Goal: Task Accomplishment & Management: Use online tool/utility

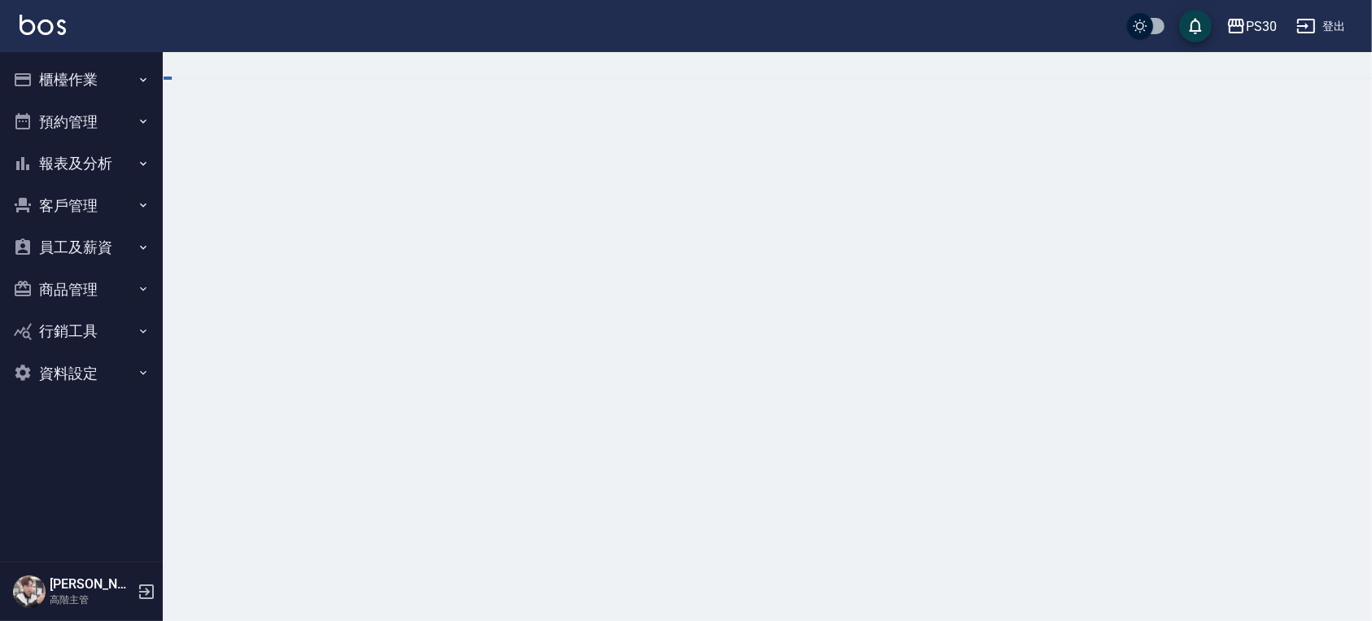
click at [81, 72] on button "櫃檯作業" at bounding box center [82, 80] width 150 height 42
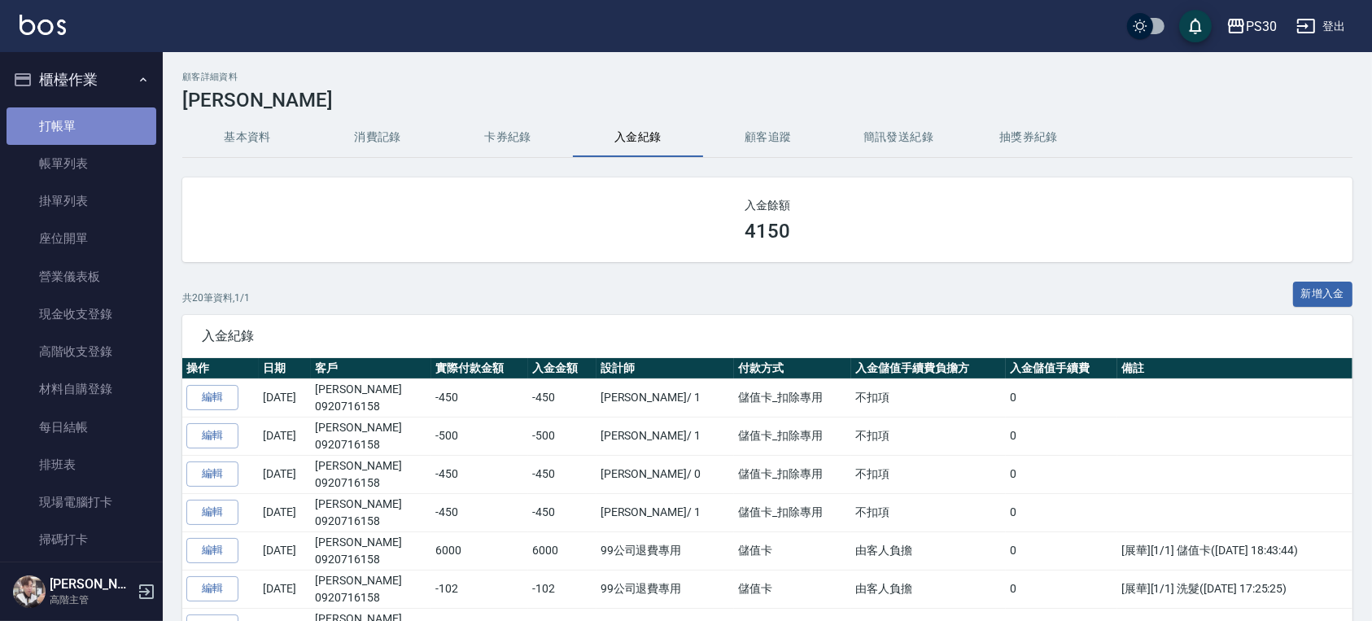
click at [81, 115] on link "打帳單" at bounding box center [82, 125] width 150 height 37
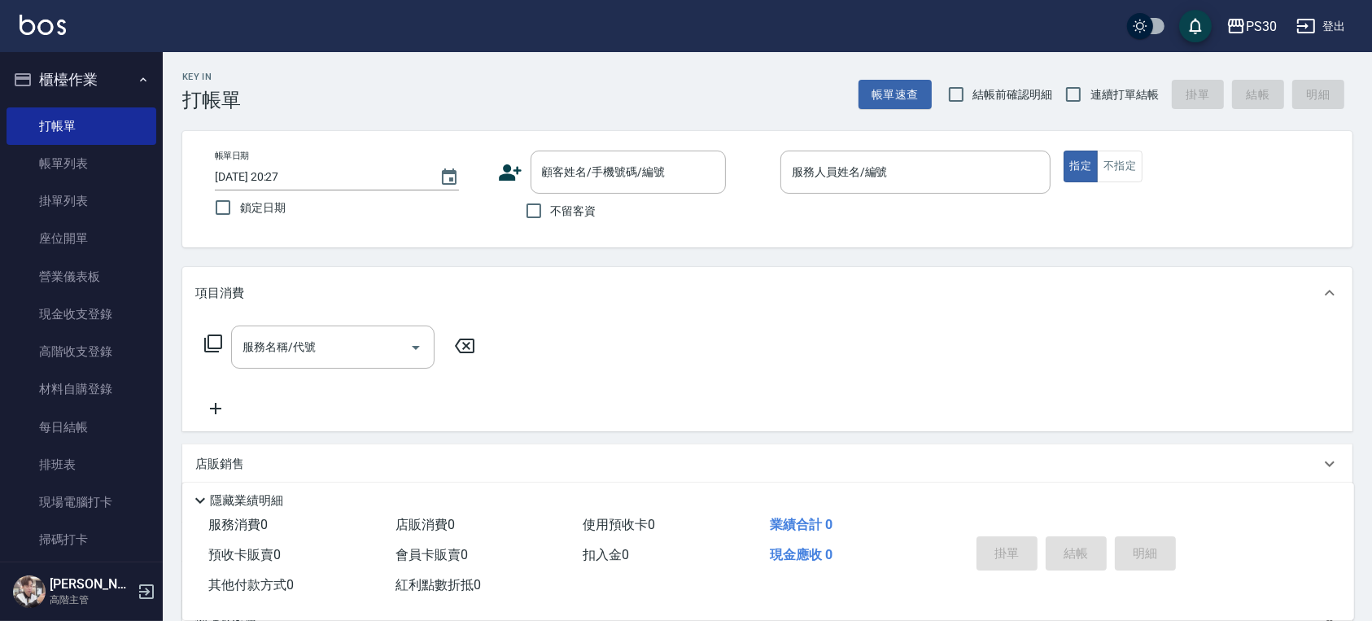
click at [977, 92] on span "結帳前確認明細" at bounding box center [1013, 94] width 80 height 17
click at [973, 92] on input "結帳前確認明細" at bounding box center [956, 94] width 34 height 34
checkbox input "true"
click at [1085, 98] on input "連續打單結帳" at bounding box center [1073, 94] width 34 height 34
checkbox input "true"
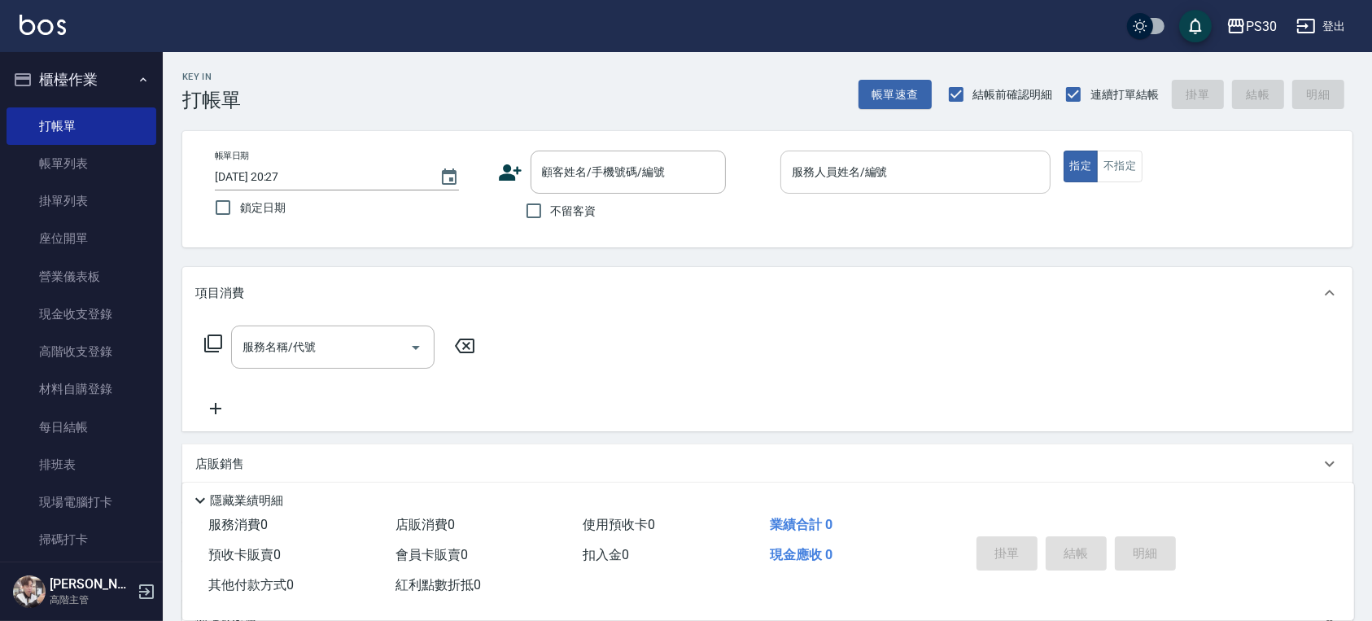
click at [862, 168] on input "服務人員姓名/編號" at bounding box center [915, 172] width 255 height 28
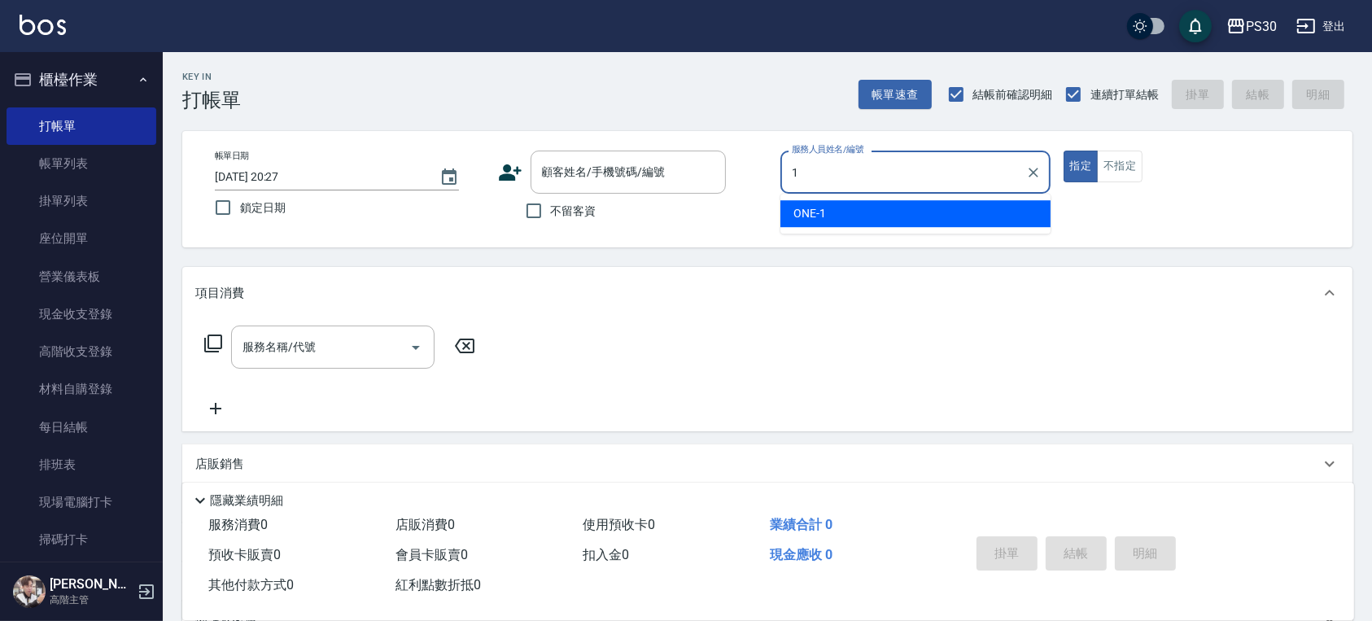
type input "ONE-1"
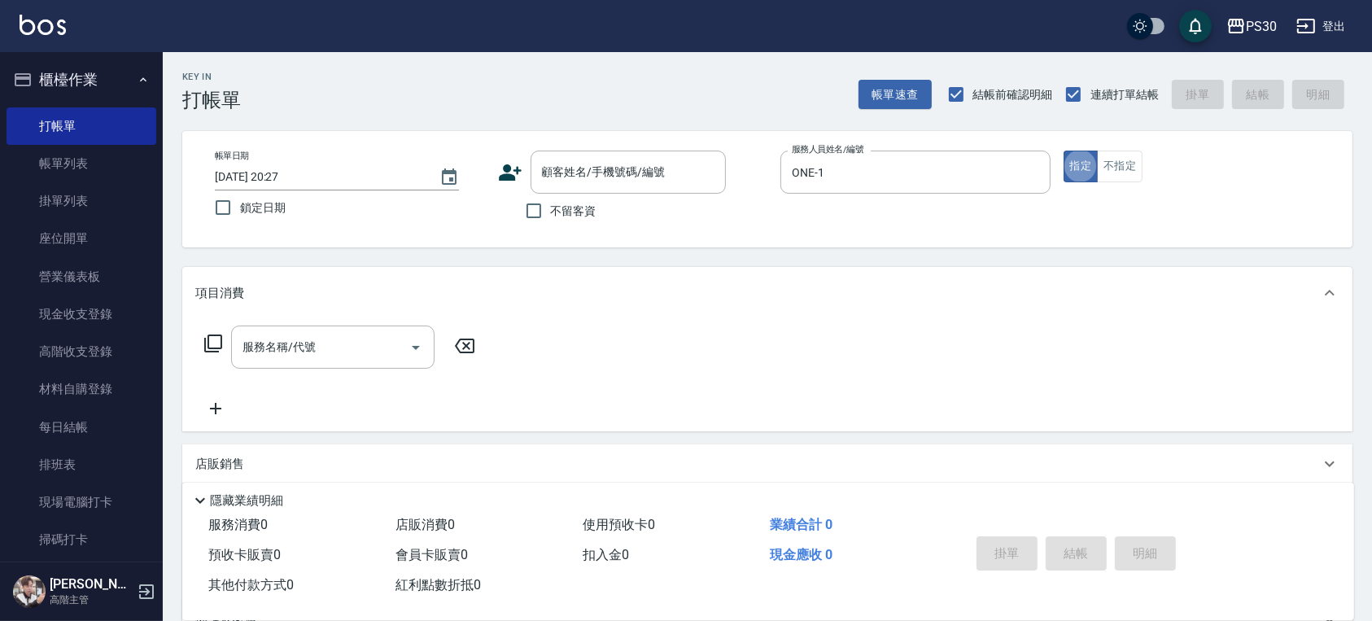
type button "true"
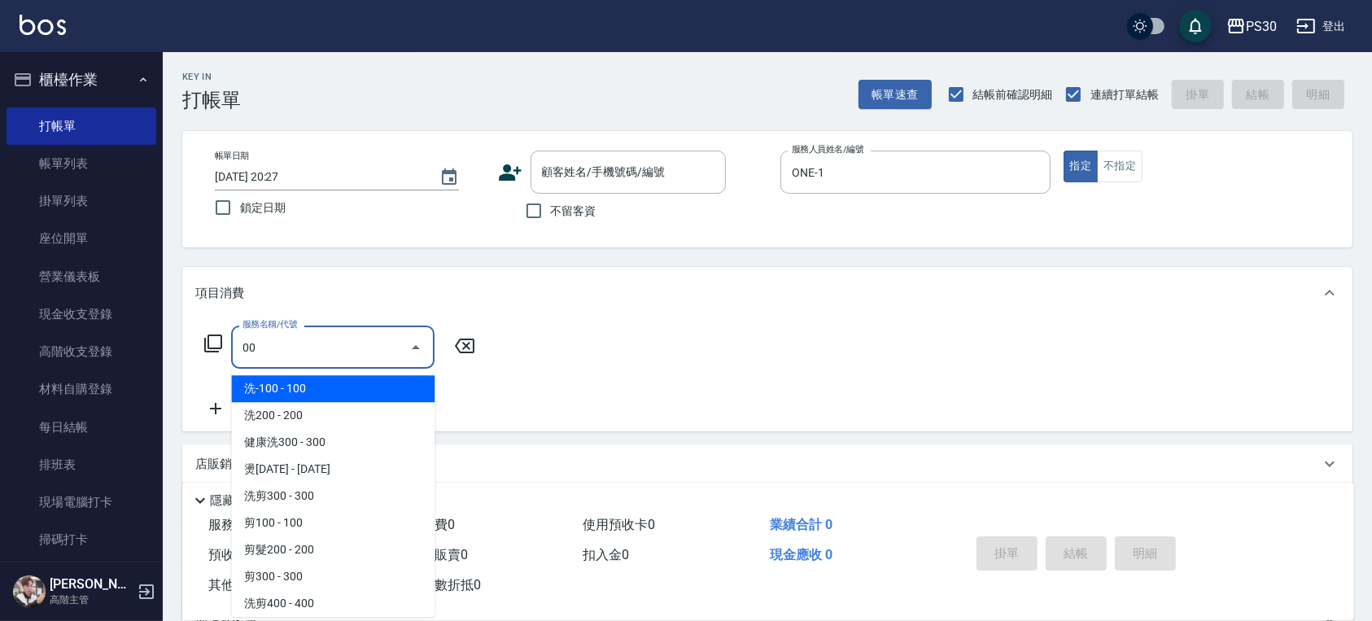
type input "0"
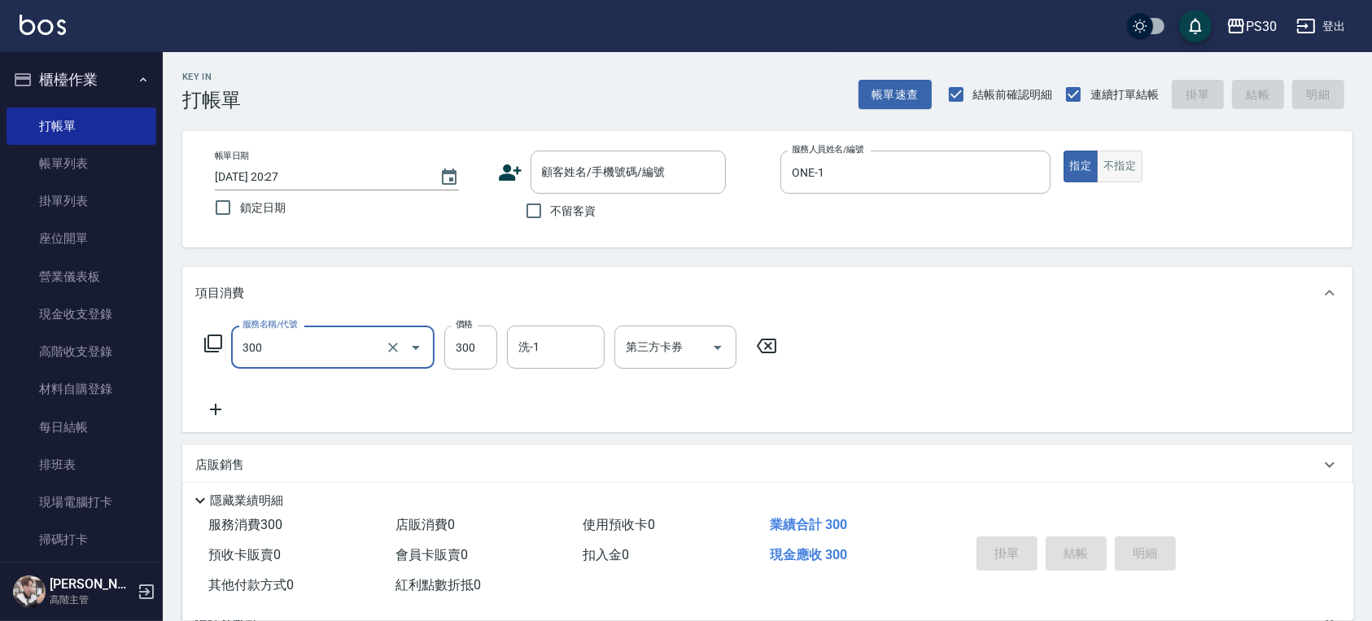
type input "洗剪300(300)"
click at [1124, 156] on button "不指定" at bounding box center [1120, 167] width 46 height 32
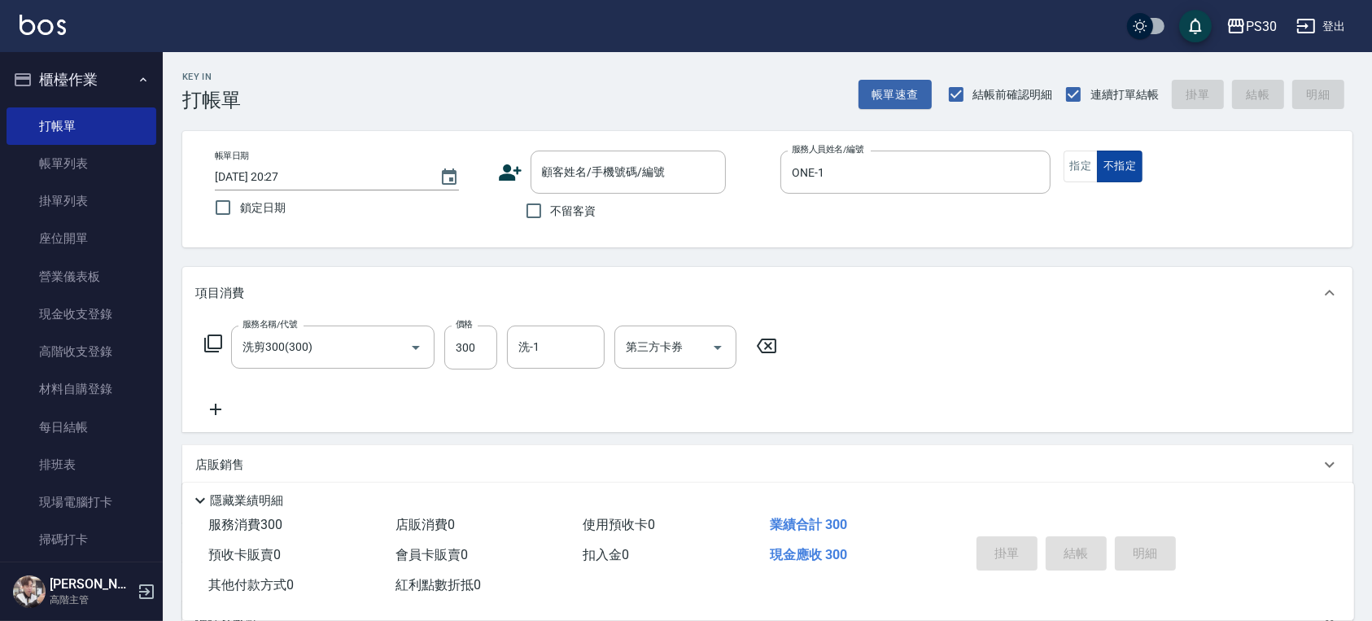
type button "false"
click at [557, 220] on label "不留客資" at bounding box center [557, 211] width 80 height 34
click at [551, 220] on input "不留客資" at bounding box center [534, 211] width 34 height 34
checkbox input "true"
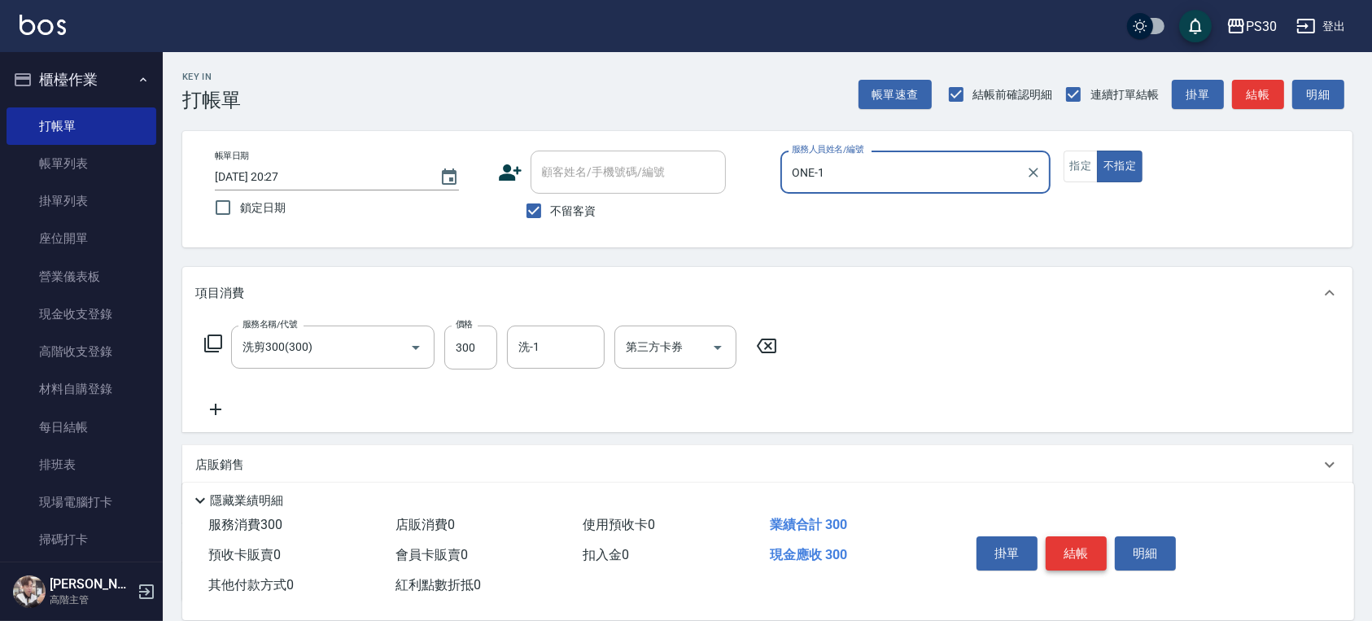
click at [1078, 548] on button "結帳" at bounding box center [1076, 553] width 61 height 34
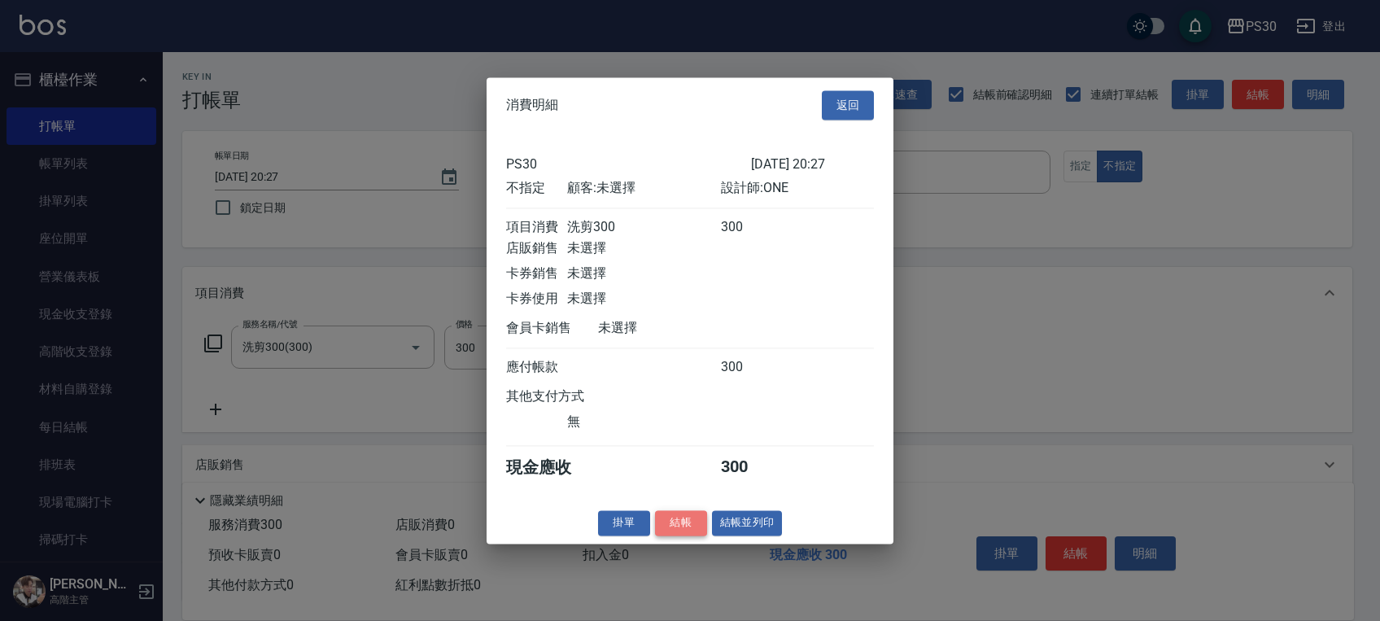
click at [670, 535] on button "結帳" at bounding box center [681, 522] width 52 height 25
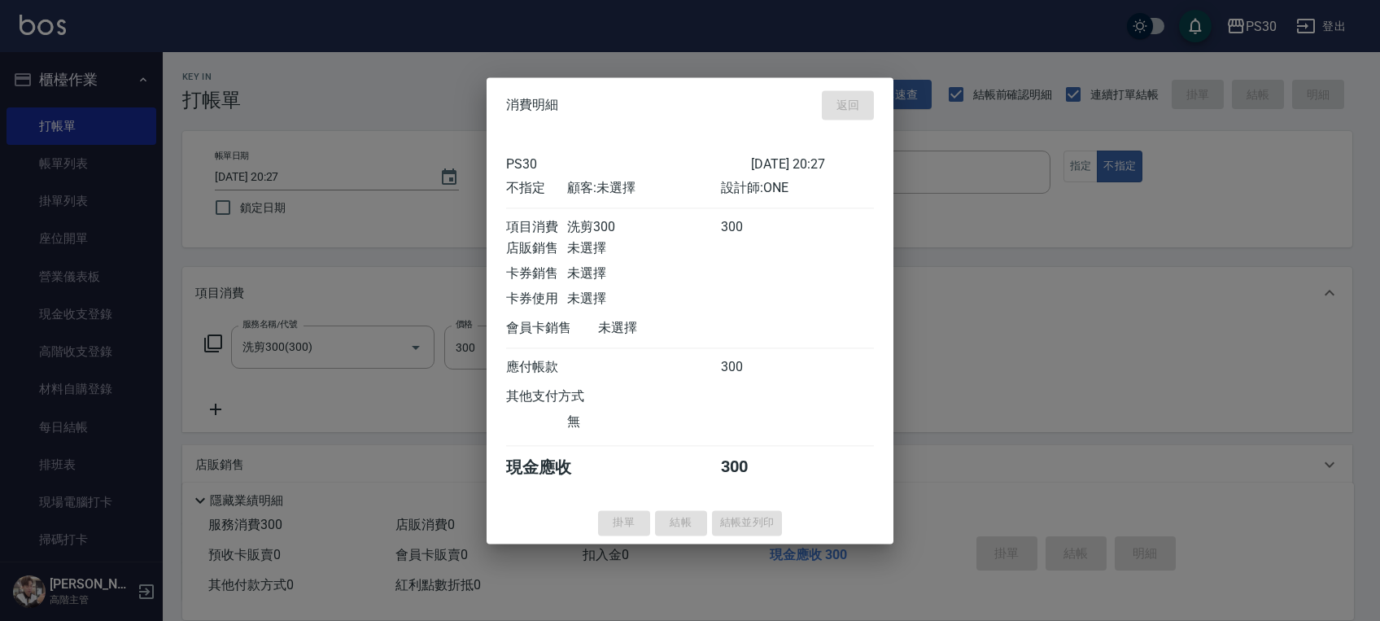
type input "[DATE] 20:29"
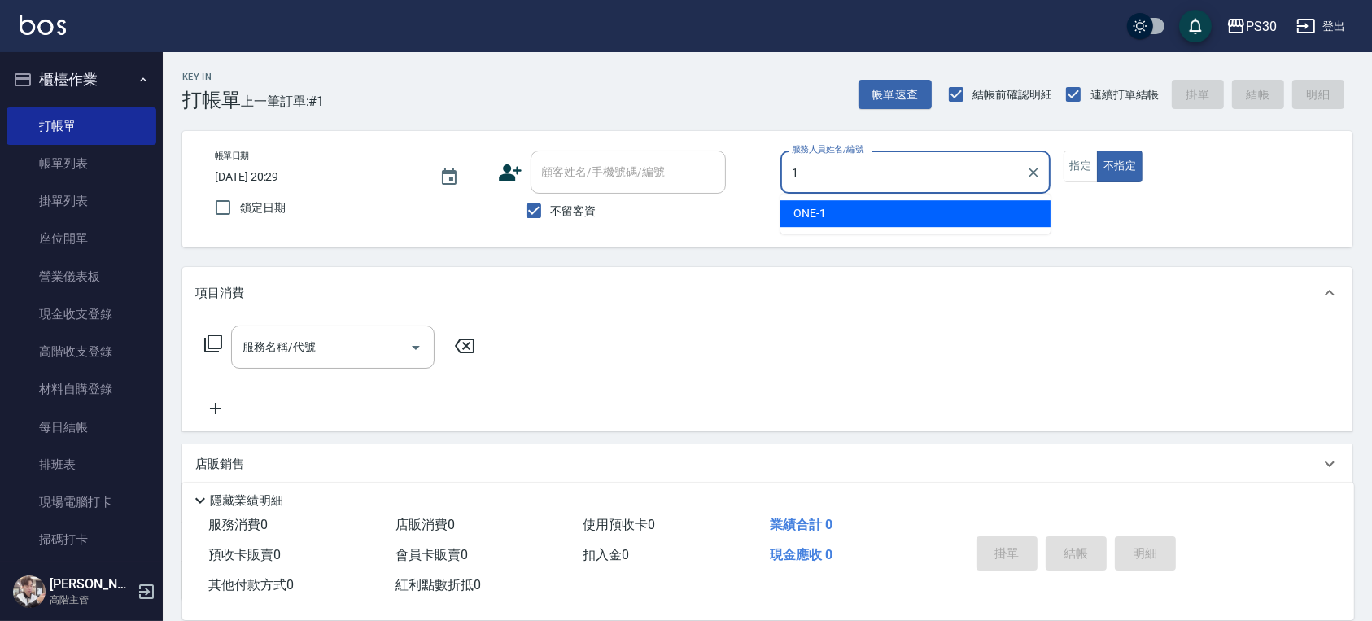
type input "ONE-1"
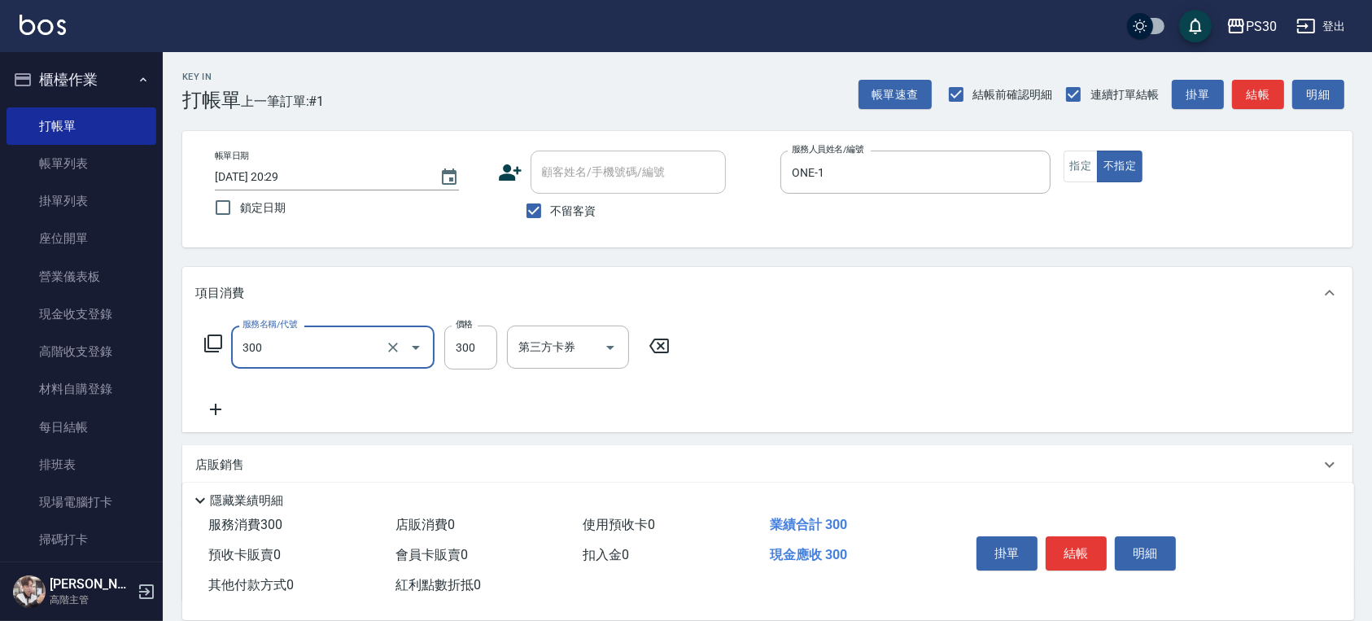
type input "洗剪300(300)"
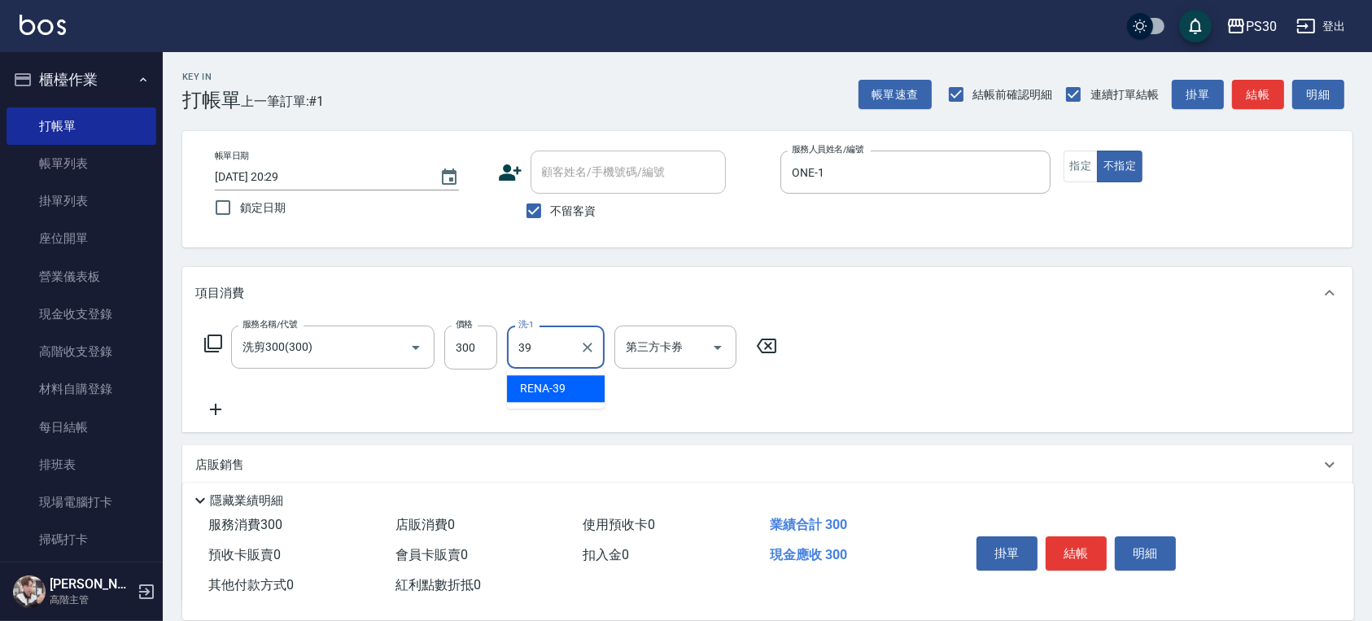
type input "RENA-39"
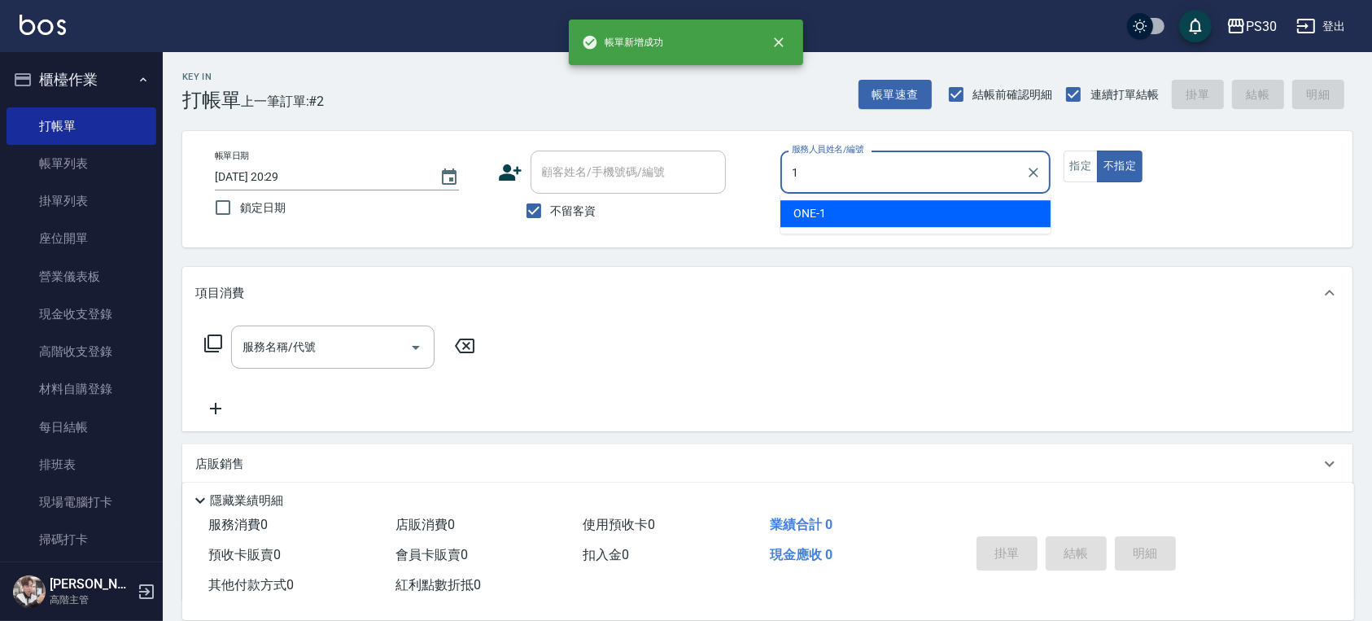
type input "ONE-1"
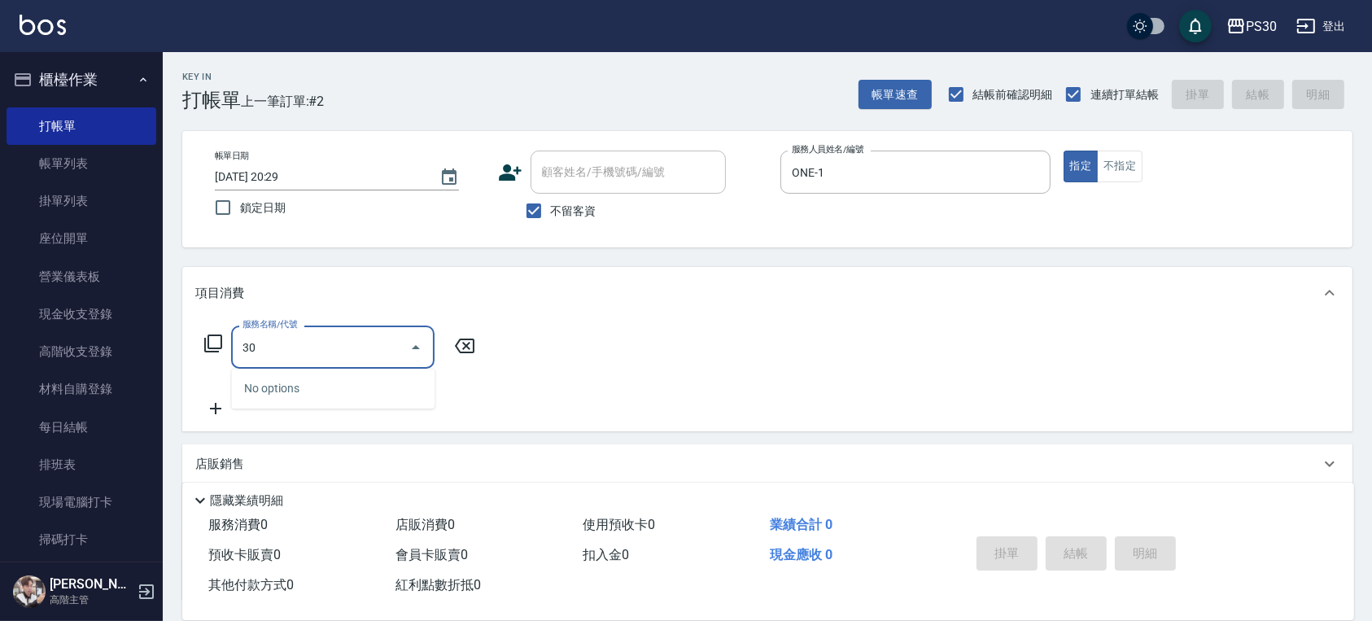
type input "3"
click at [553, 234] on div "帳單日期 [DATE] 20:29 鎖定日期 顧客姓名/手機號碼/編號 顧客姓名/手機號碼/編號 不留客資 服務人員姓名/編號 ONE-1 服務人員姓名/編號…" at bounding box center [767, 189] width 1170 height 116
click at [552, 212] on span "不留客資" at bounding box center [574, 211] width 46 height 17
click at [551, 212] on input "不留客資" at bounding box center [534, 211] width 34 height 34
checkbox input "false"
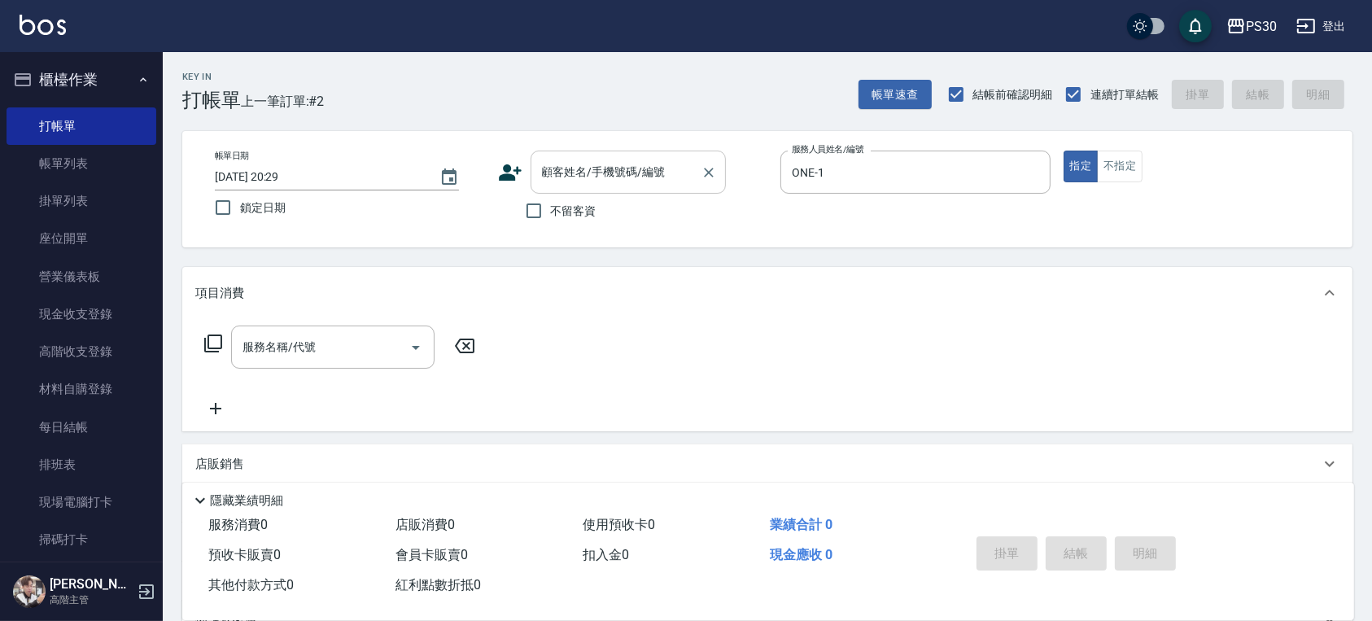
click at [557, 179] on input "顧客姓名/手機號碼/編號" at bounding box center [616, 172] width 156 height 28
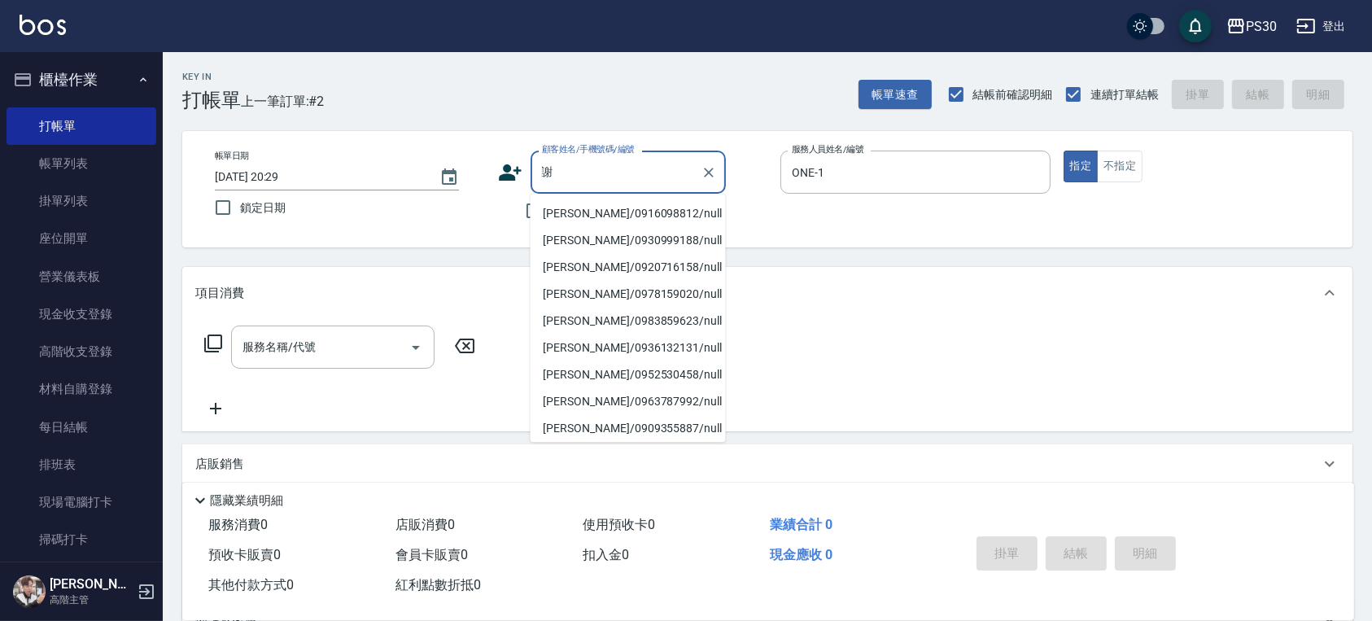
click at [596, 208] on li "[PERSON_NAME]/0916098812/null" at bounding box center [627, 213] width 195 height 27
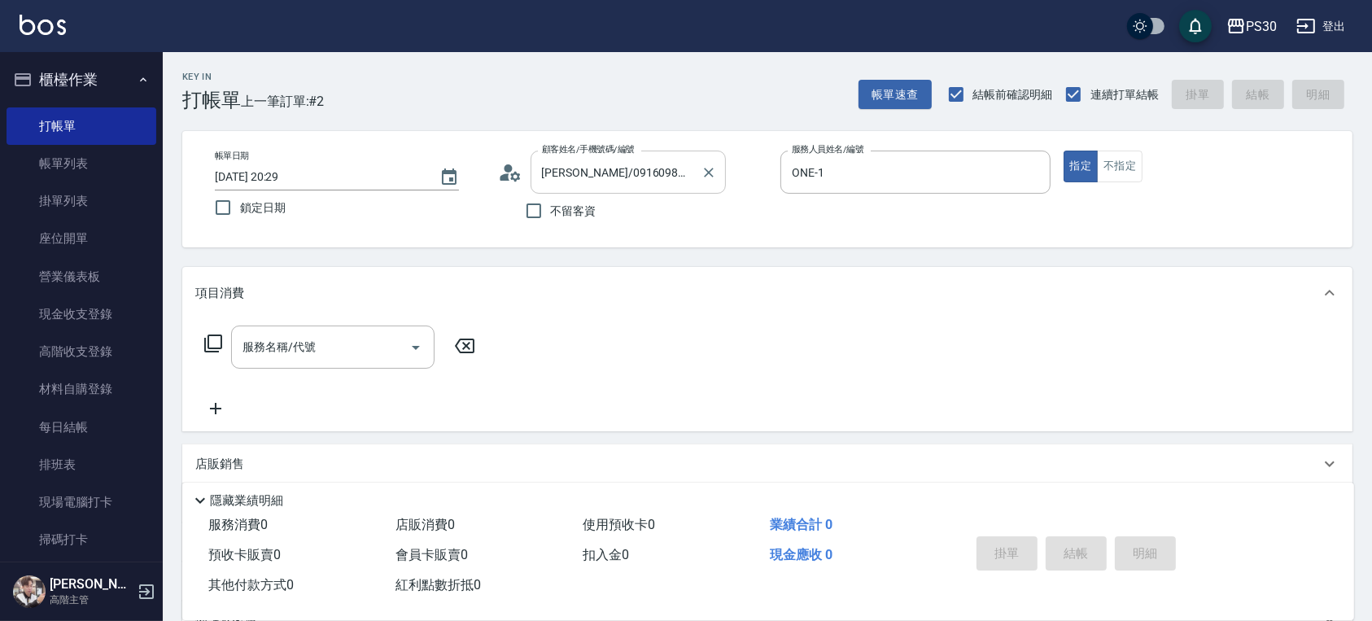
drag, startPoint x: 611, startPoint y: 204, endPoint x: 573, endPoint y: 165, distance: 54.7
click at [586, 211] on div "不留客資" at bounding box center [612, 211] width 228 height 34
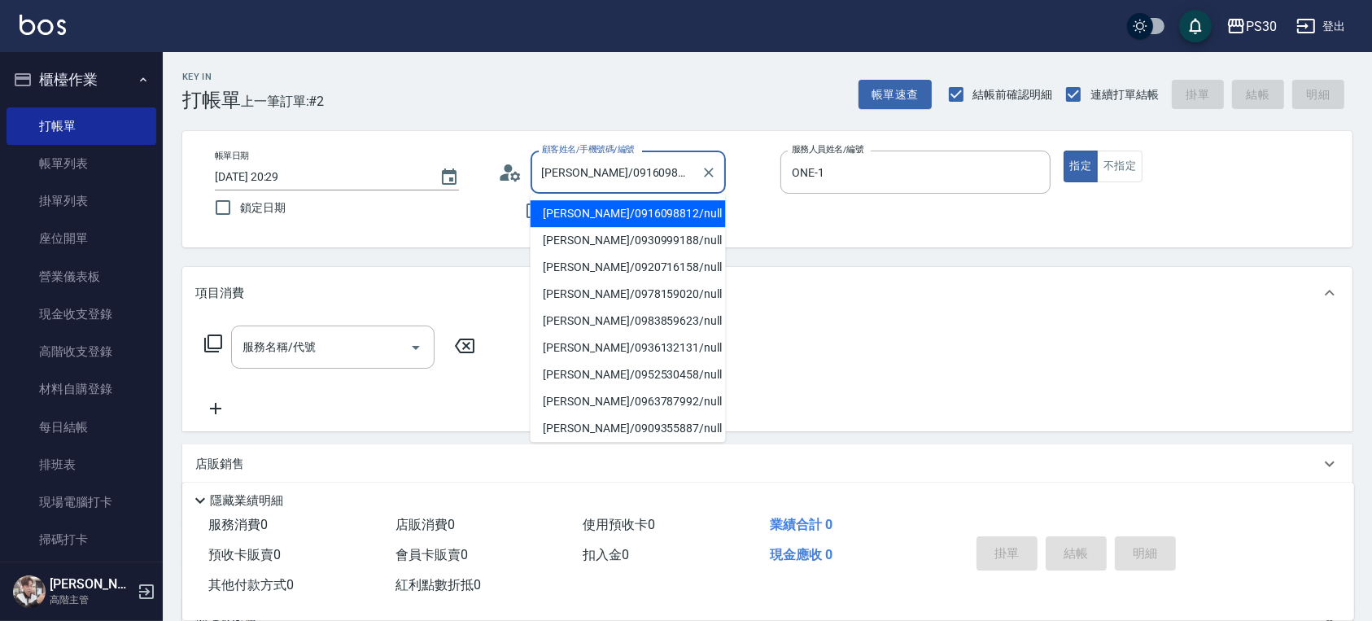
click at [573, 165] on input "[PERSON_NAME]/0916098812/null" at bounding box center [616, 172] width 156 height 28
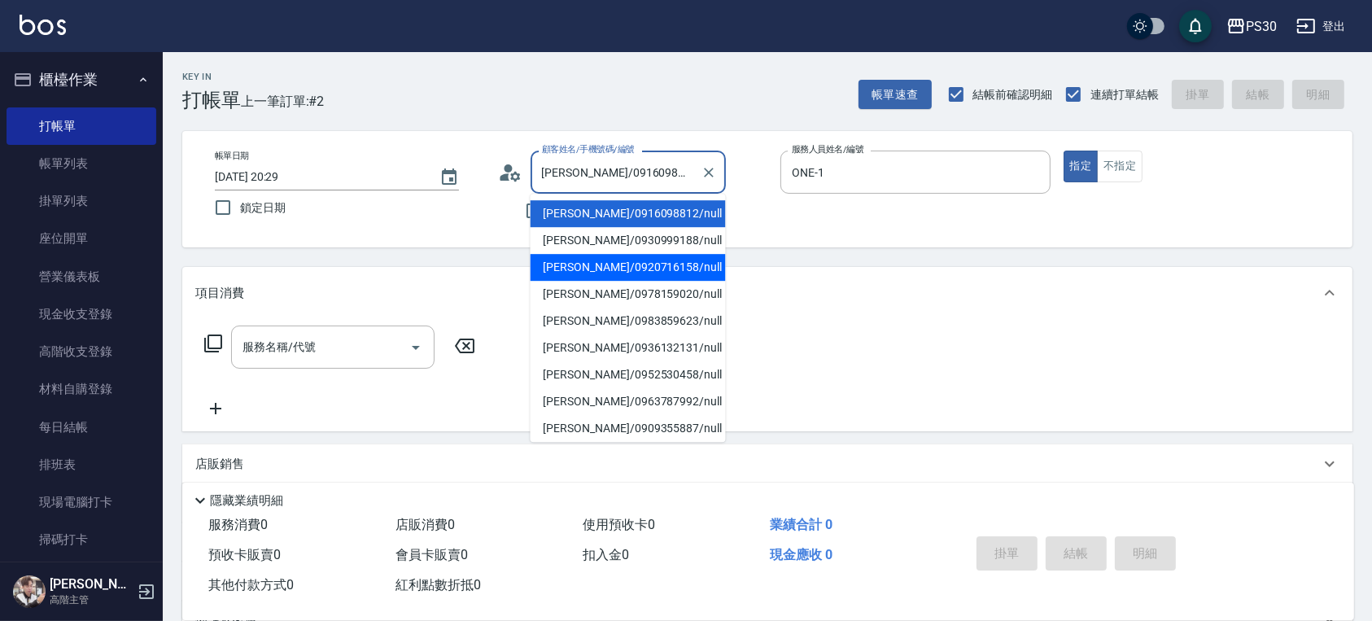
click at [596, 260] on li "[PERSON_NAME]/0920716158/null" at bounding box center [627, 267] width 195 height 27
type input "[PERSON_NAME]/0920716158/null"
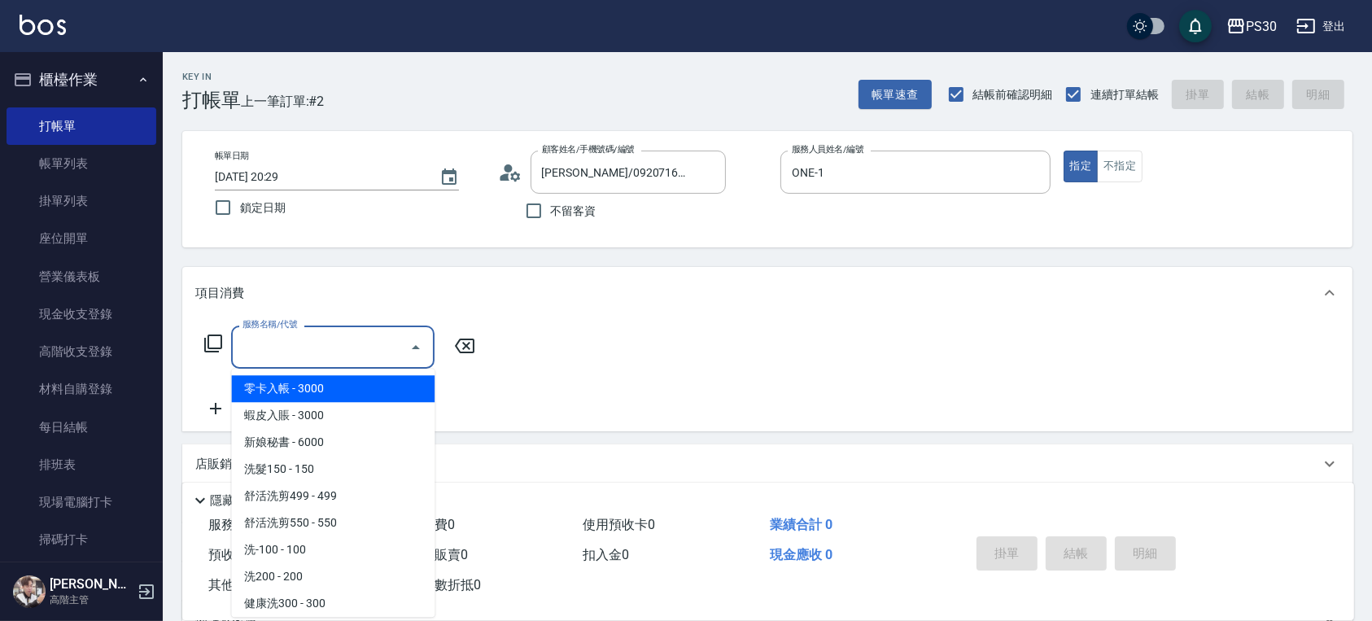
click at [350, 340] on input "服務名稱/代號" at bounding box center [320, 347] width 164 height 28
click at [334, 351] on input "服務名稱/代號" at bounding box center [320, 347] width 164 height 28
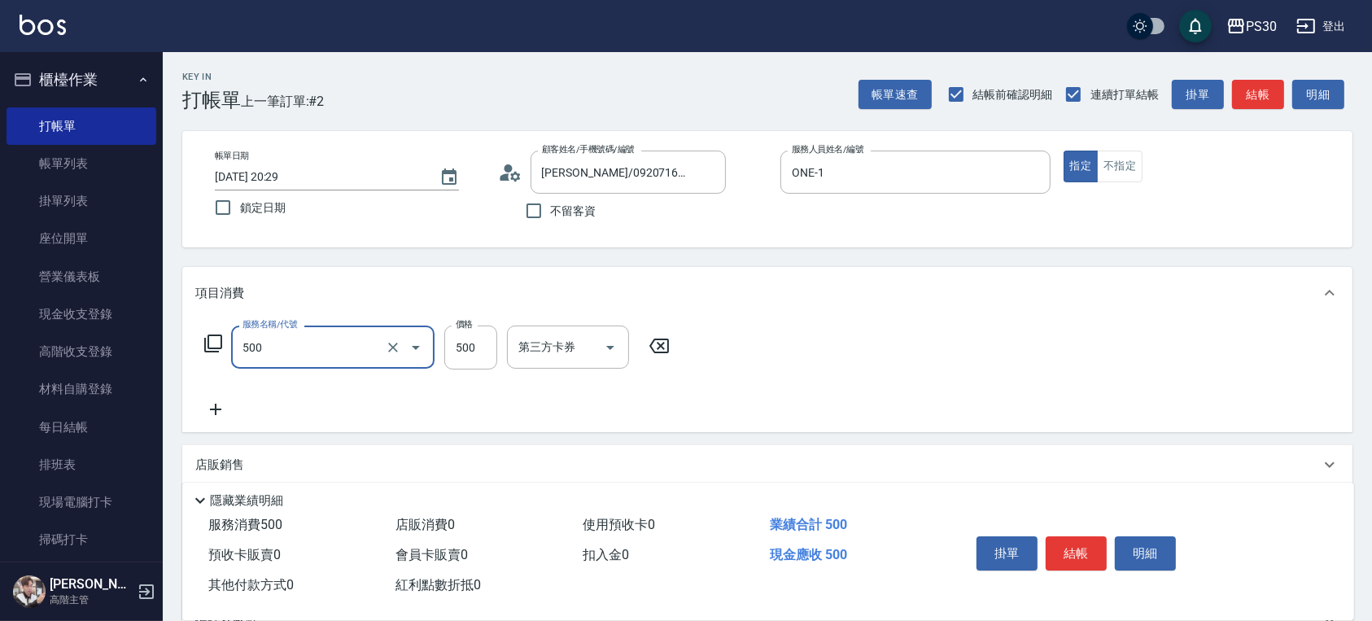
type input "洗剪500(500)"
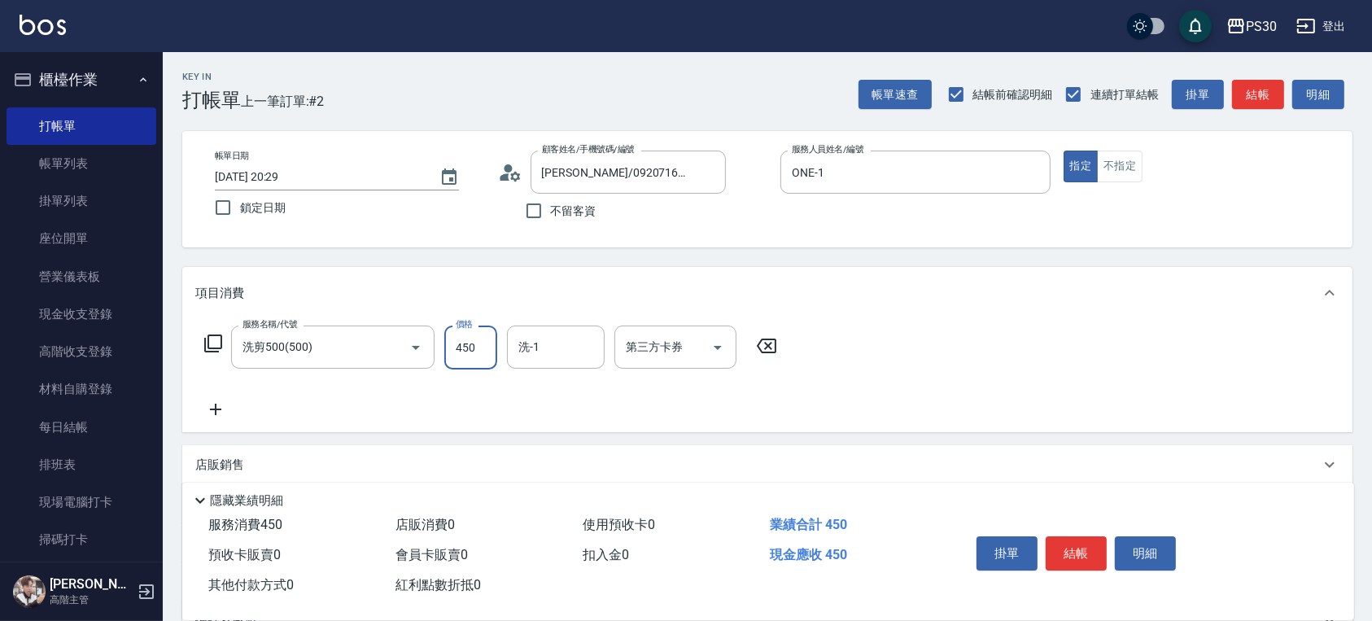
type input "450"
type input "七七-77"
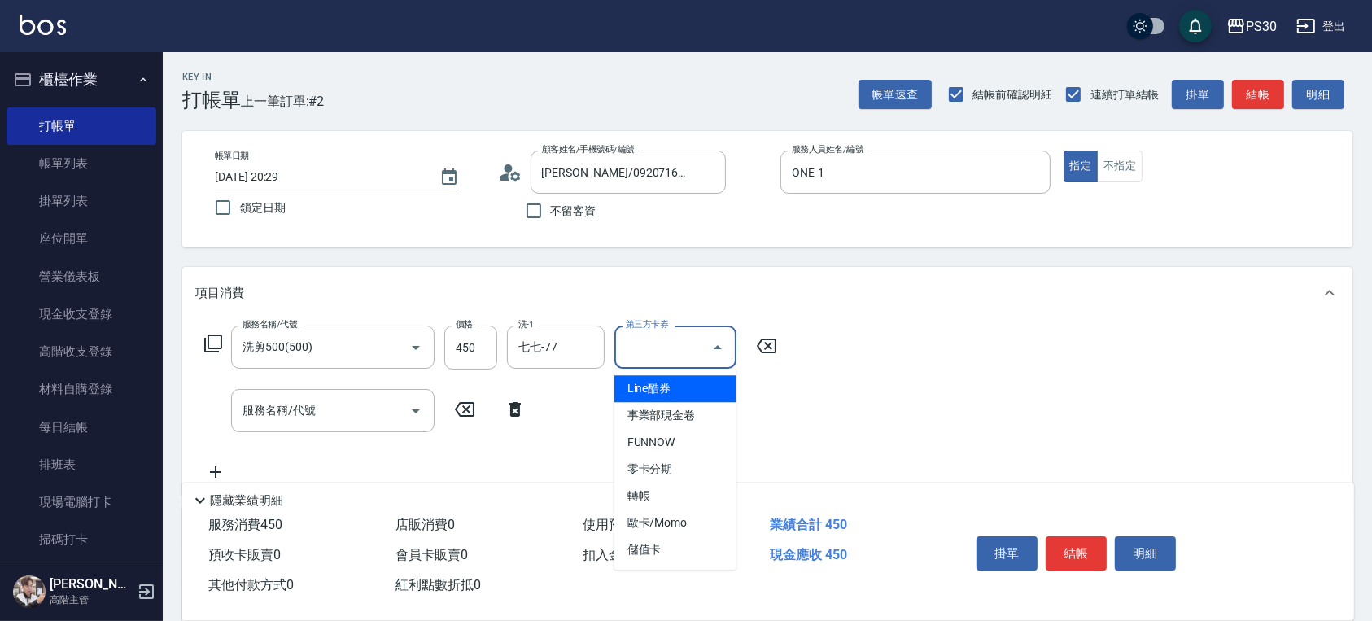
click at [643, 347] on input "第三方卡券" at bounding box center [663, 347] width 83 height 28
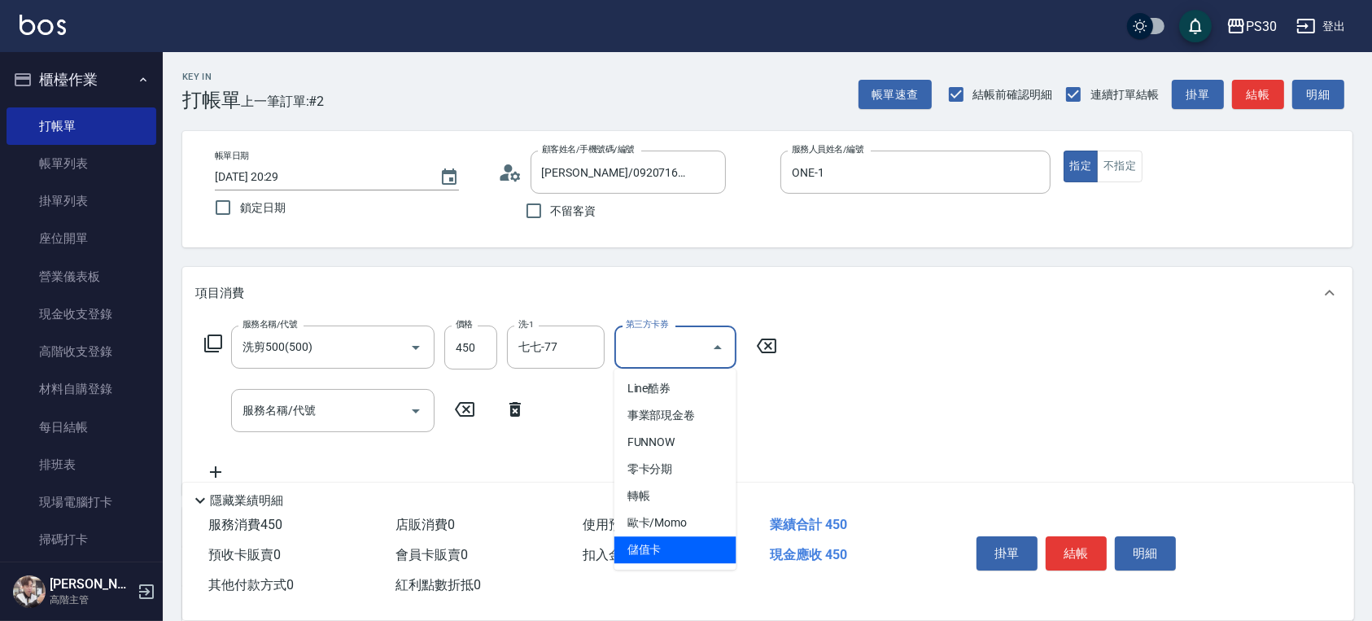
click at [670, 552] on span "儲值卡" at bounding box center [675, 549] width 122 height 27
type input "儲值卡"
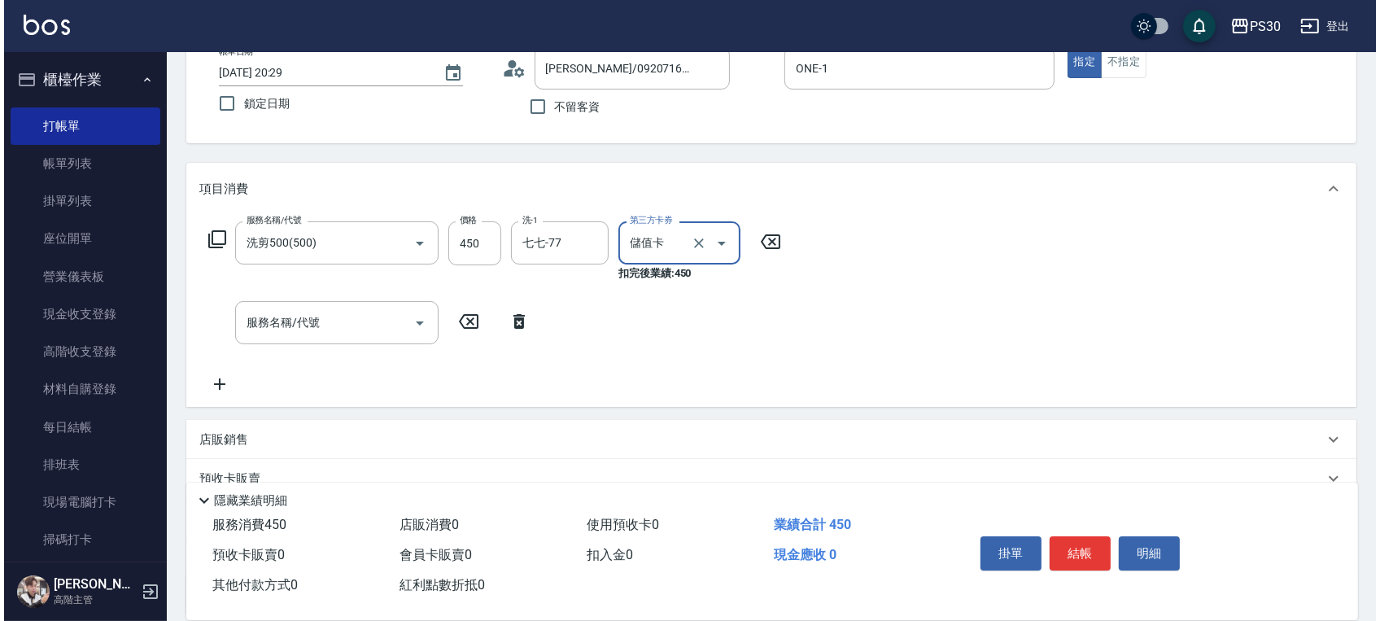
scroll to position [253, 0]
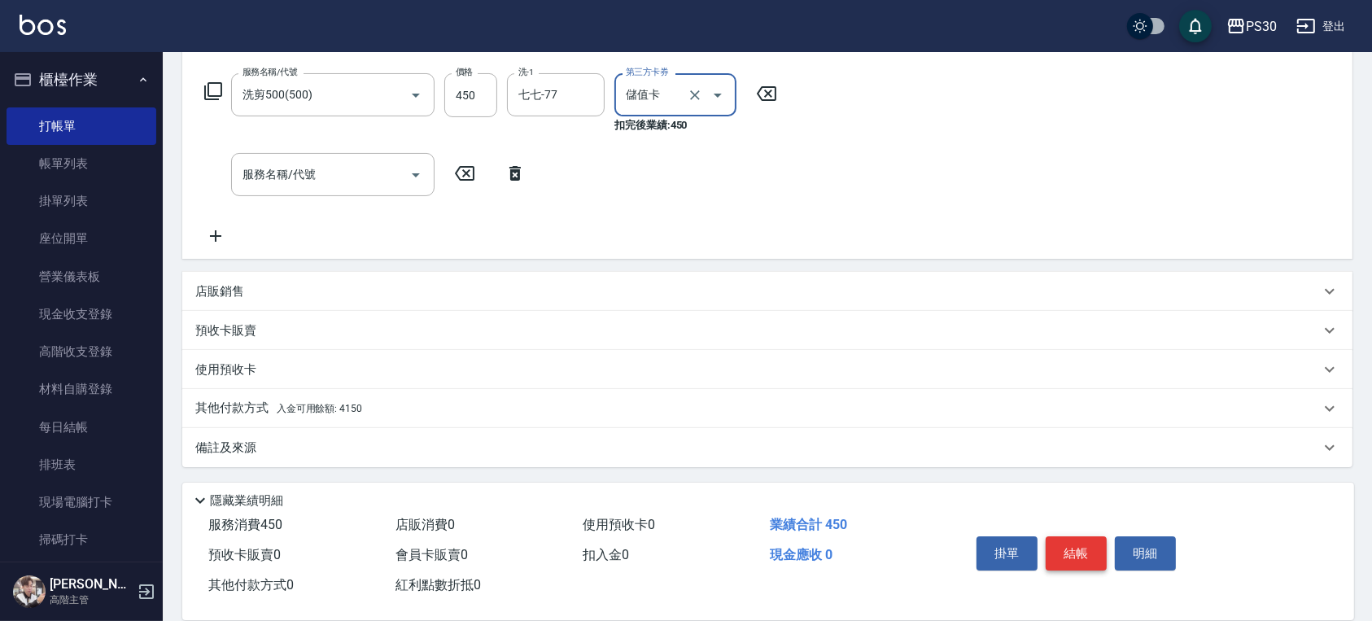
click at [1079, 549] on button "結帳" at bounding box center [1076, 553] width 61 height 34
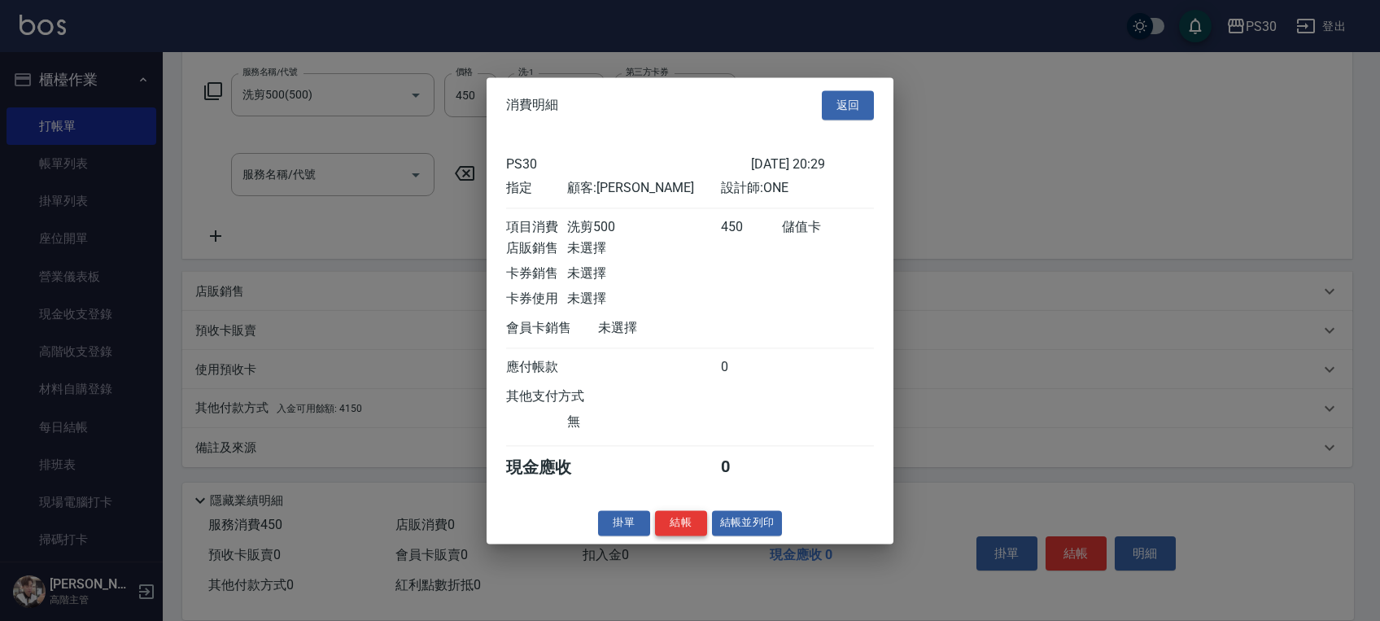
click at [685, 535] on button "結帳" at bounding box center [681, 522] width 52 height 25
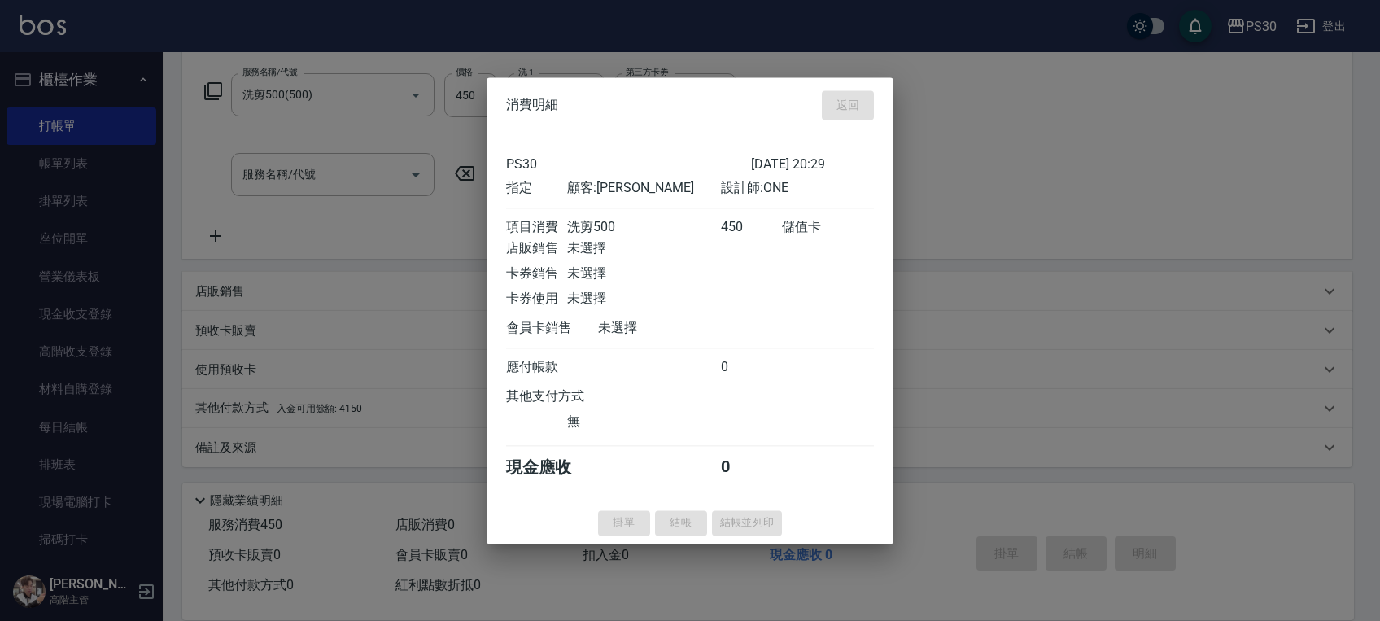
type input "[DATE] 20:30"
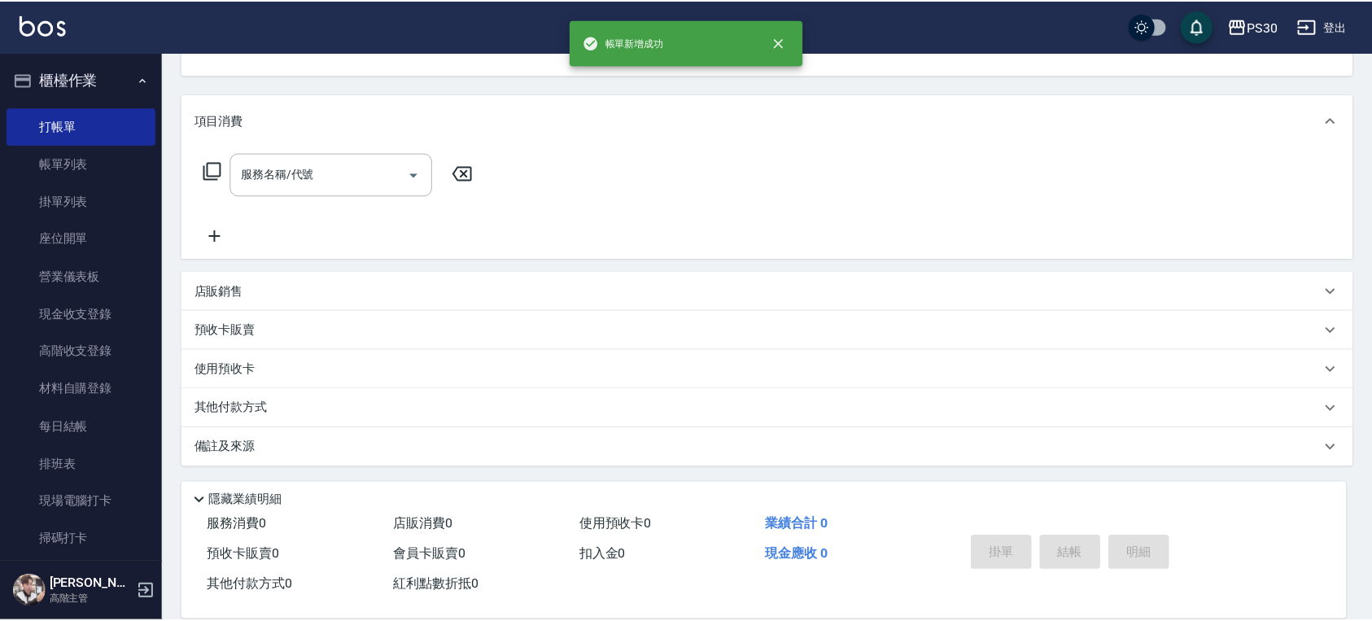
scroll to position [0, 0]
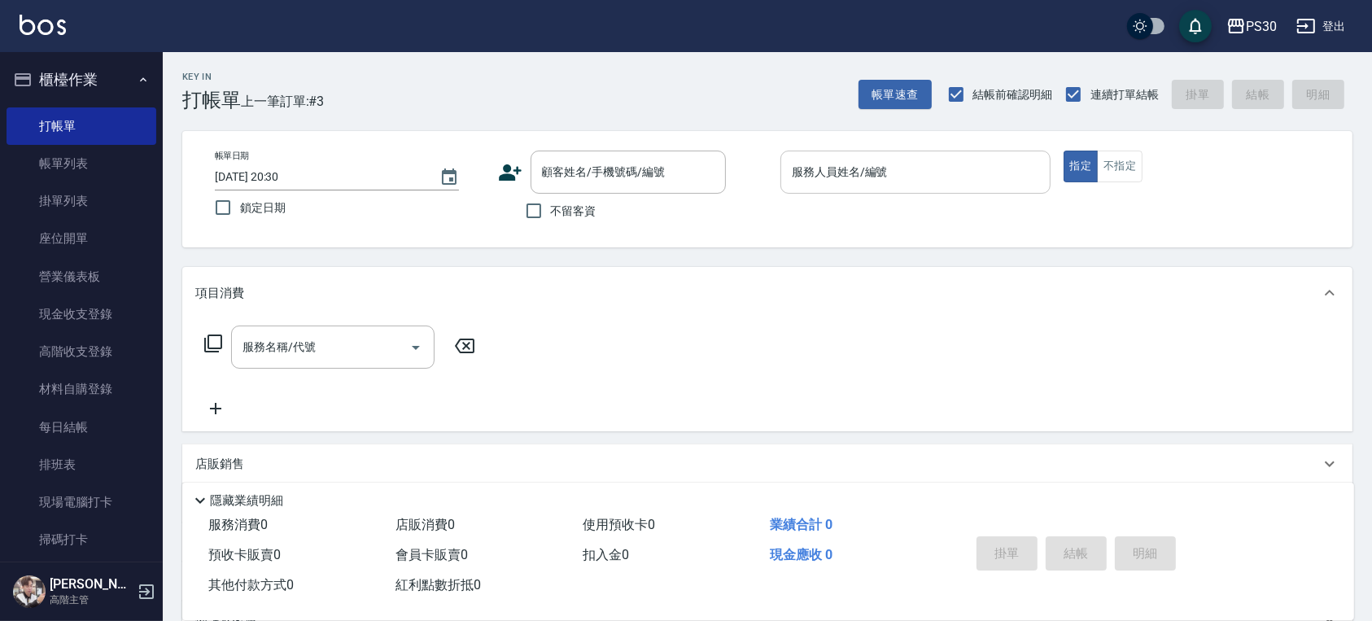
click at [936, 187] on div "服務人員姓名/編號" at bounding box center [915, 172] width 270 height 43
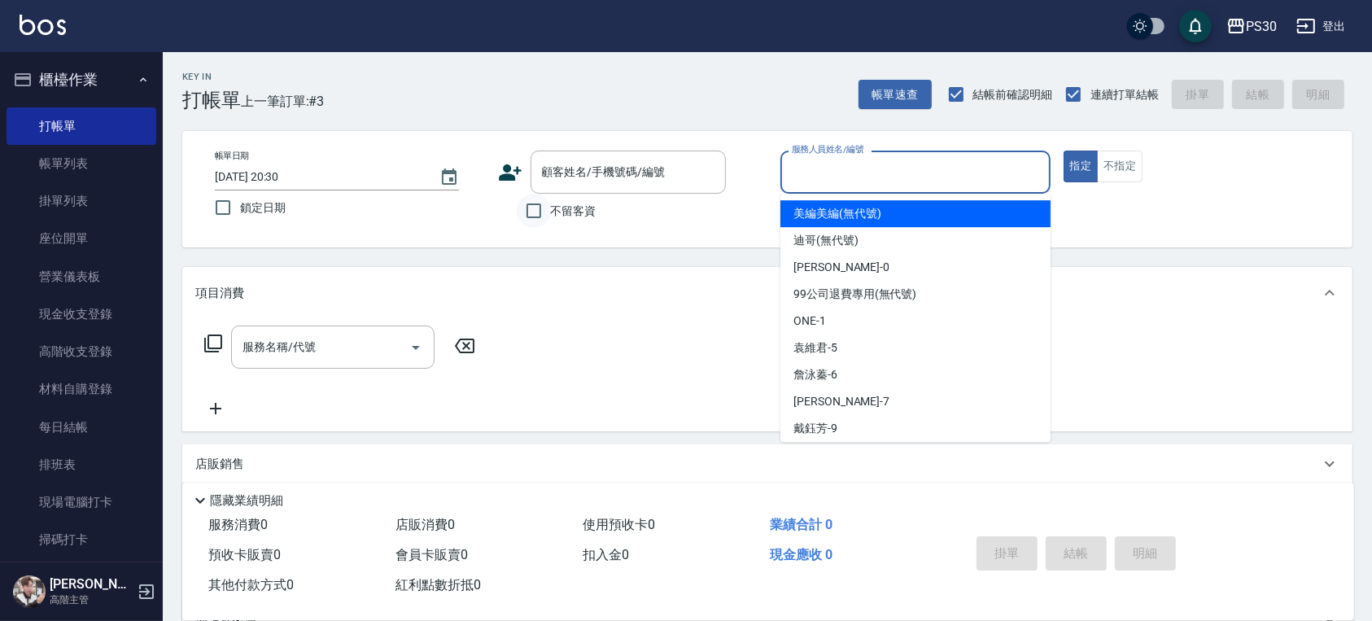
click at [536, 216] on input "不留客資" at bounding box center [534, 211] width 34 height 34
checkbox input "true"
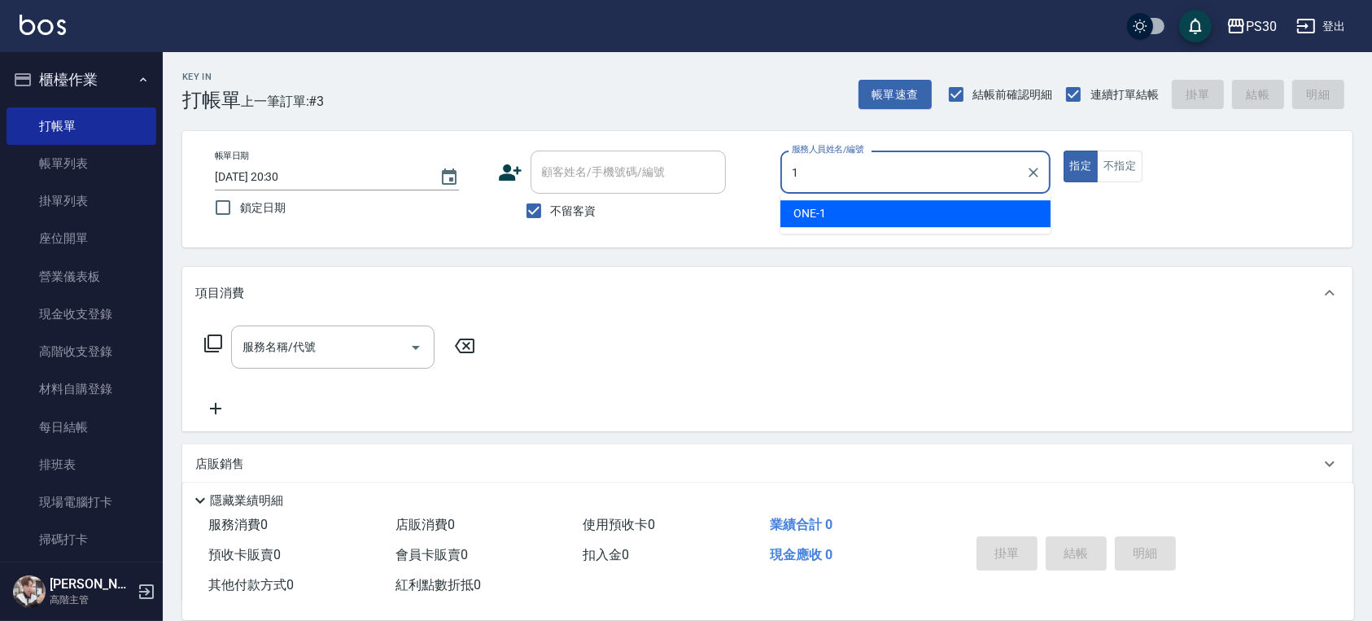
type input "ONE-1"
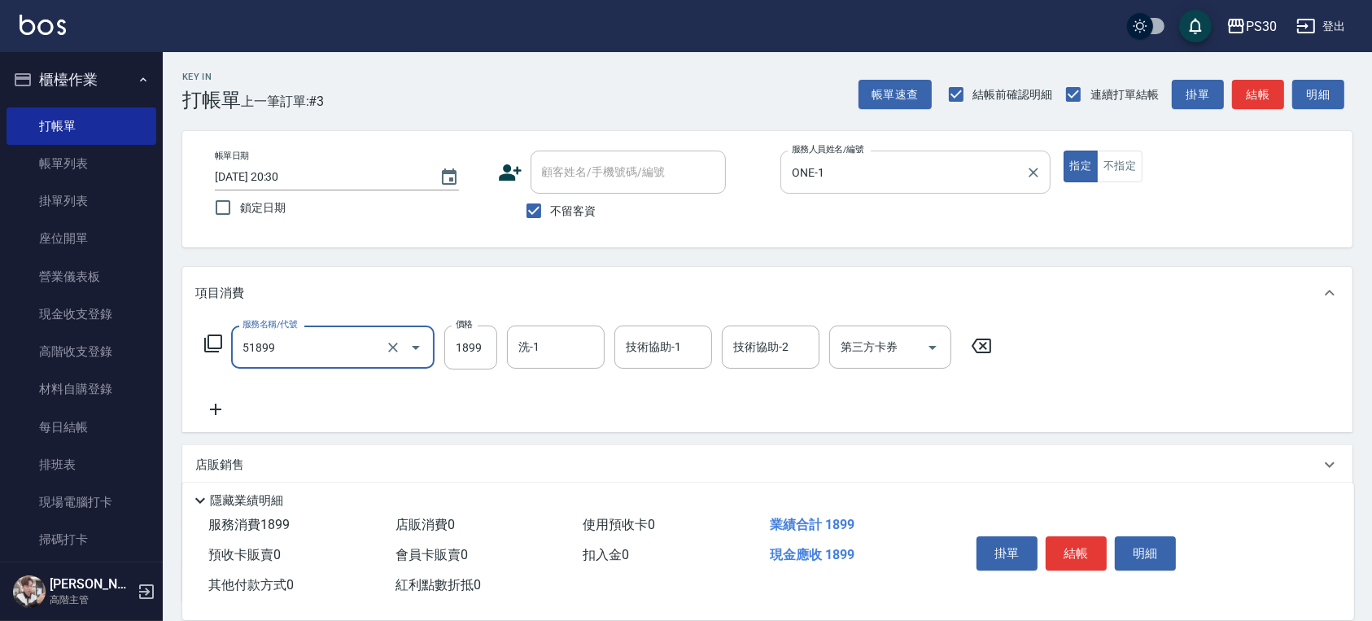
type input "染套1899(51899)"
type input "1999"
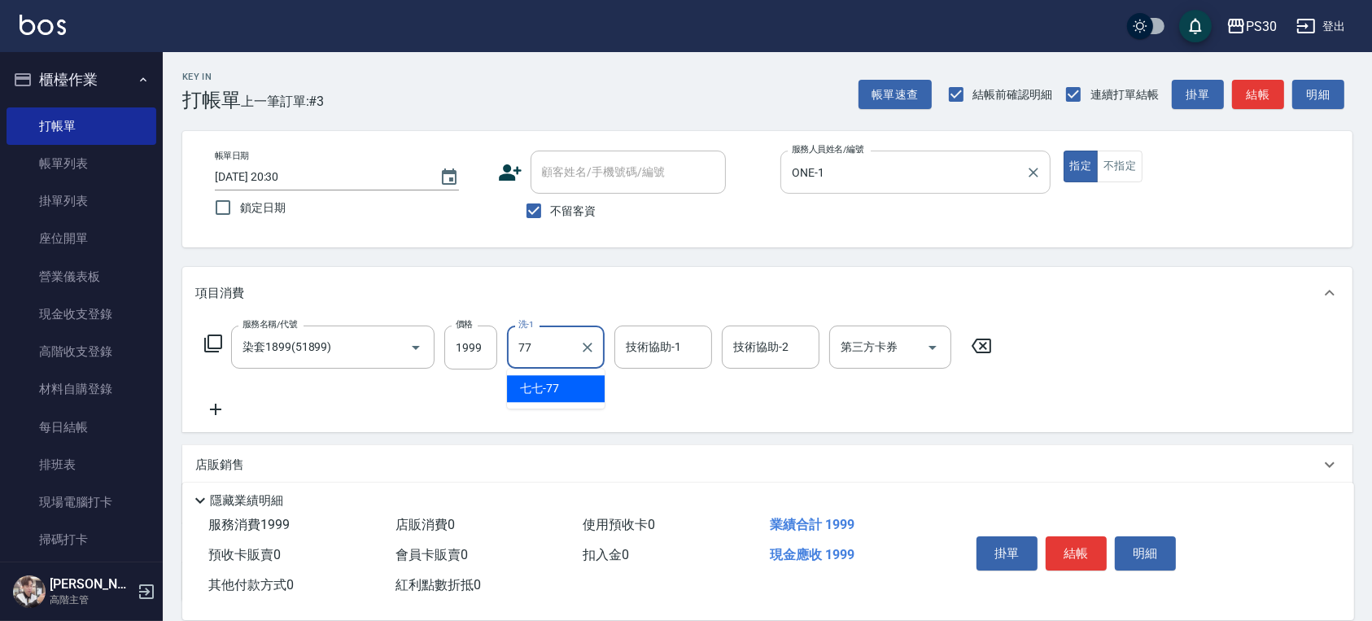
type input "七七-77"
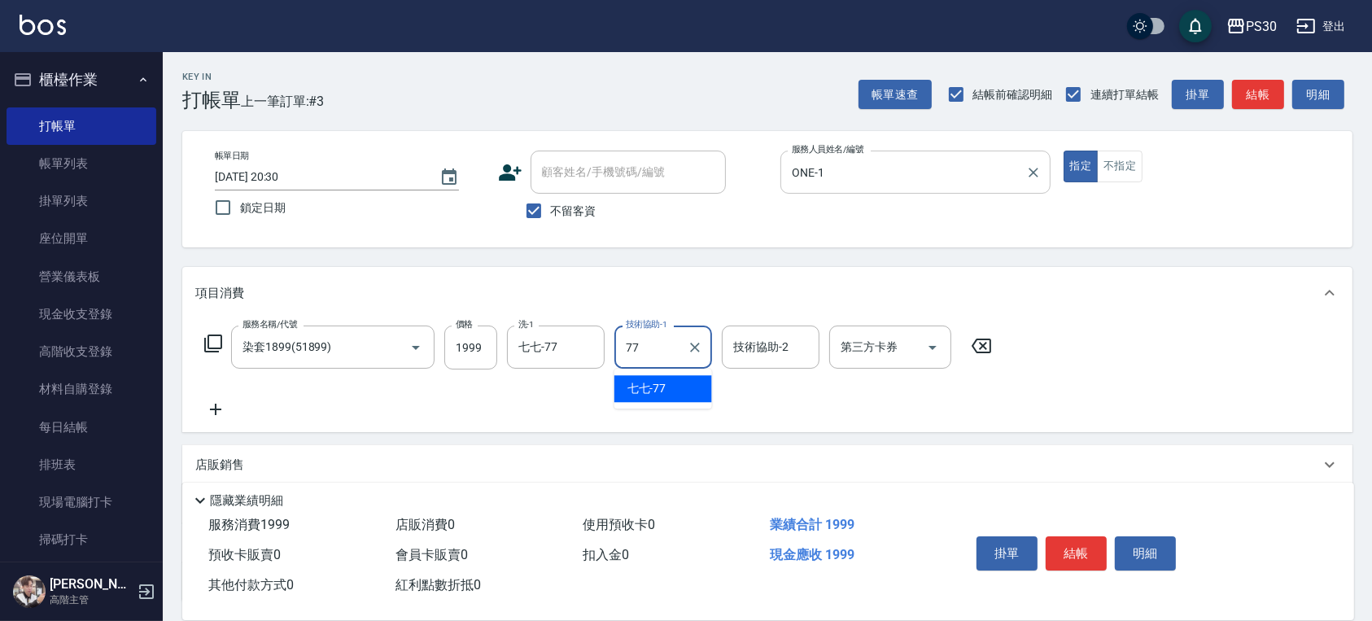
type input "七七-77"
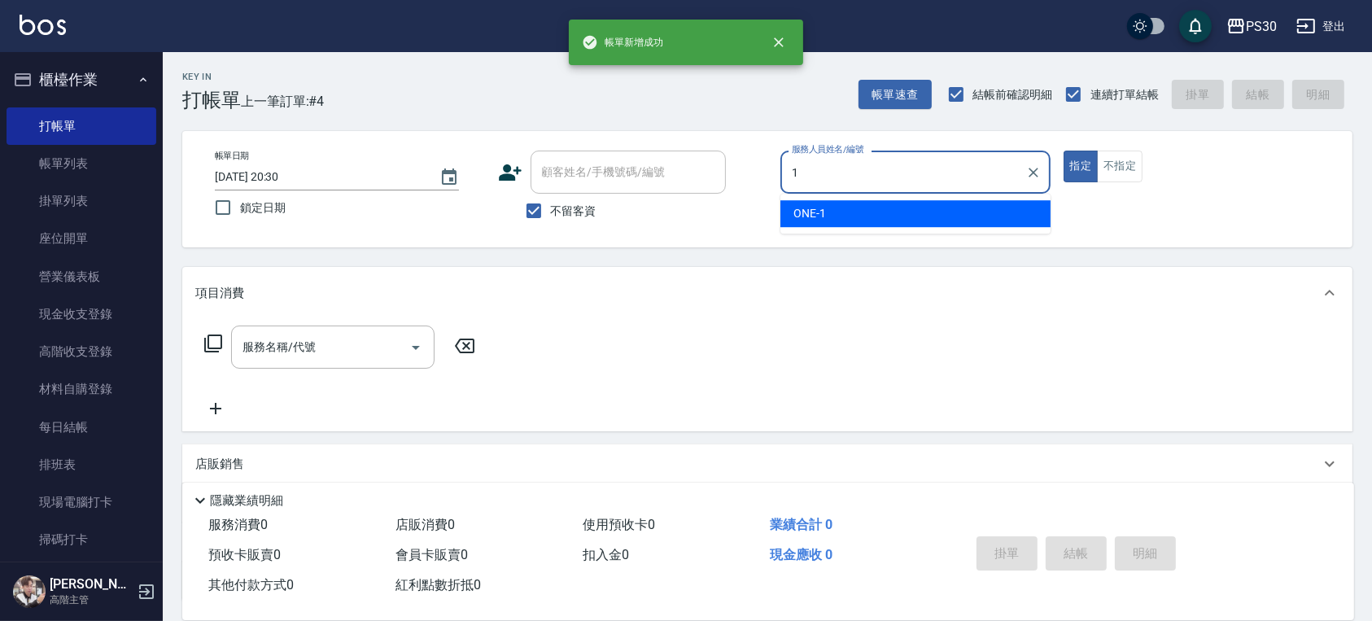
type input "ONE-1"
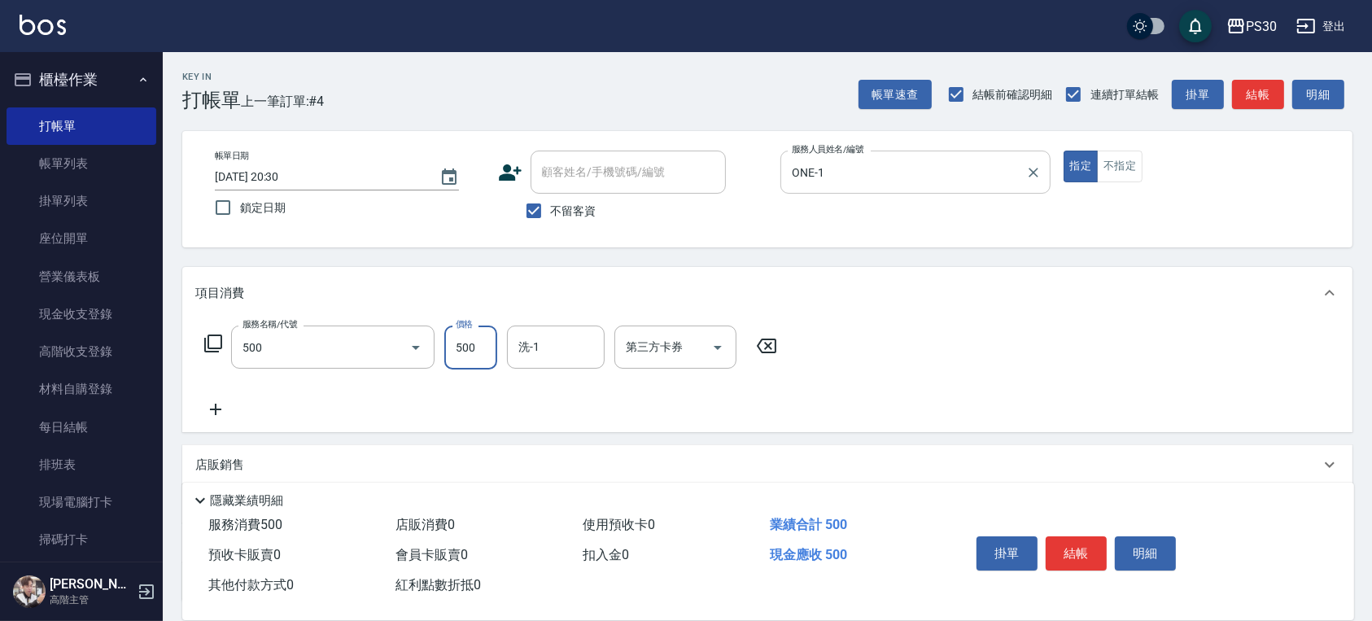
type input "洗剪500(500)"
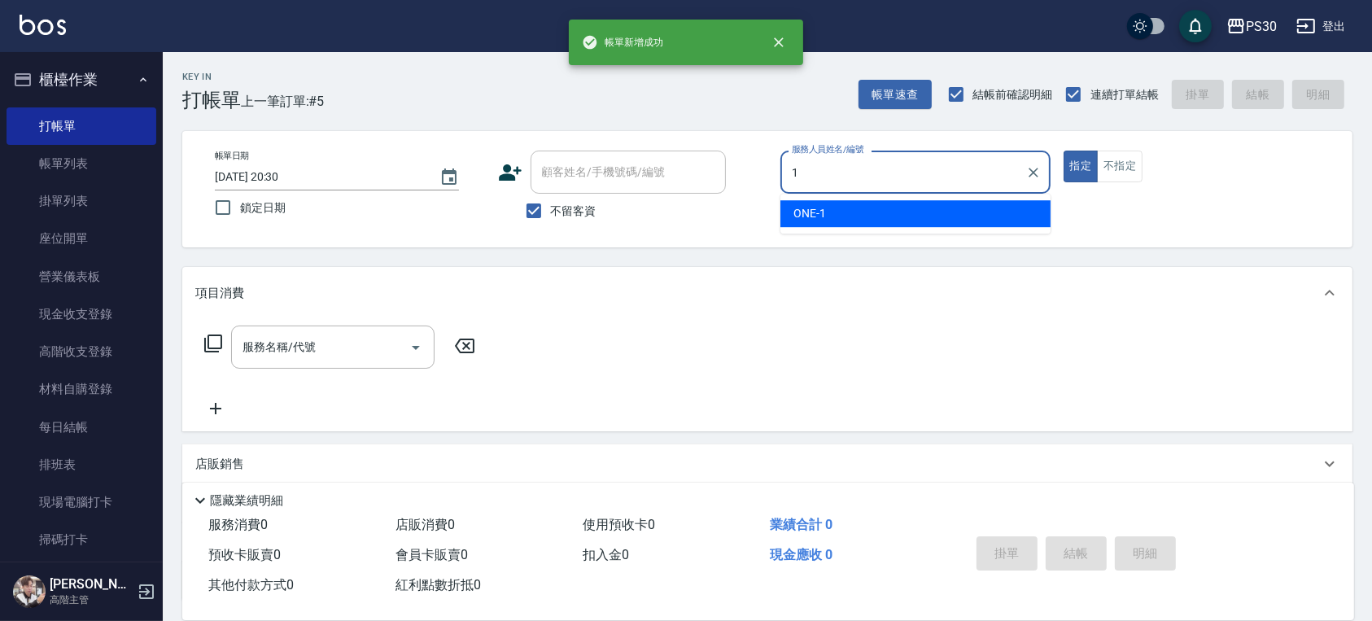
type input "ONE-1"
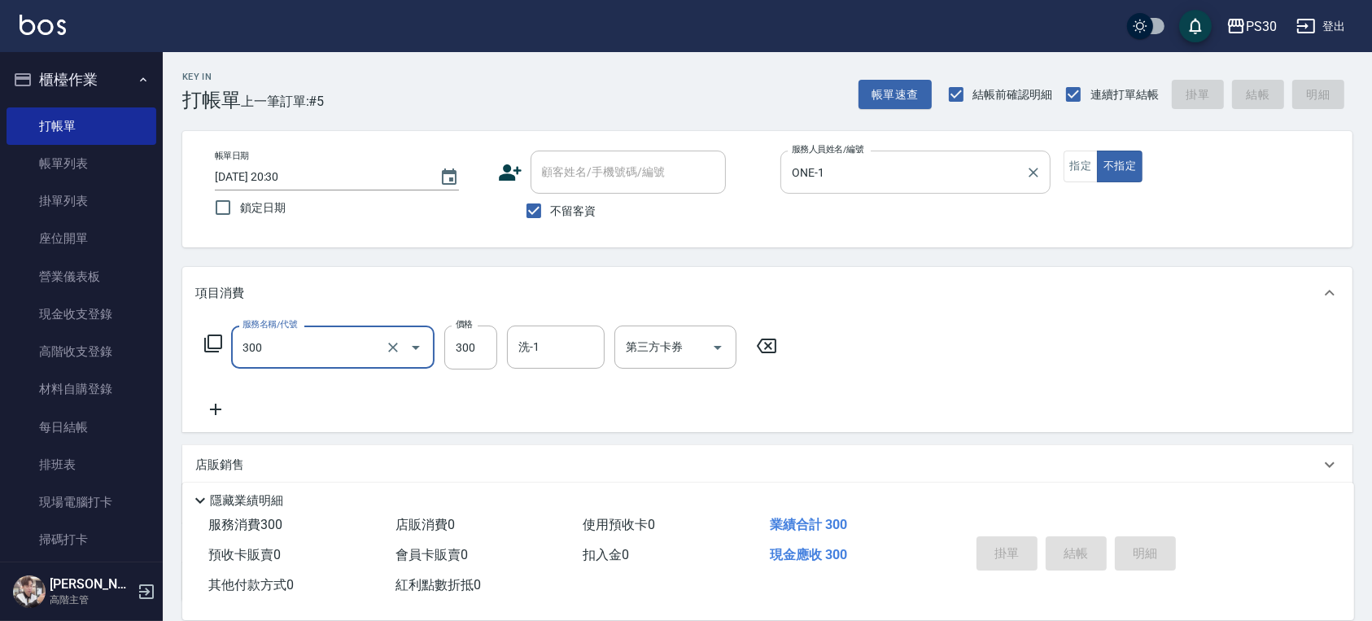
type input "300"
type input "[DATE] 20:31"
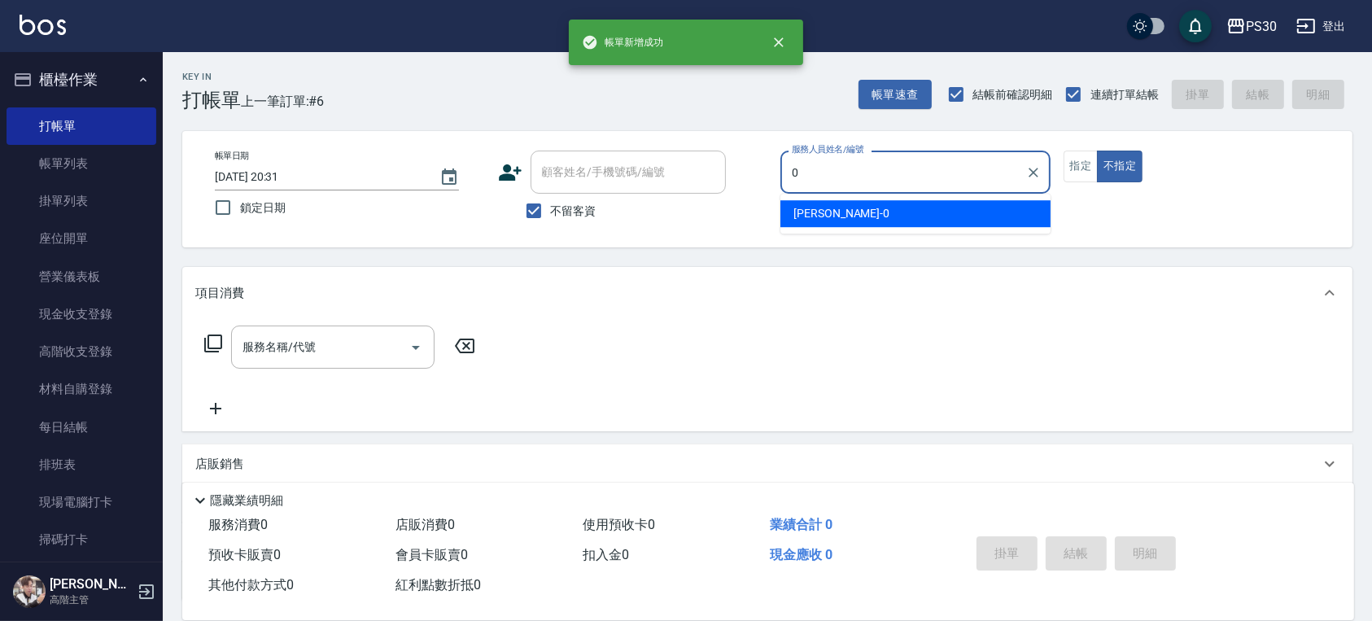
type input "[PERSON_NAME]-0"
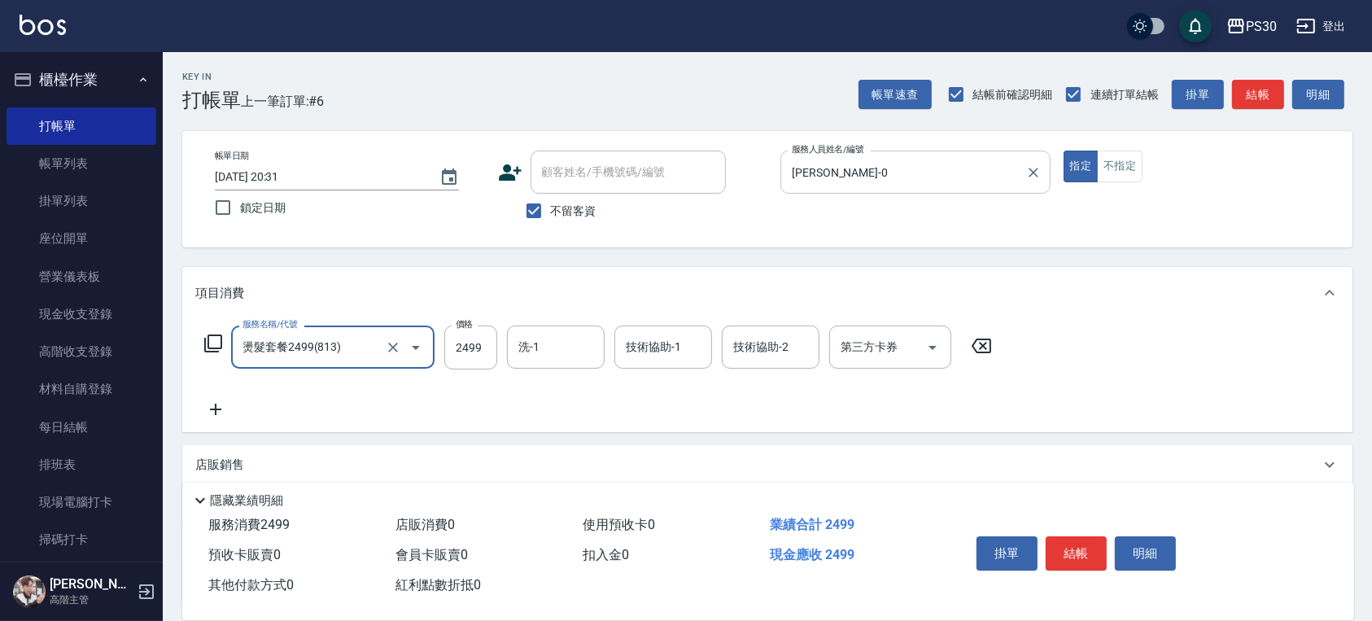
type input "燙髮套餐2499(813)"
type input "2"
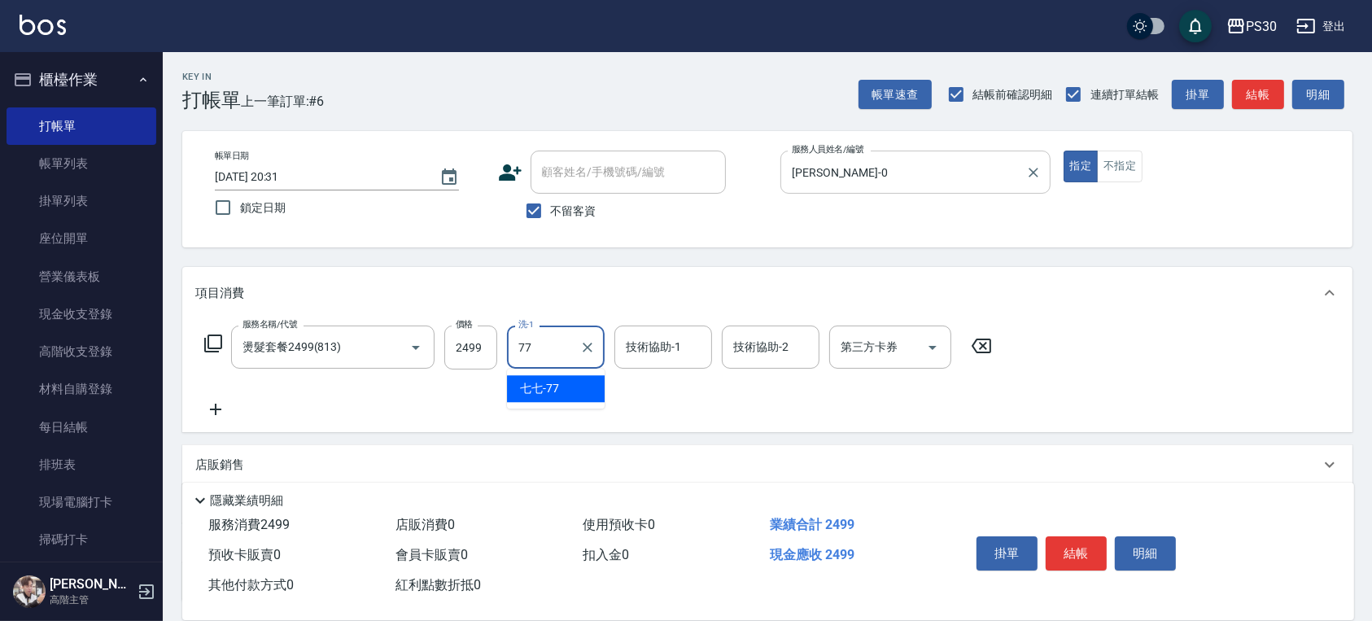
type input "七七-77"
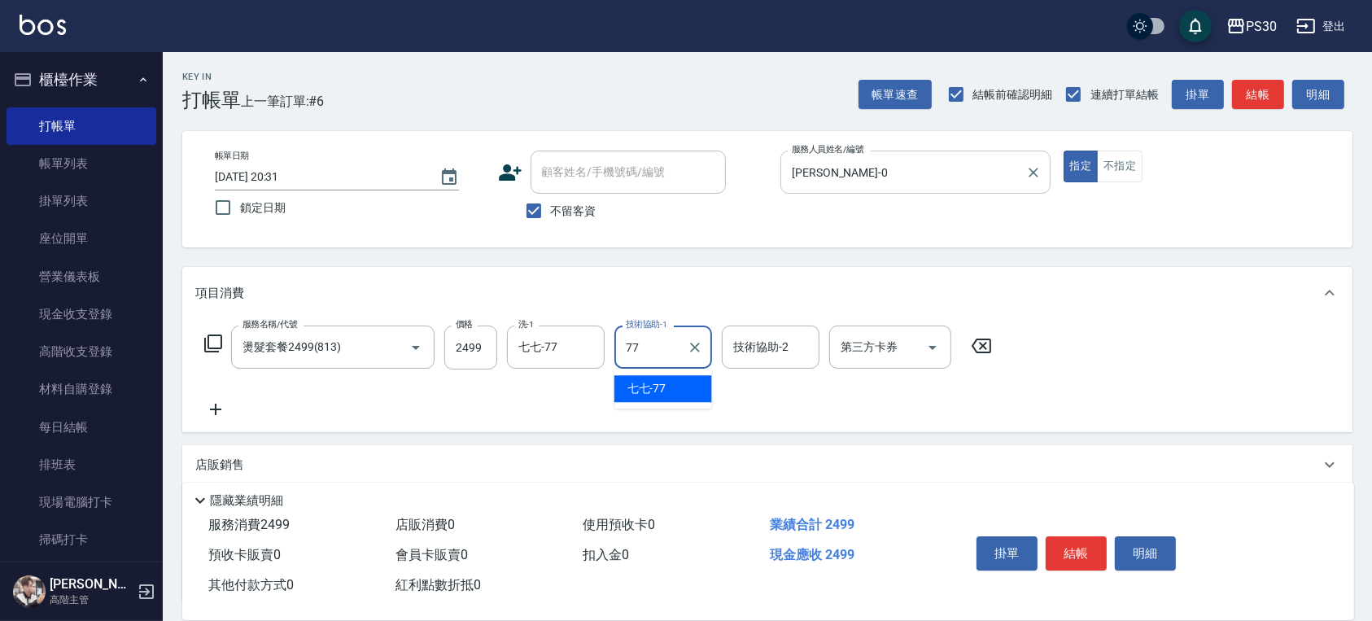
type input "七七-77"
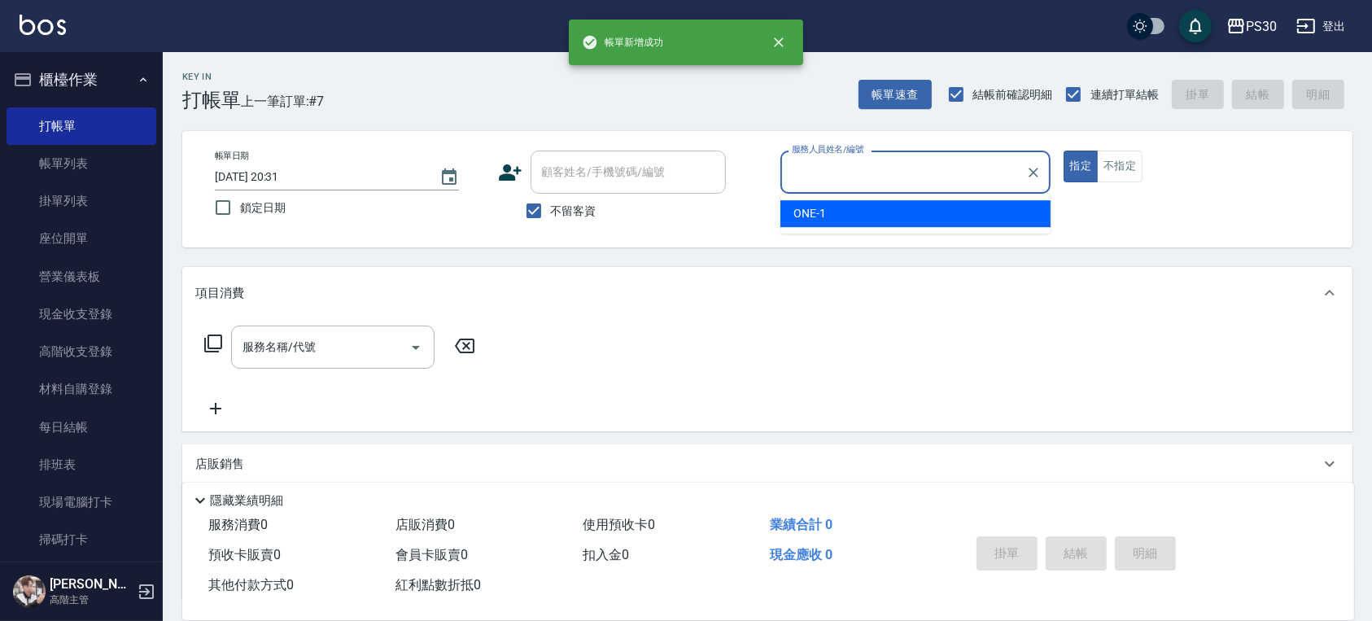
type input "1"
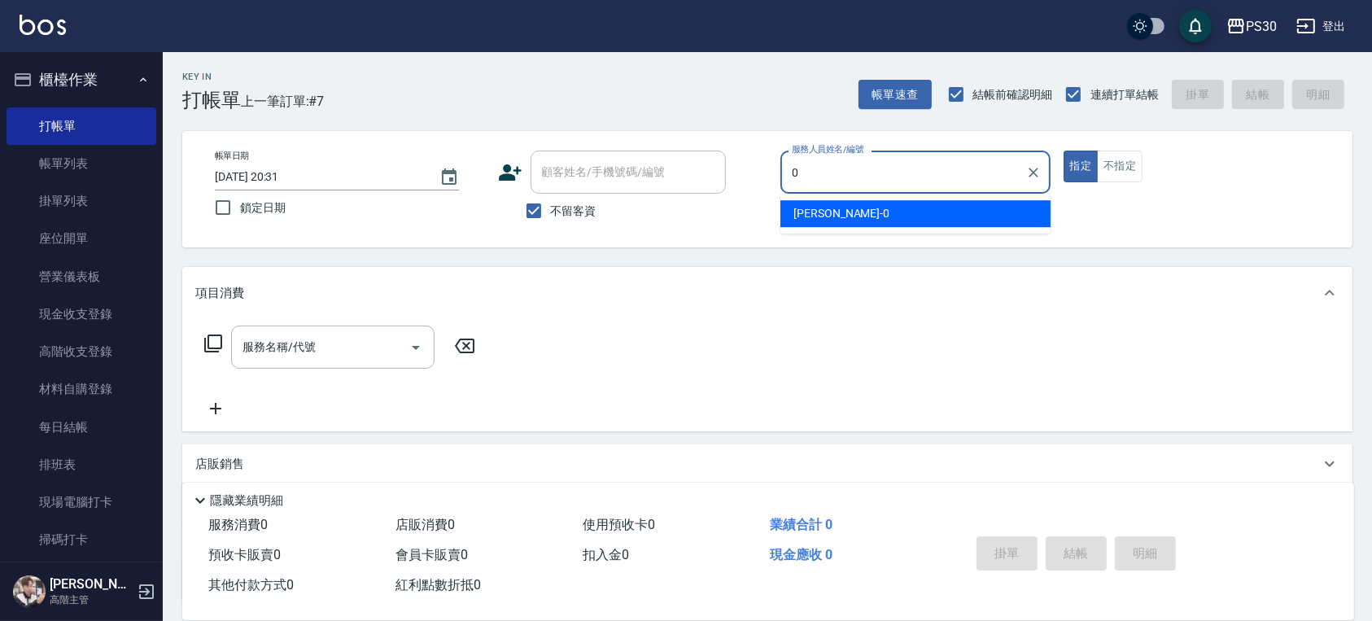
type input "[PERSON_NAME]-0"
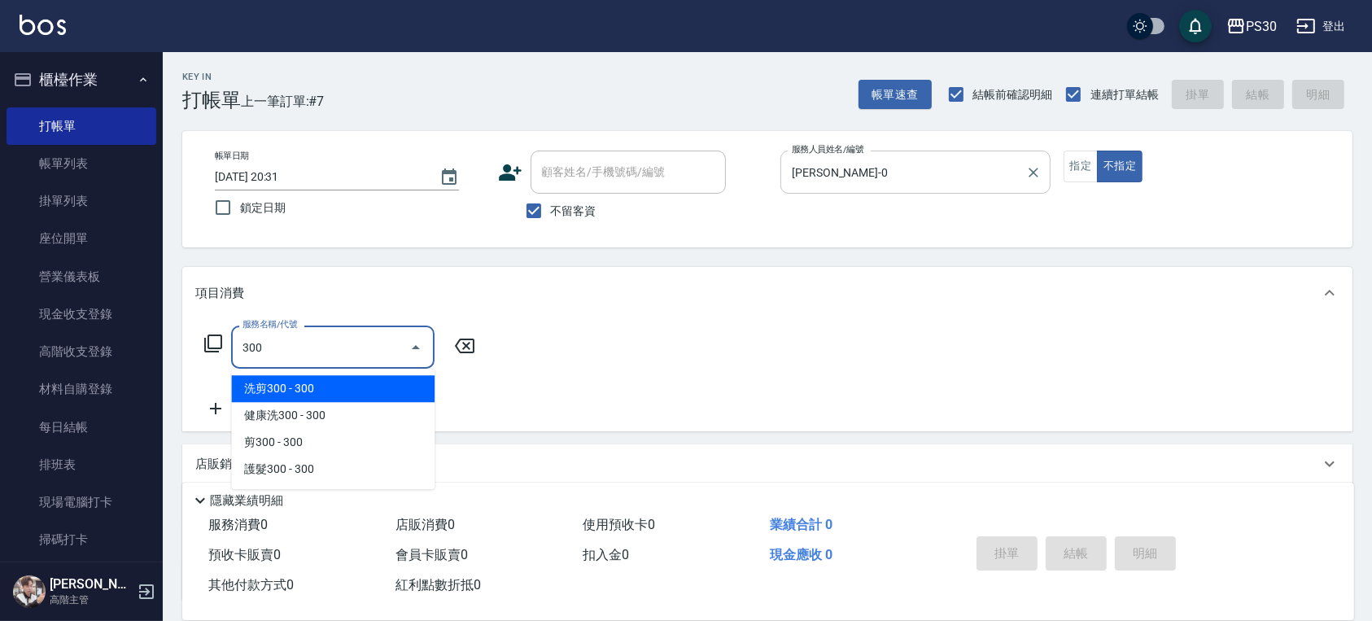
type input "洗剪300(300)"
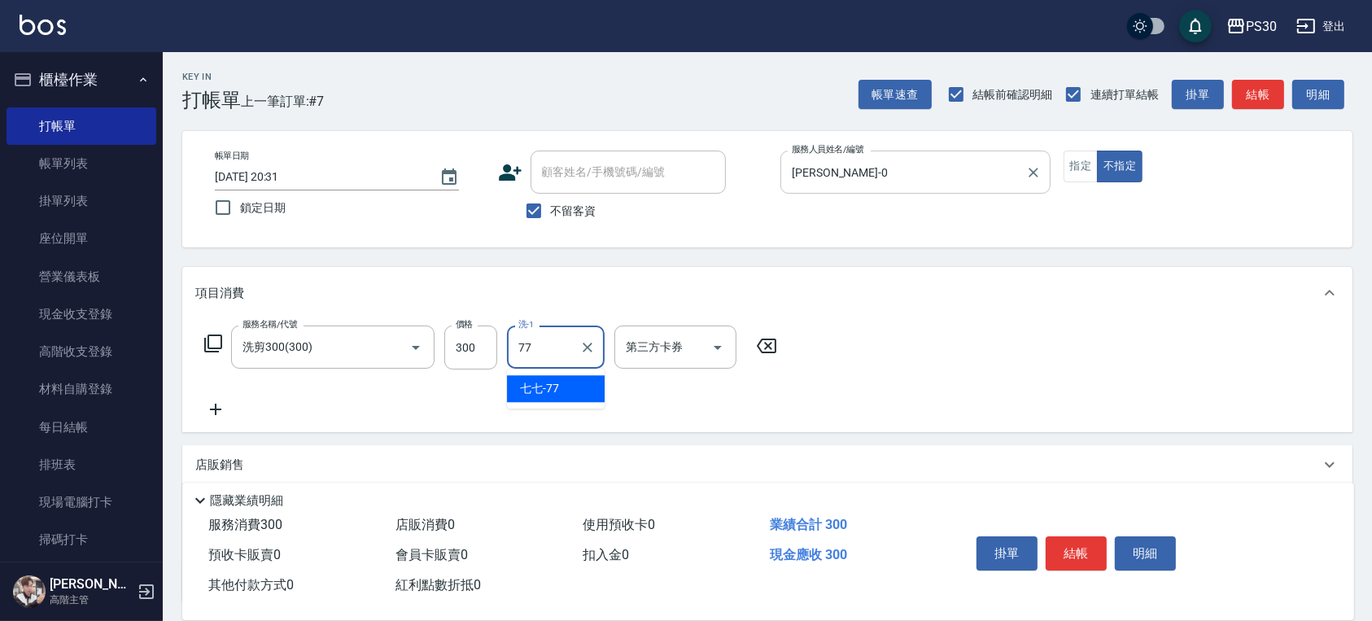
type input "七七-77"
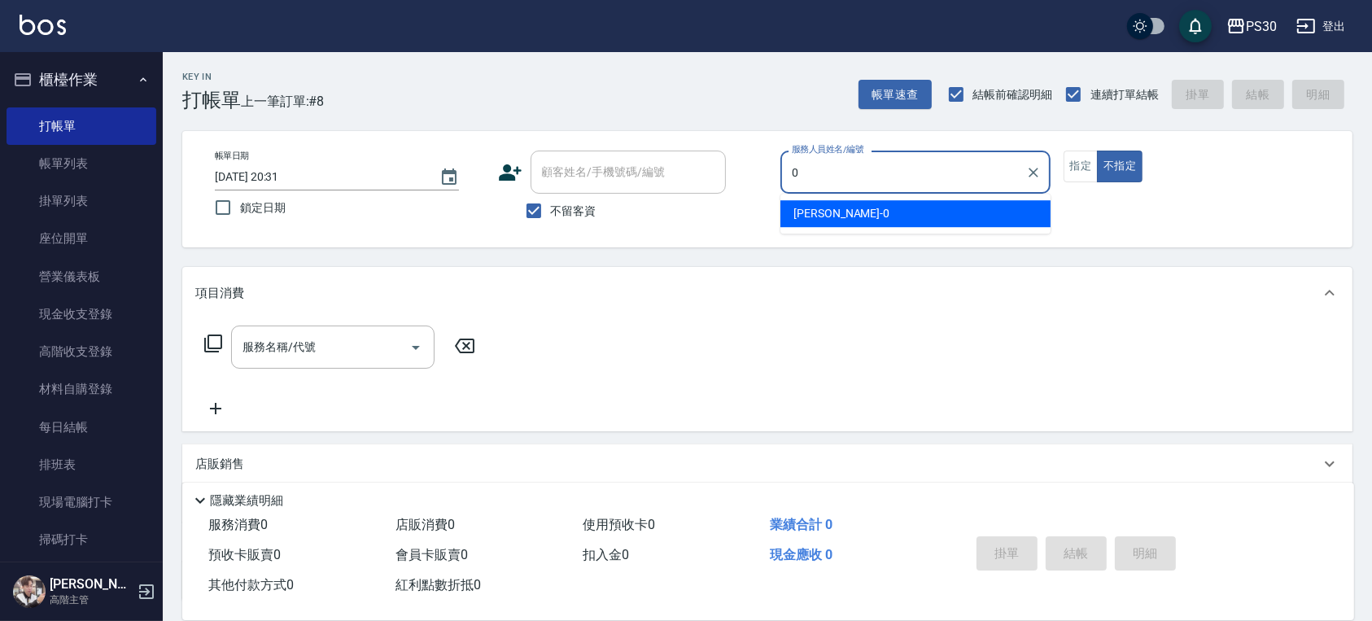
type input "[PERSON_NAME]-0"
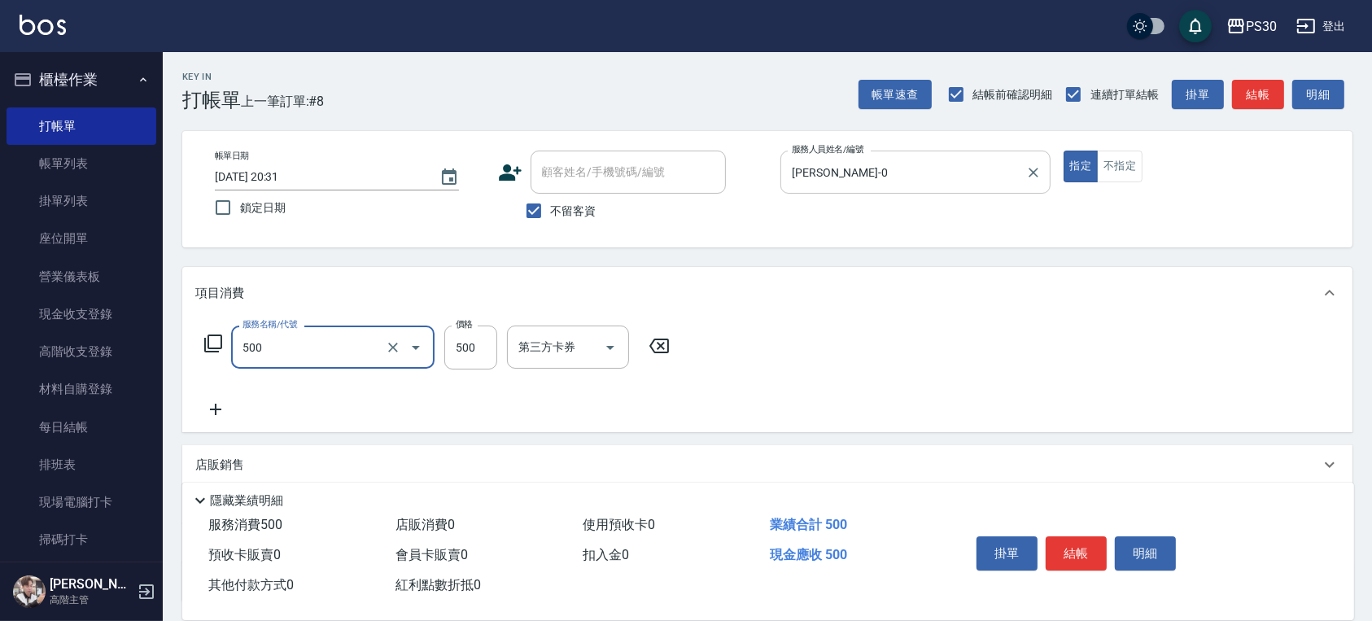
type input "洗剪500(500)"
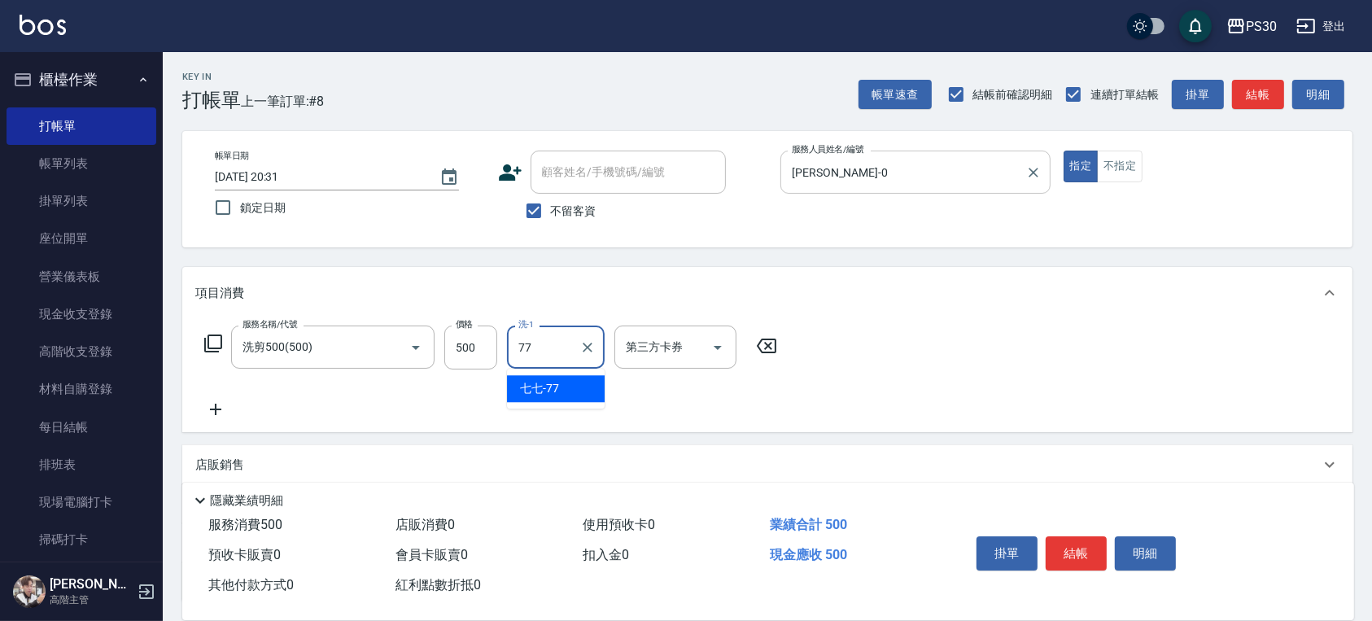
type input "七七-77"
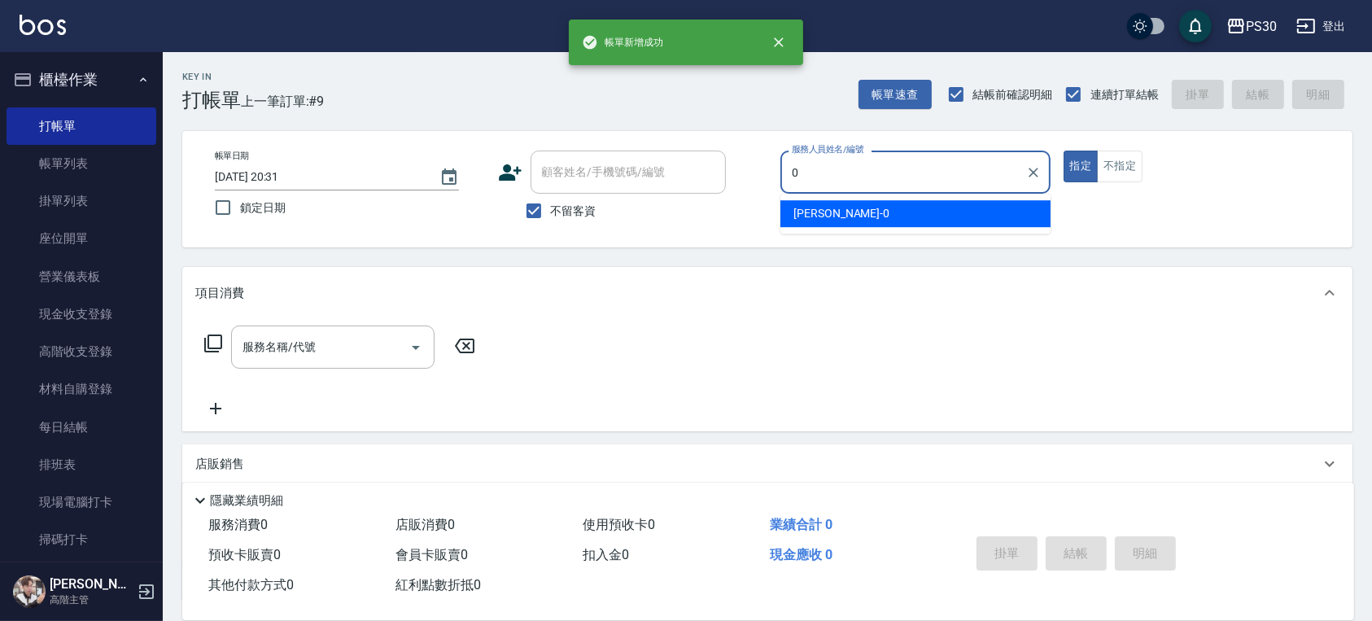
type input "[PERSON_NAME]-0"
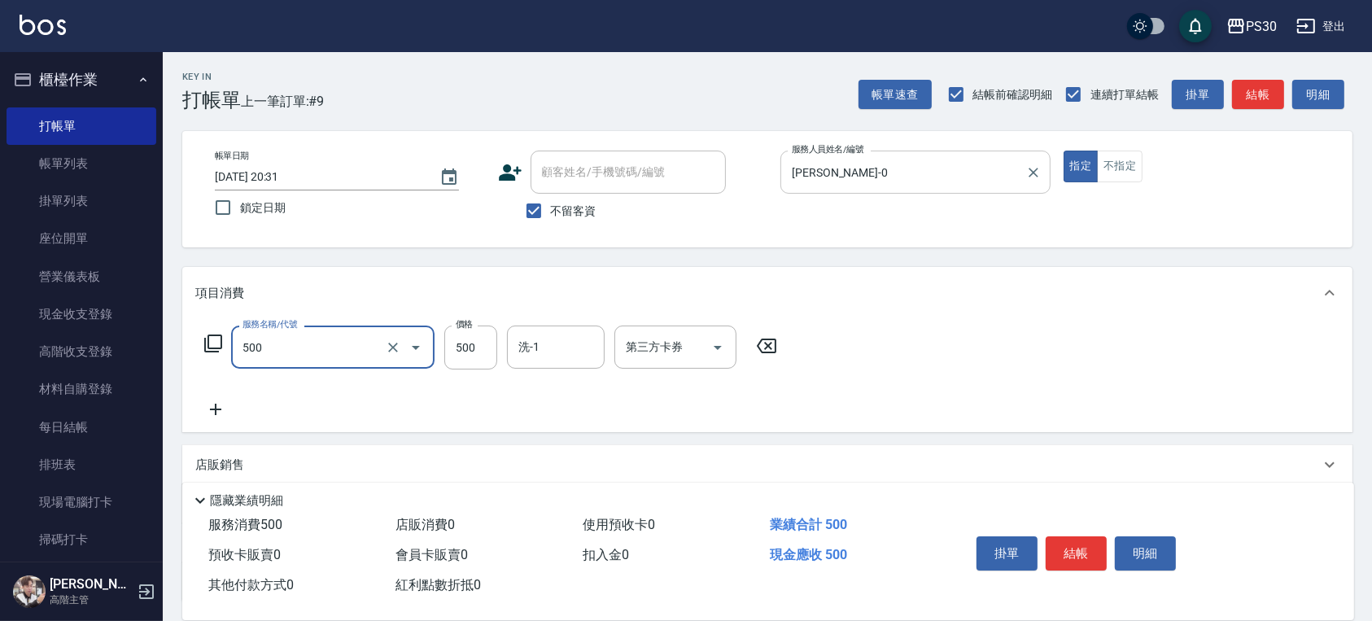
type input "洗剪500(500)"
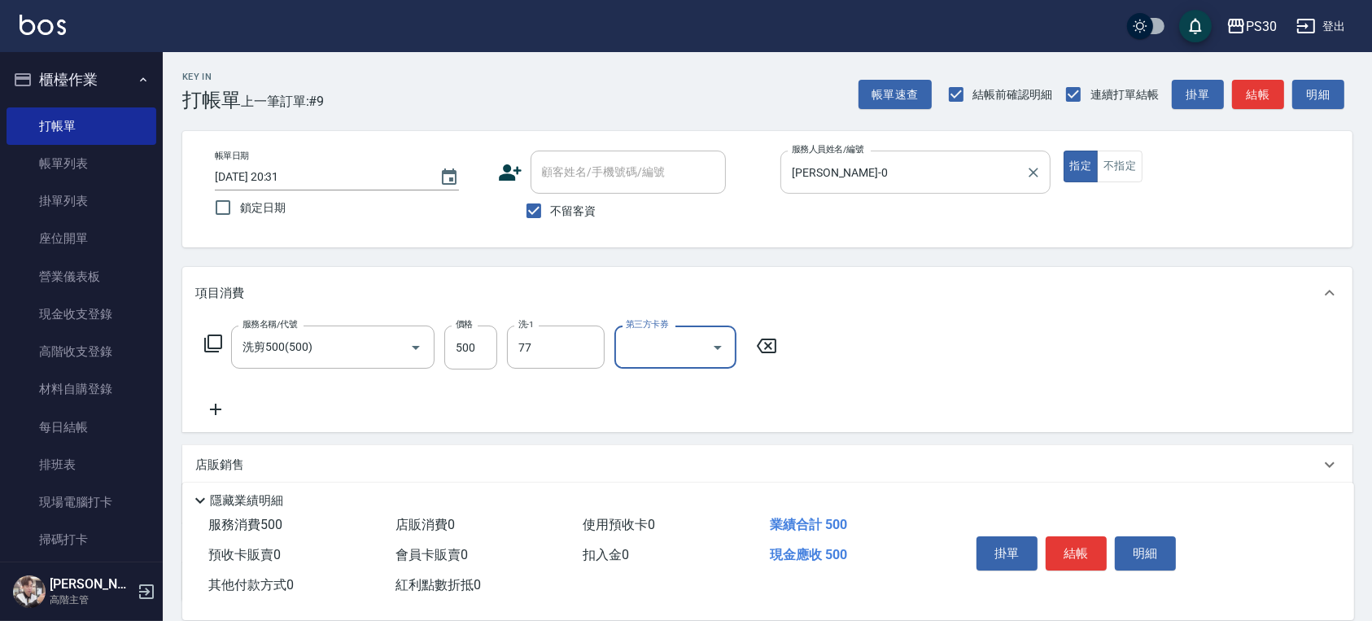
type input "七七-77"
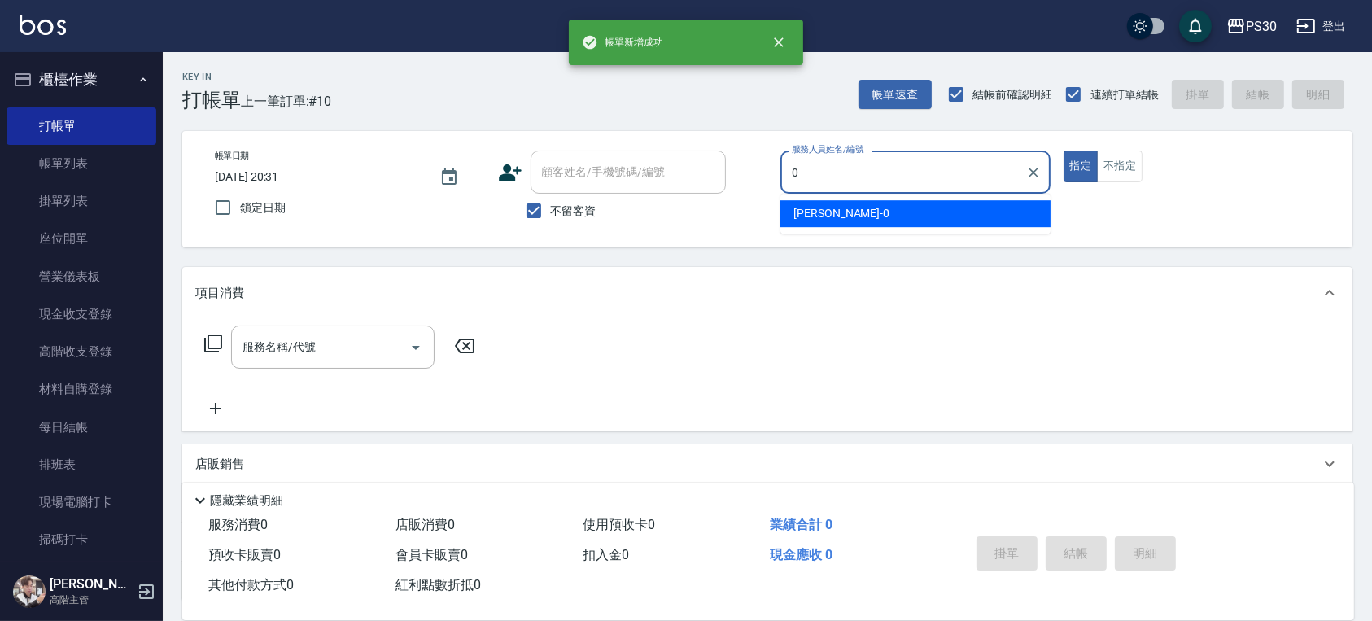
type input "[PERSON_NAME]-0"
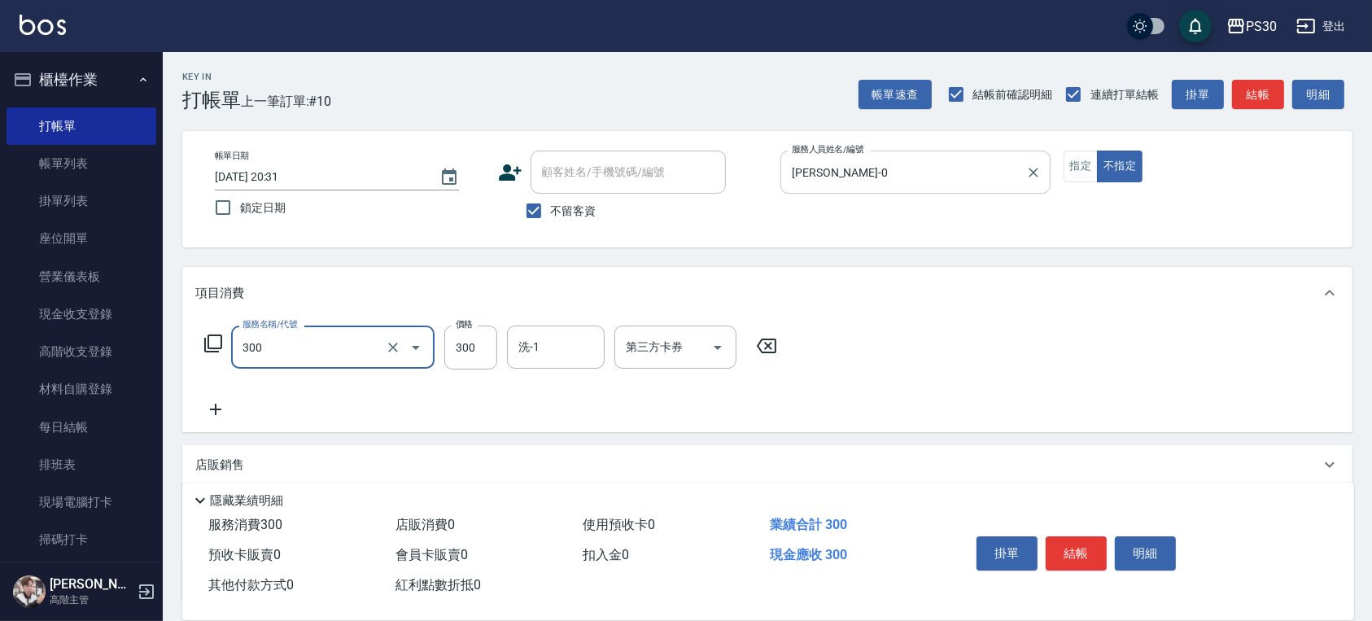
type input "洗剪300(300)"
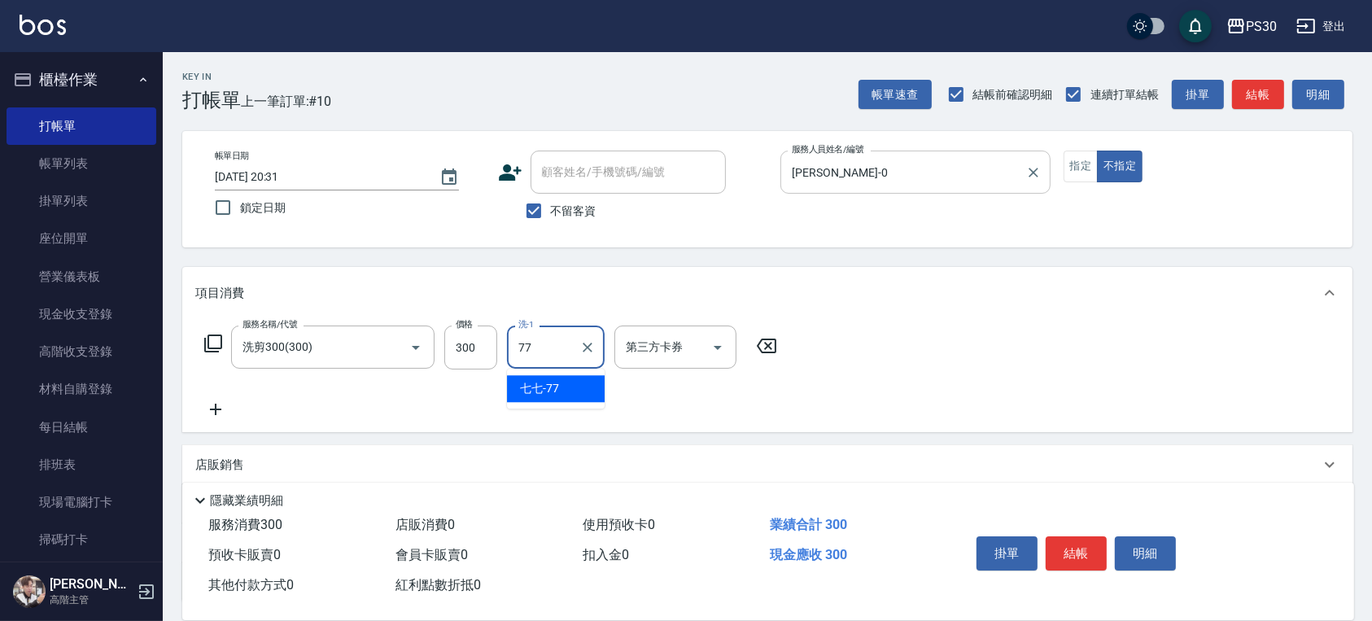
type input "七七-77"
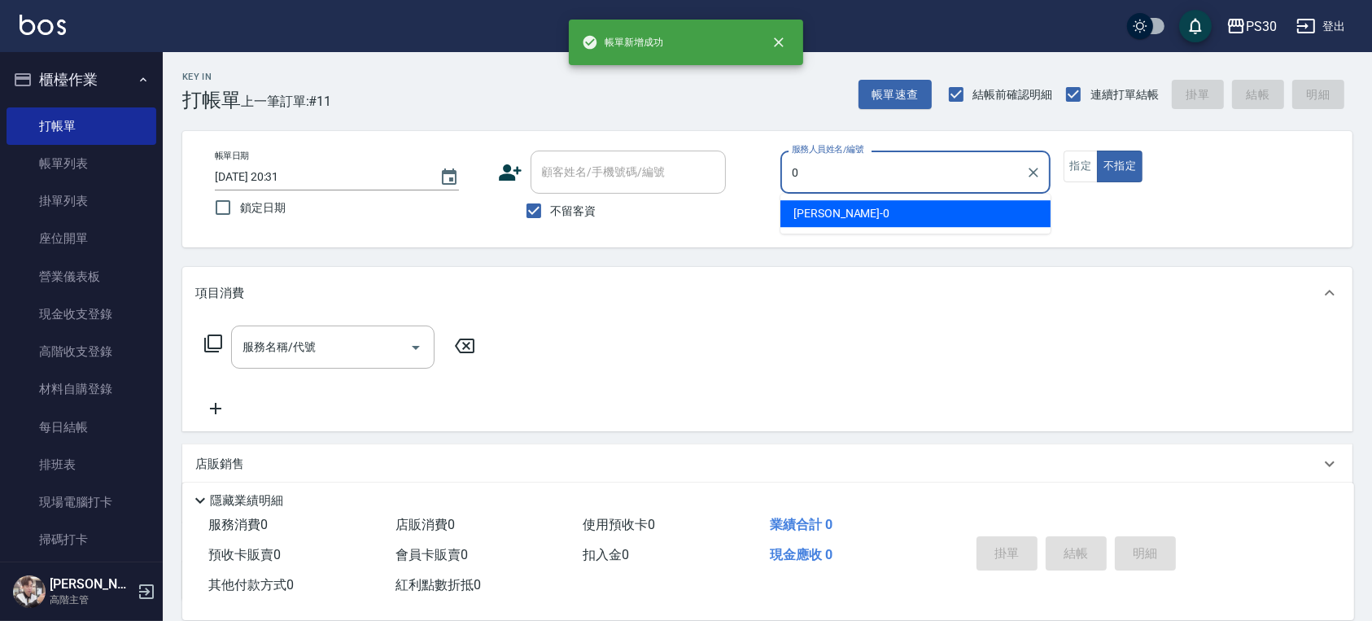
type input "[PERSON_NAME]-0"
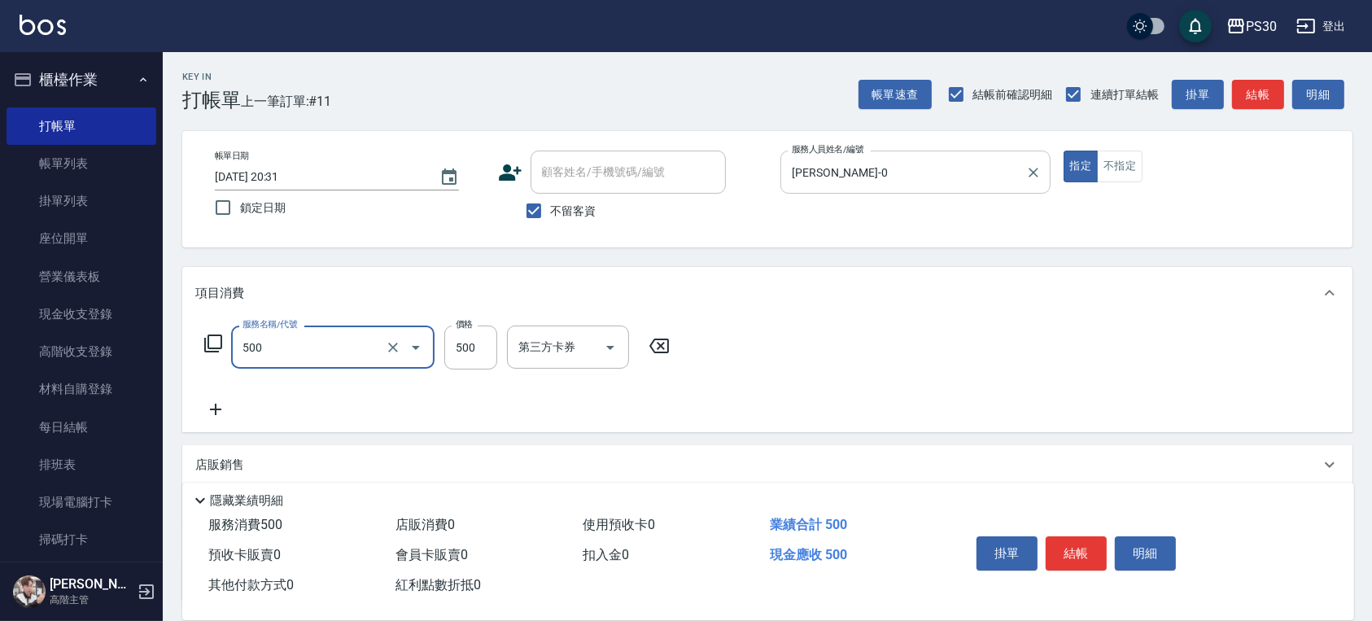
type input "洗剪500(500)"
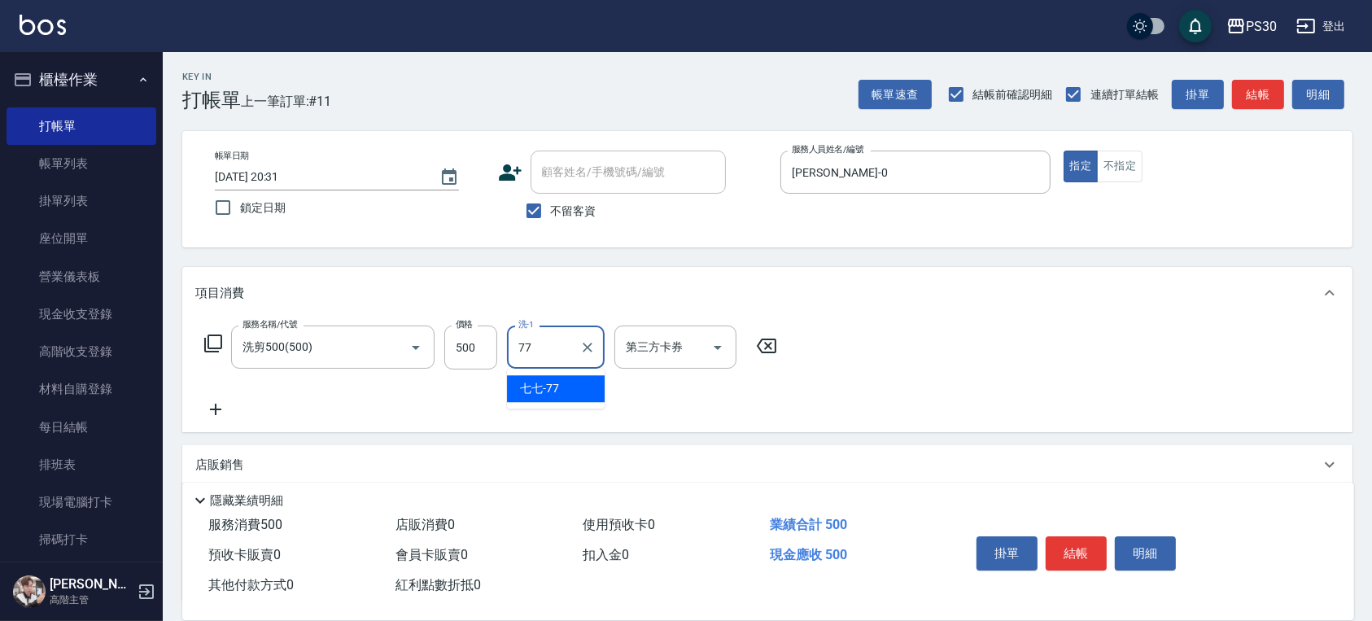
type input "七七-77"
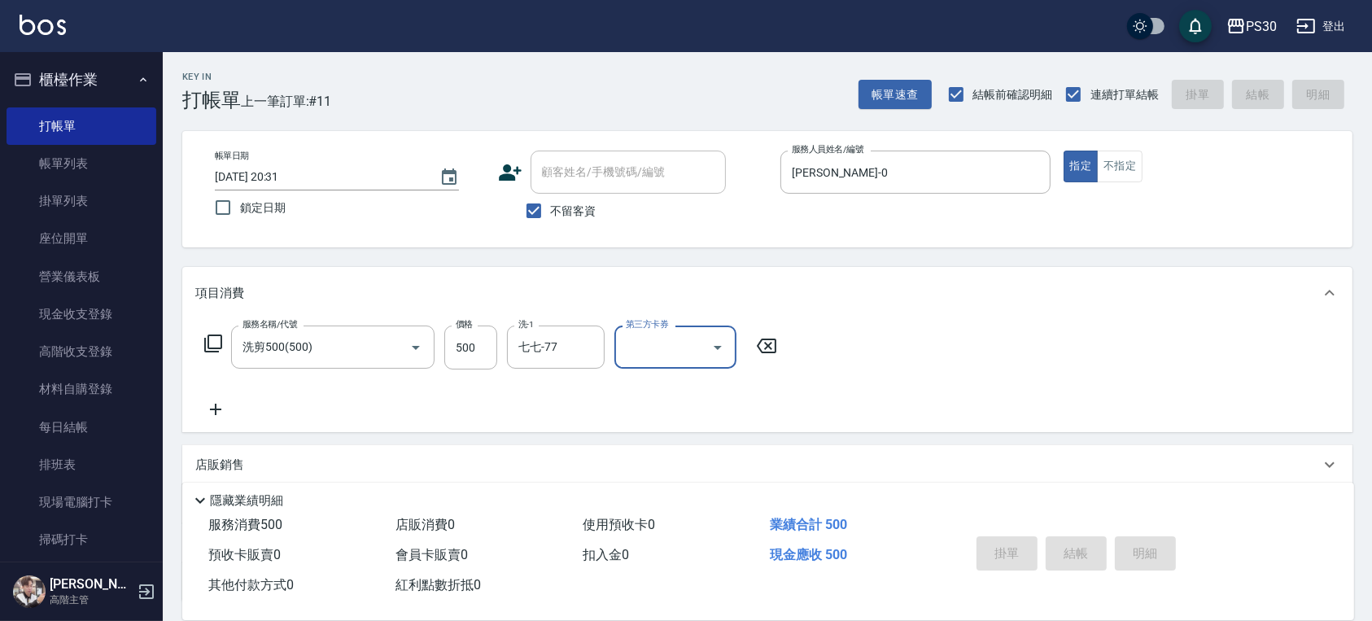
type input "[DATE] 20:32"
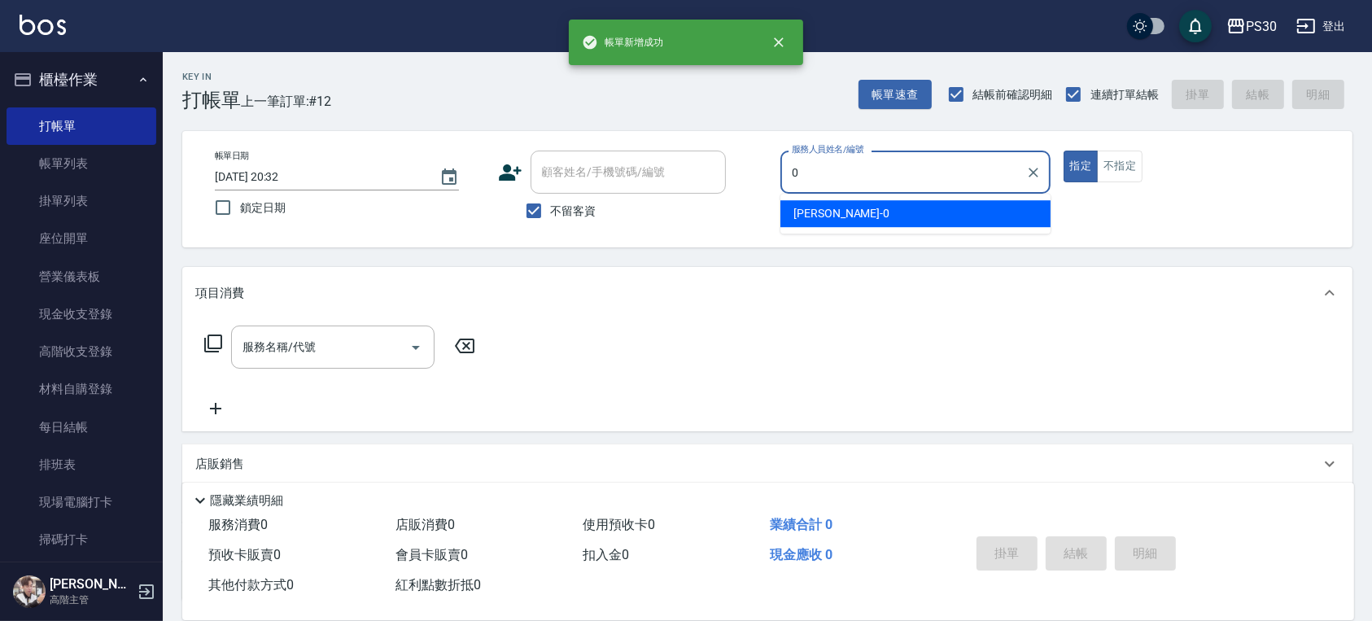
type input "[PERSON_NAME]-0"
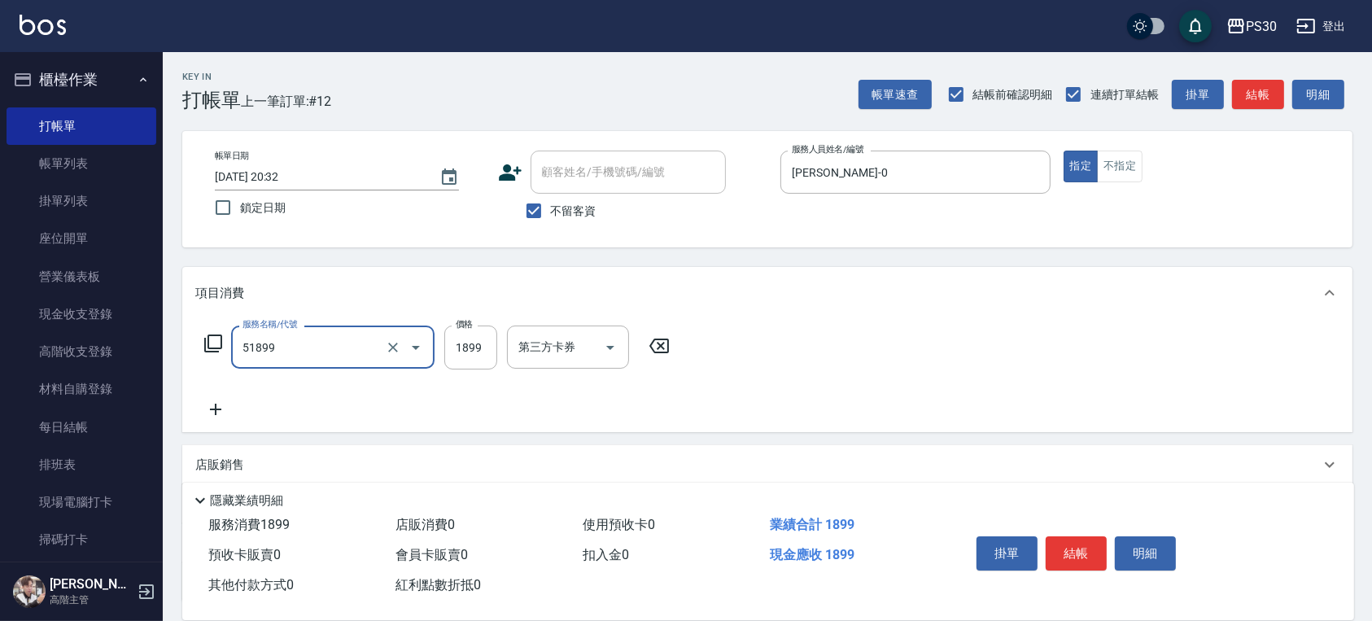
type input "染套1899(51899)"
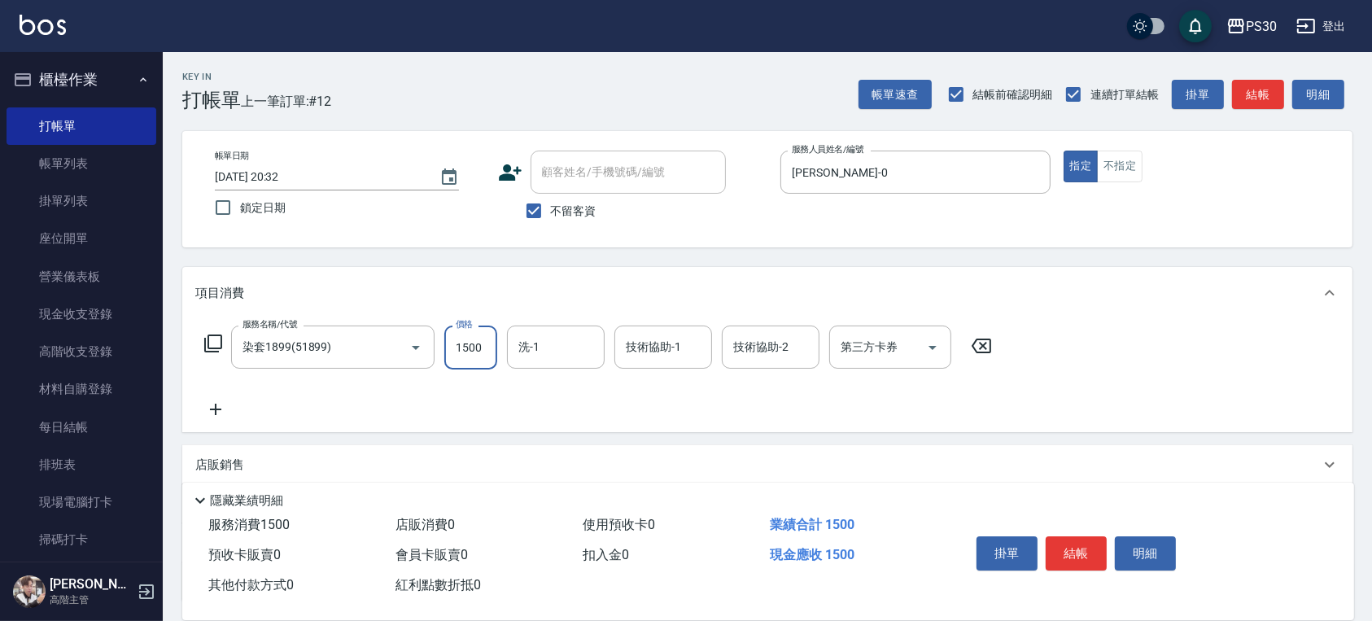
type input "1500"
type input "七七-77"
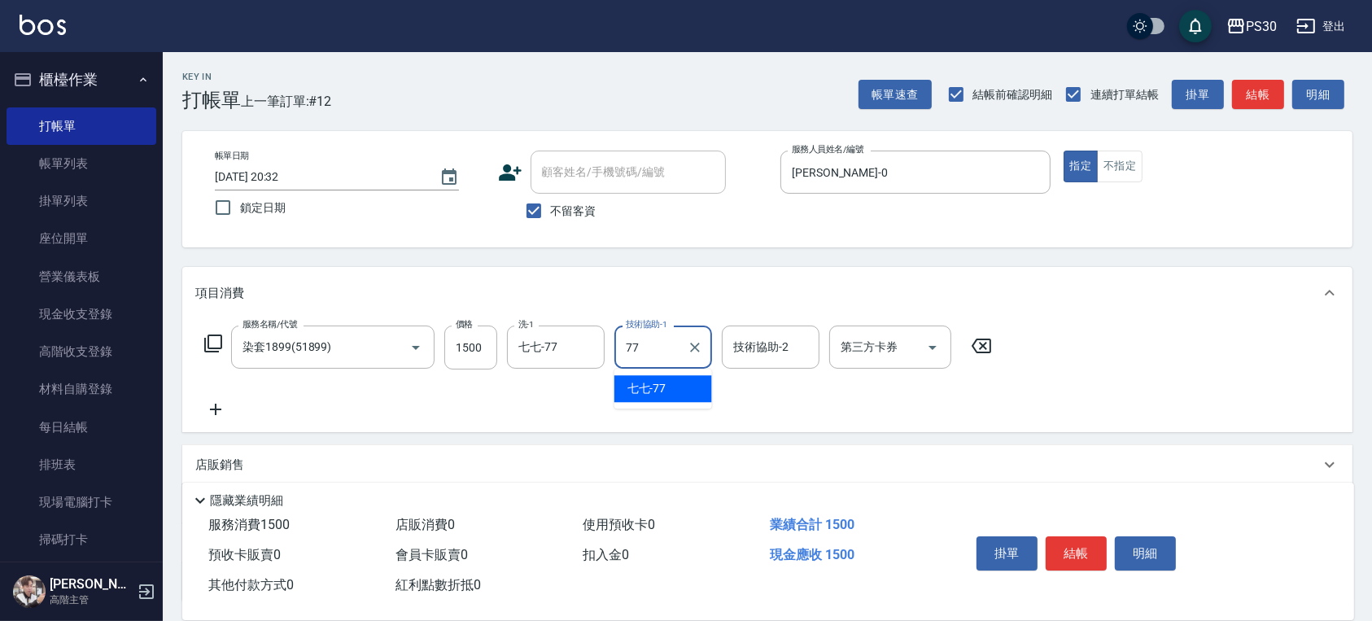
type input "七七-77"
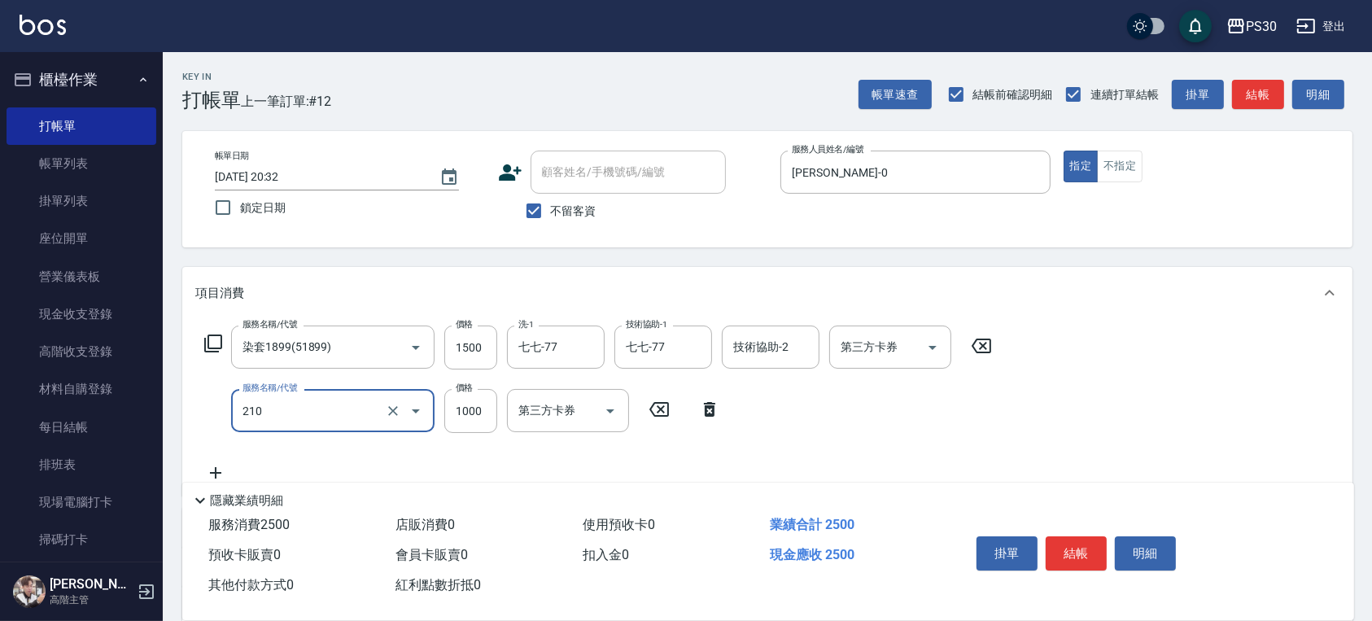
type input "燙1000(210)"
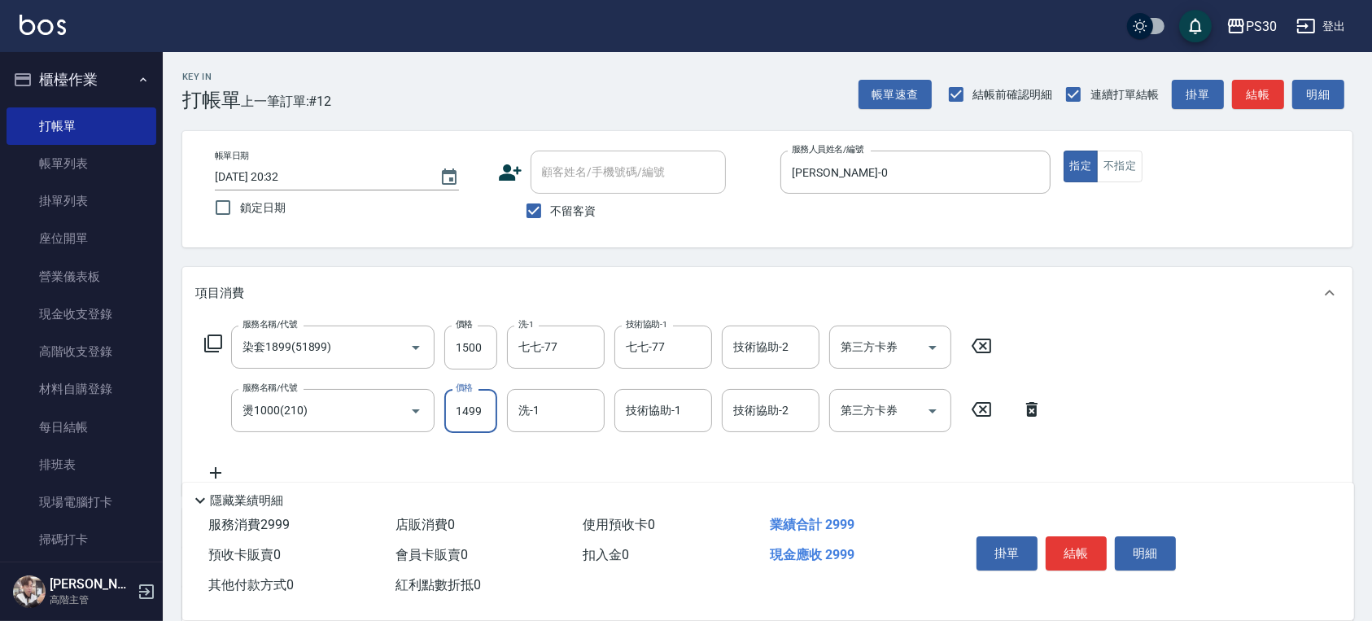
type input "1499"
click at [541, 378] on div "服務名稱/代號 染套1899(51899) 服務名稱/代號 價格 1500 價格 洗-1 七七-77 洗-1 技術協助-1 七七-77 技術協助-1 技術協助…" at bounding box center [623, 403] width 857 height 157
click at [621, 404] on div "技術協助-1" at bounding box center [663, 410] width 98 height 43
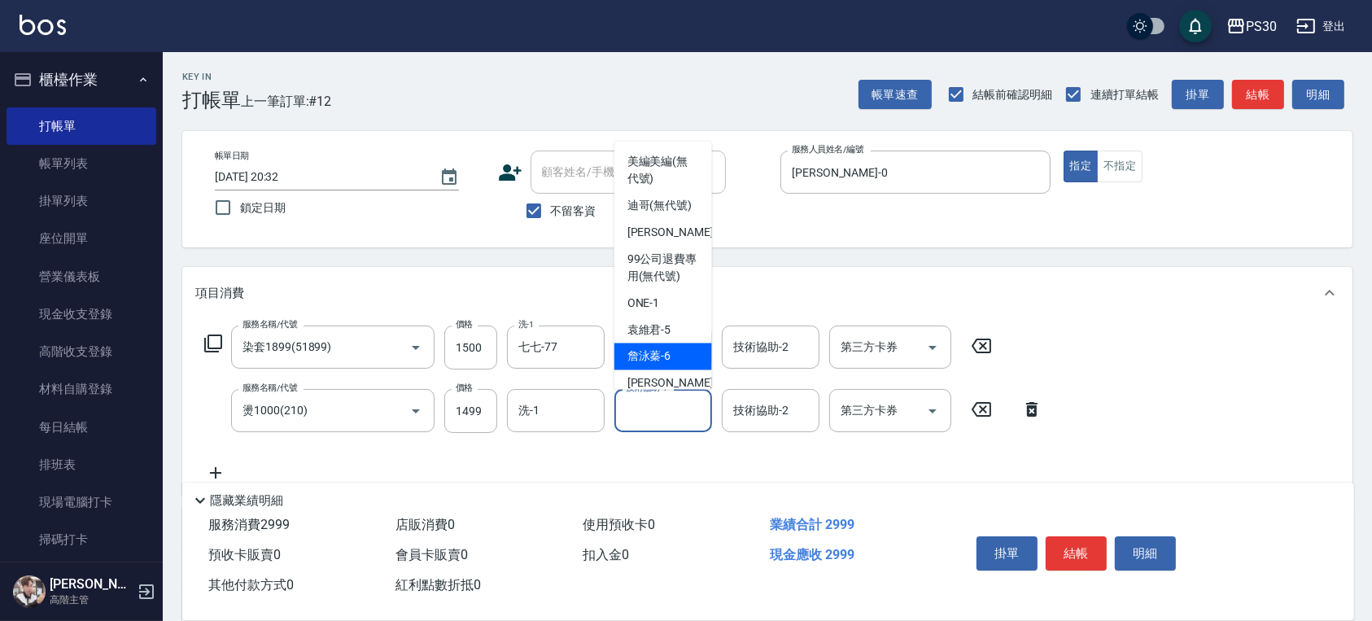
drag, startPoint x: 664, startPoint y: 403, endPoint x: 661, endPoint y: 394, distance: 9.5
click at [661, 397] on input "技術協助-1" at bounding box center [663, 410] width 83 height 28
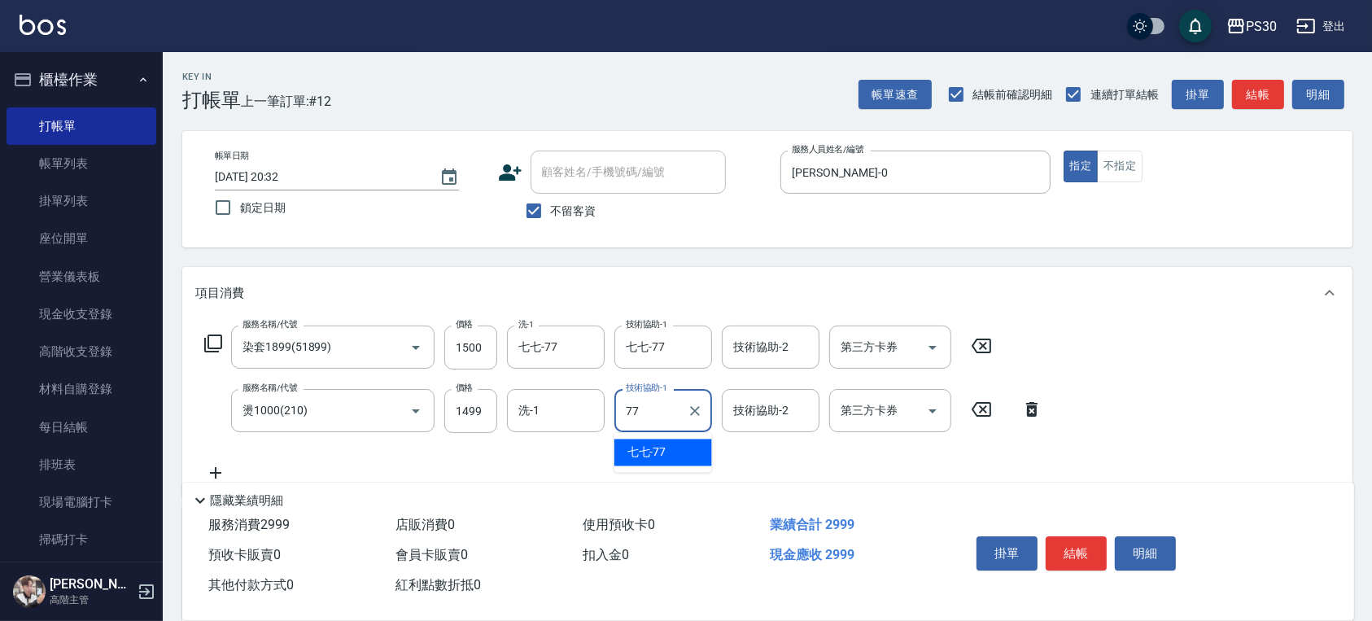
type input "七七-77"
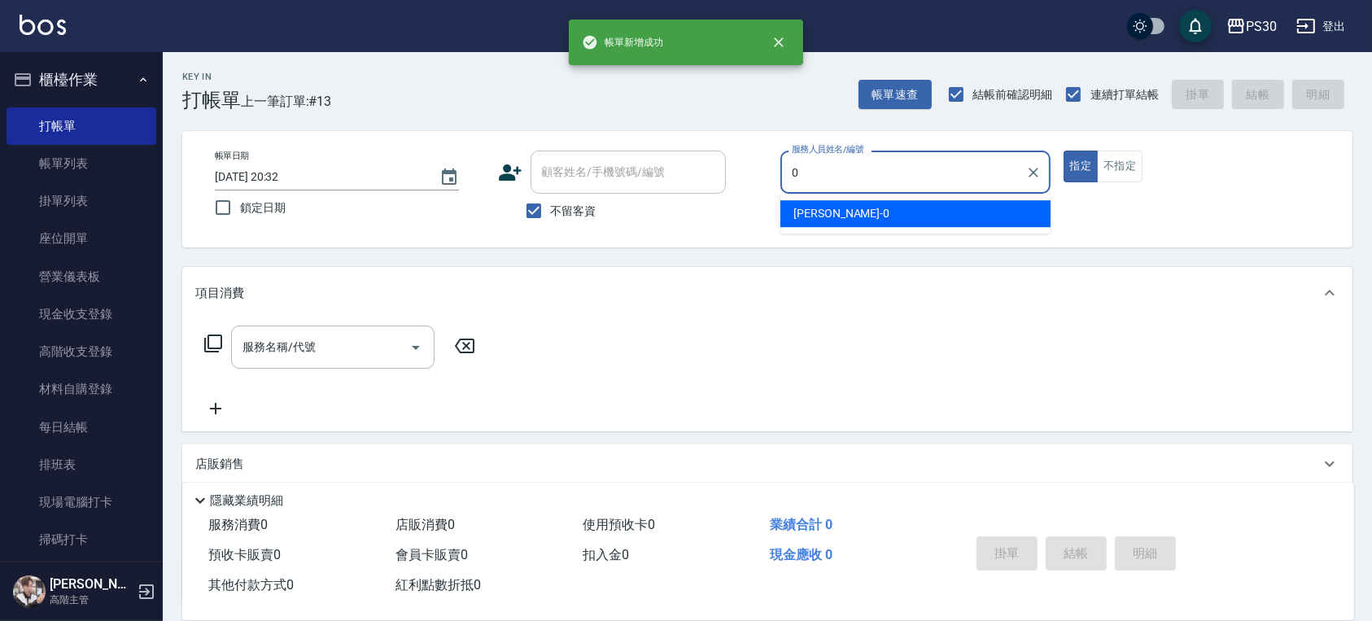
type input "[PERSON_NAME]-0"
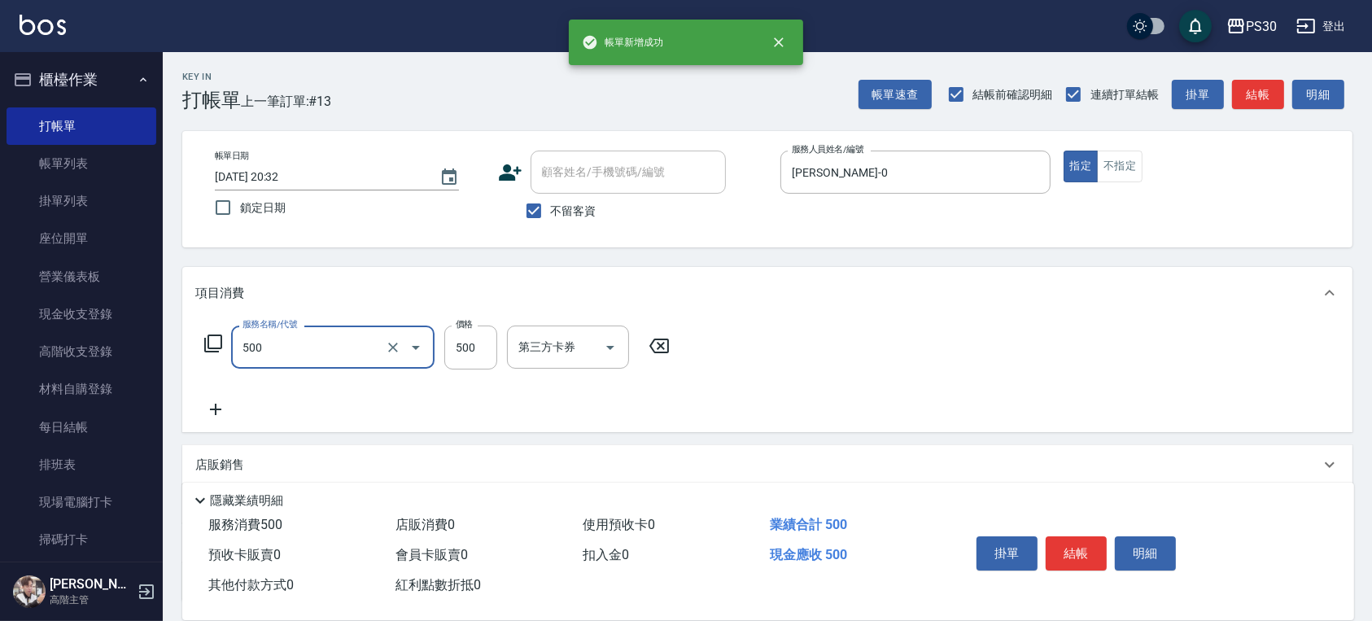
type input "洗剪500(500)"
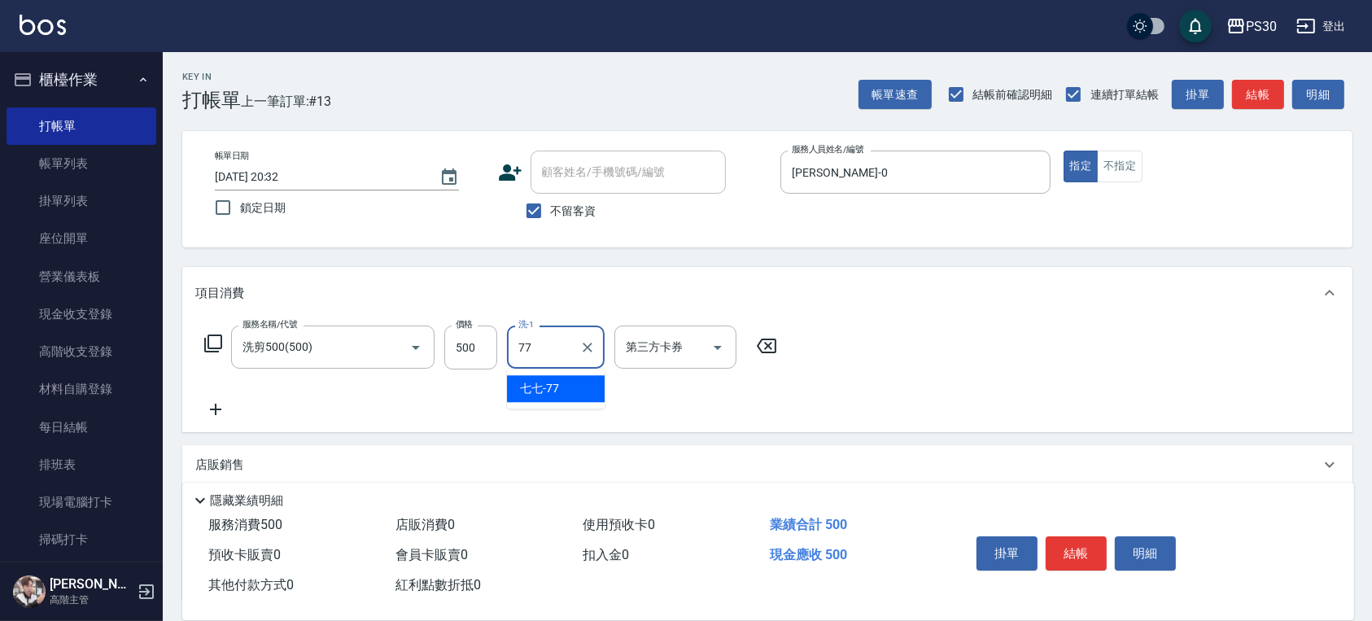
type input "七七-77"
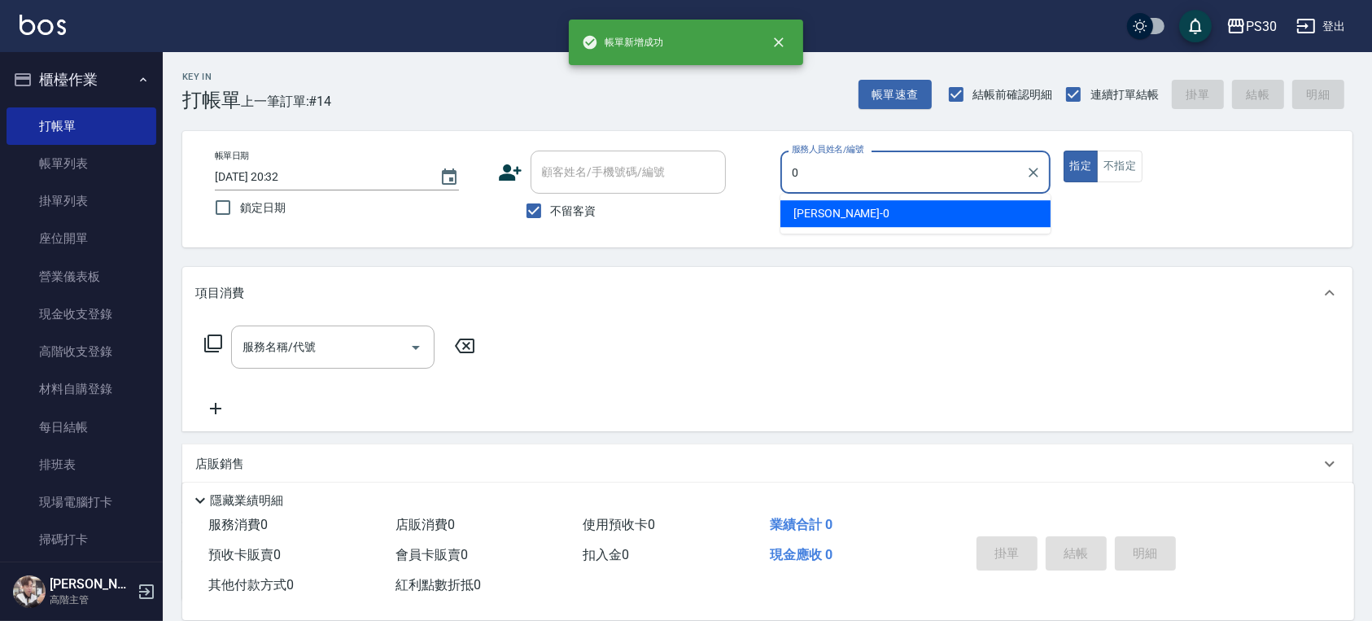
type input "[PERSON_NAME]-0"
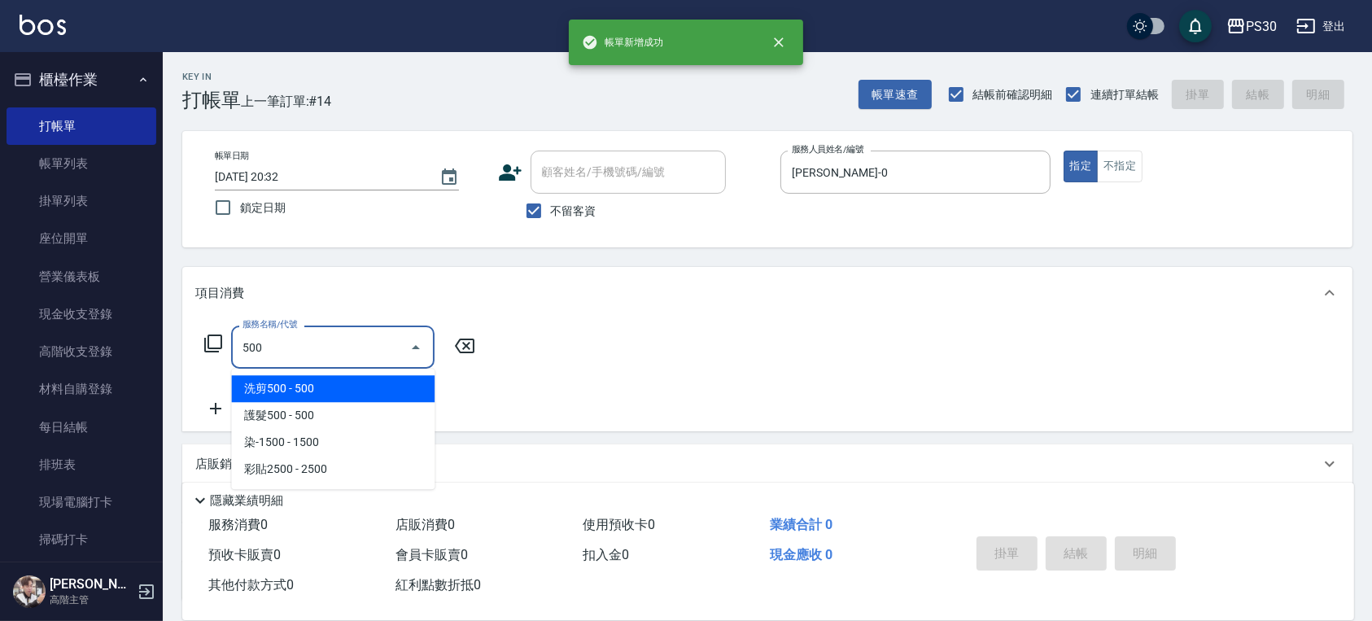
type input "洗剪500(500)"
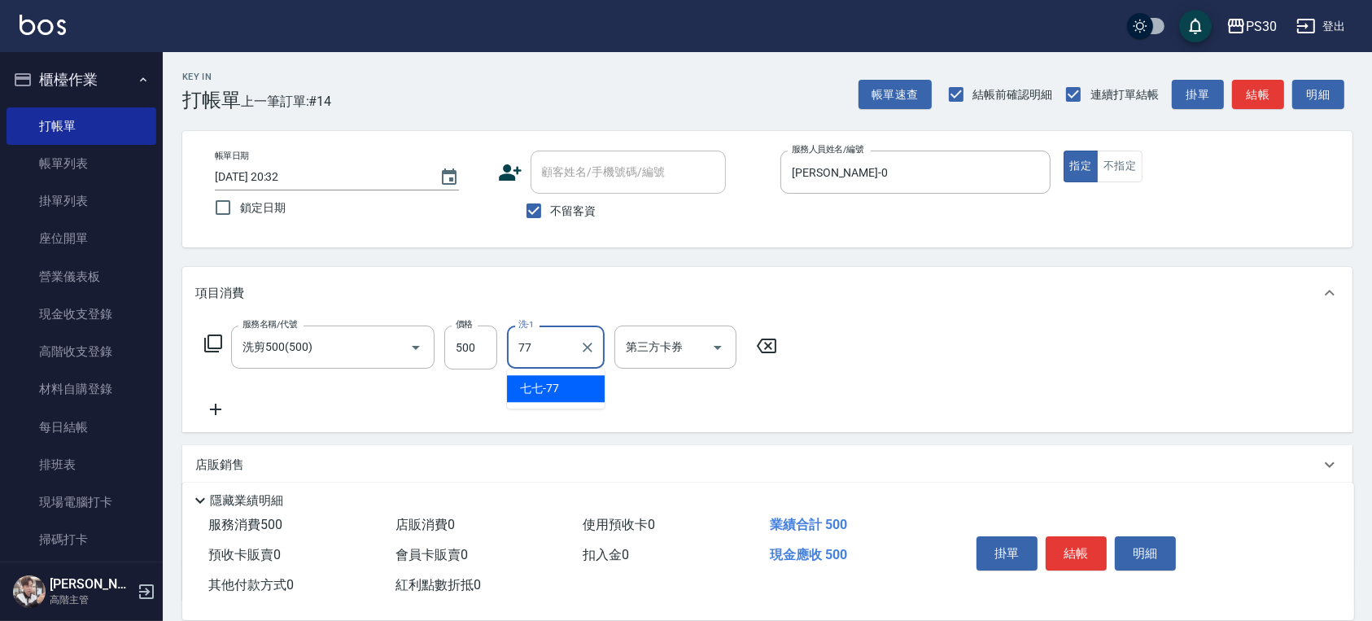
type input "七七-77"
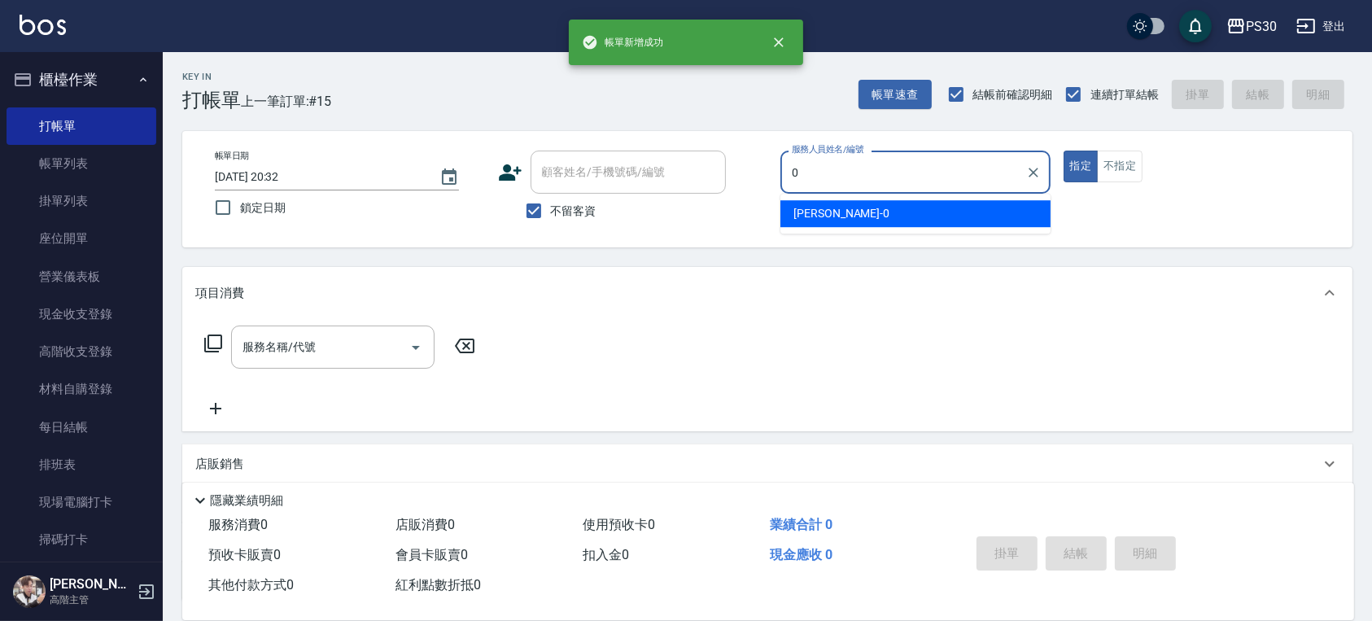
type input "[PERSON_NAME]-0"
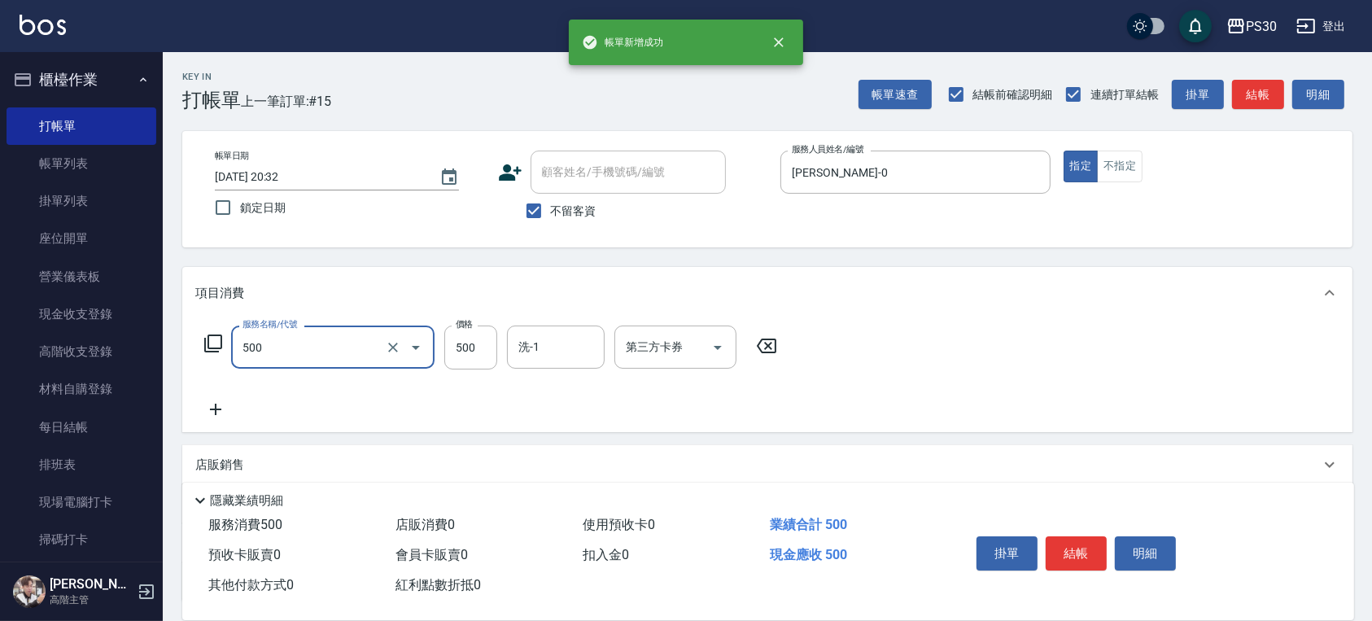
type input "洗剪500(500)"
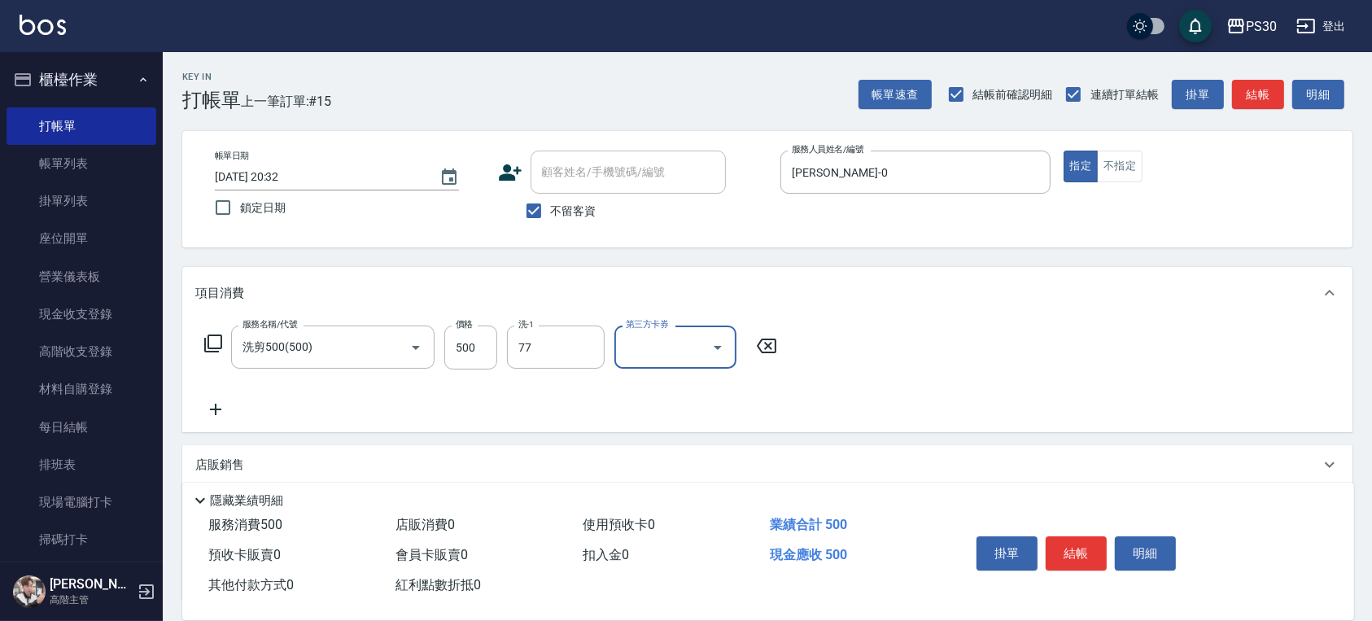
type input "七七-77"
click at [260, 342] on input "洗剪500(500)" at bounding box center [309, 347] width 143 height 28
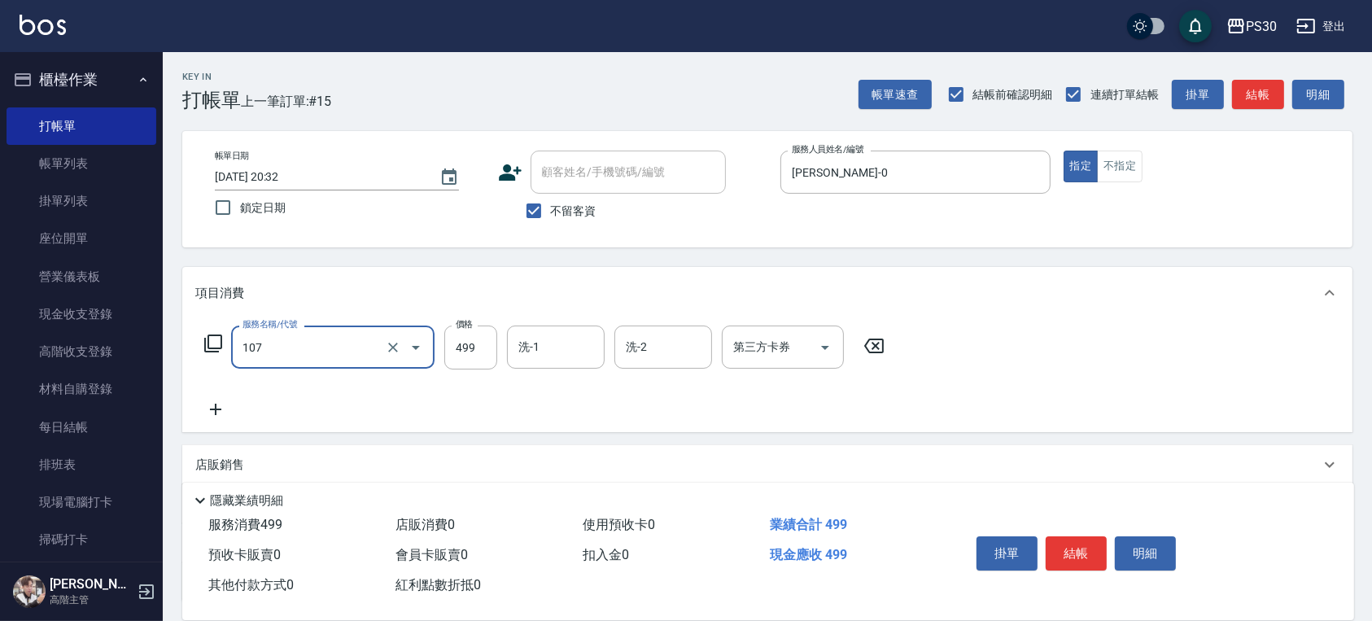
type input "舒活洗剪499(107)"
type input "500"
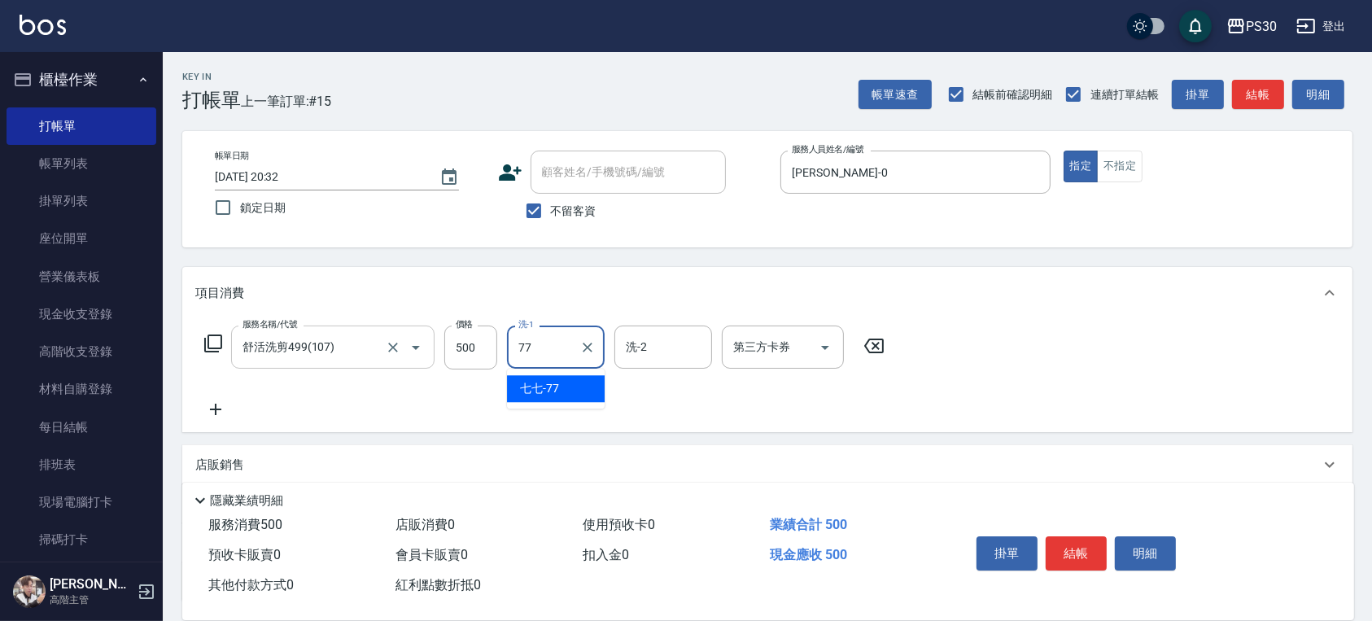
type input "七七-77"
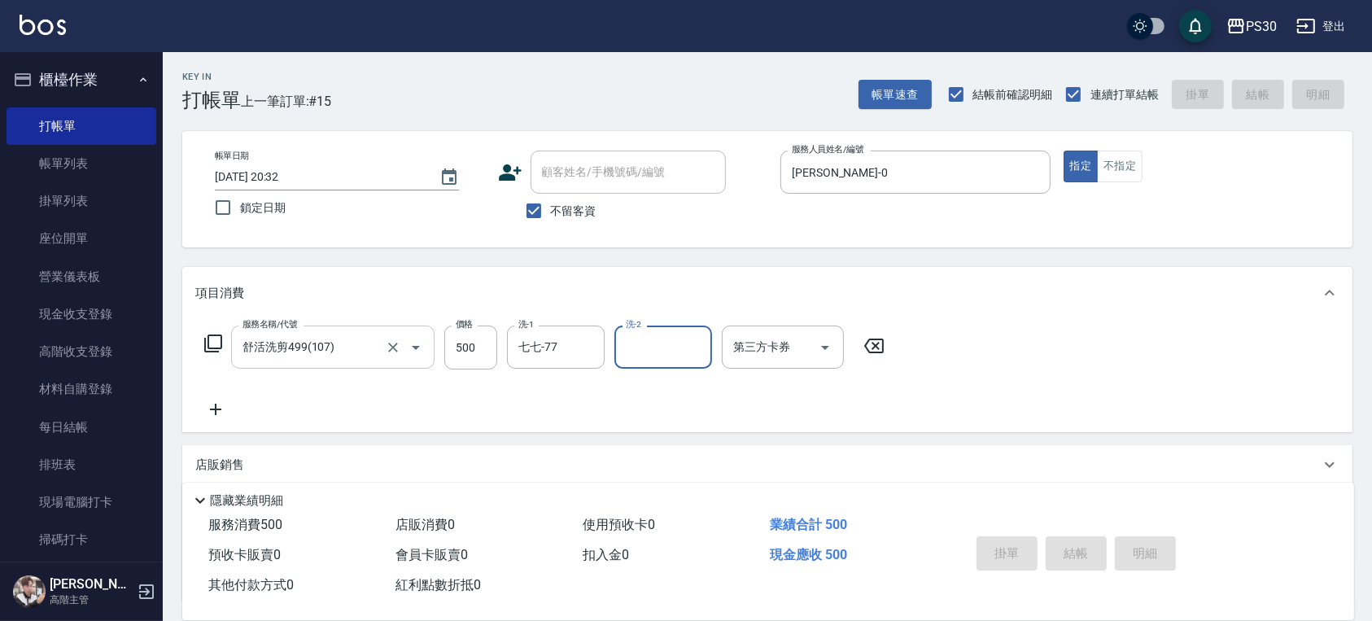
type input "[DATE] 20:33"
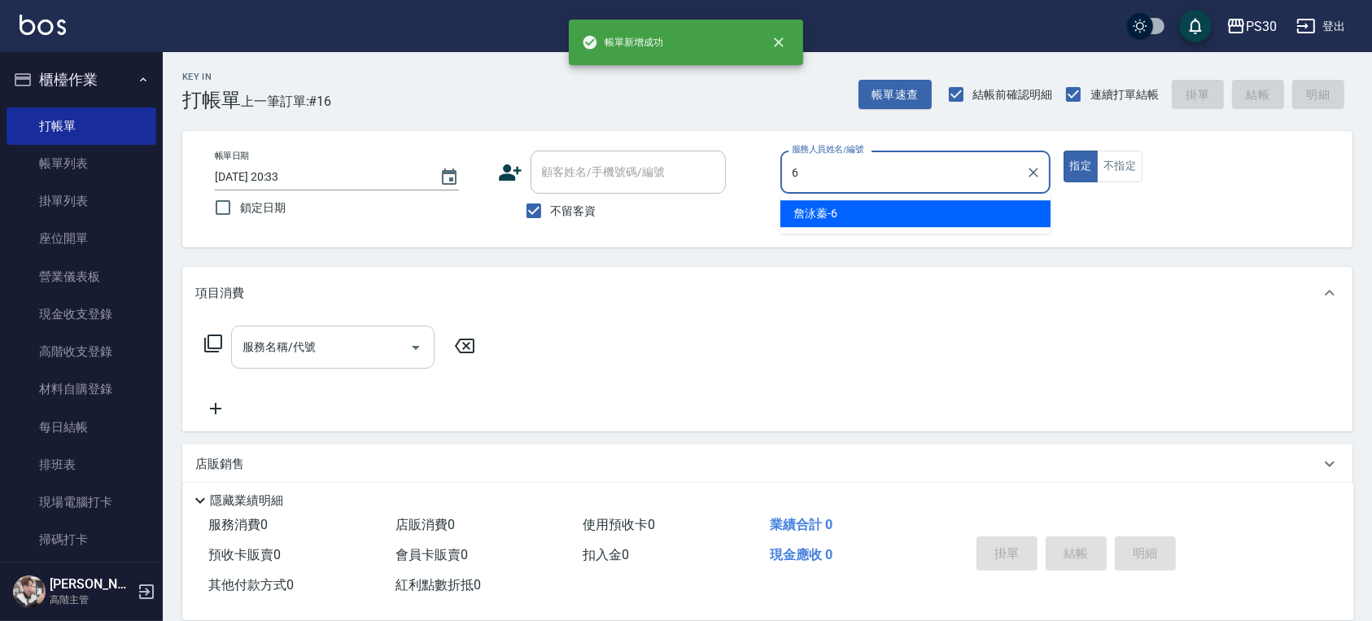
type input "[PERSON_NAME]-6"
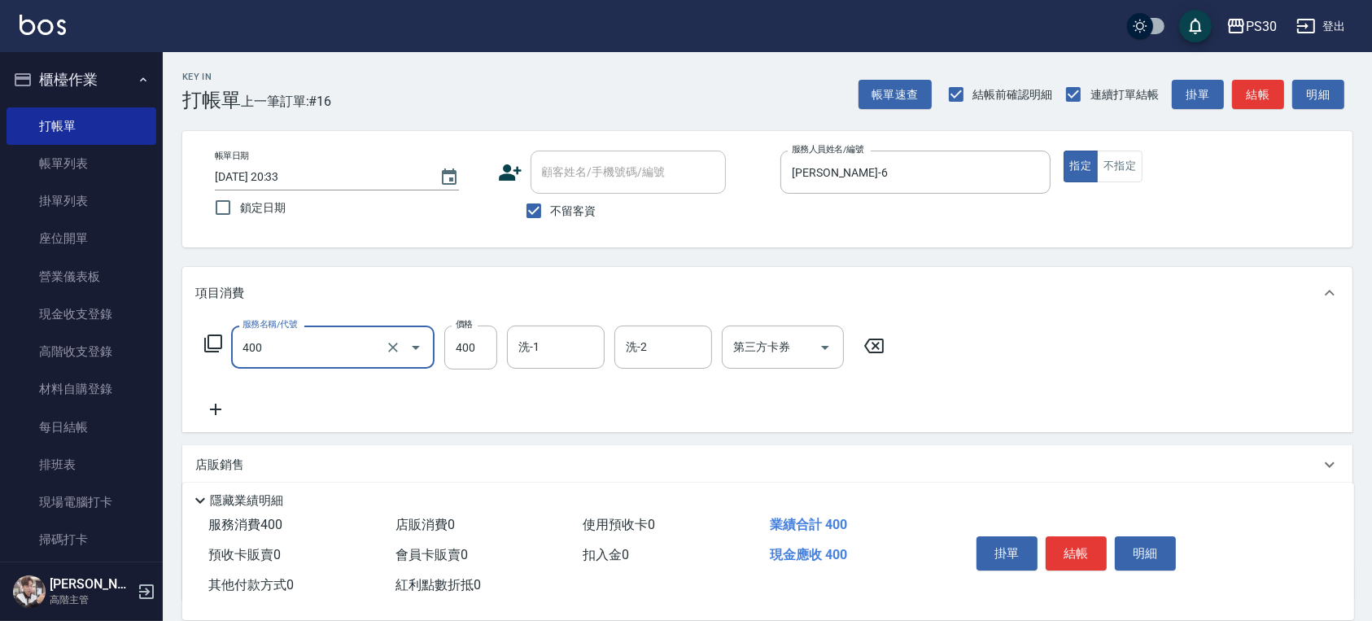
type input "洗剪400(400)"
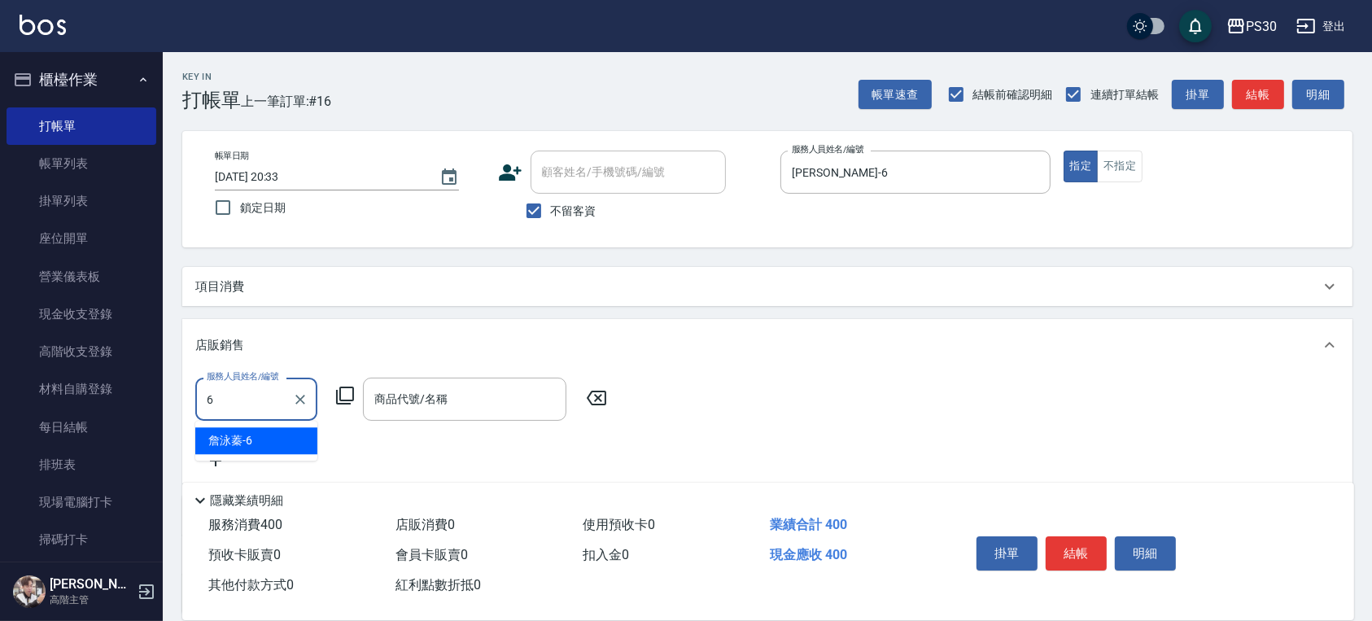
type input "[PERSON_NAME]-6"
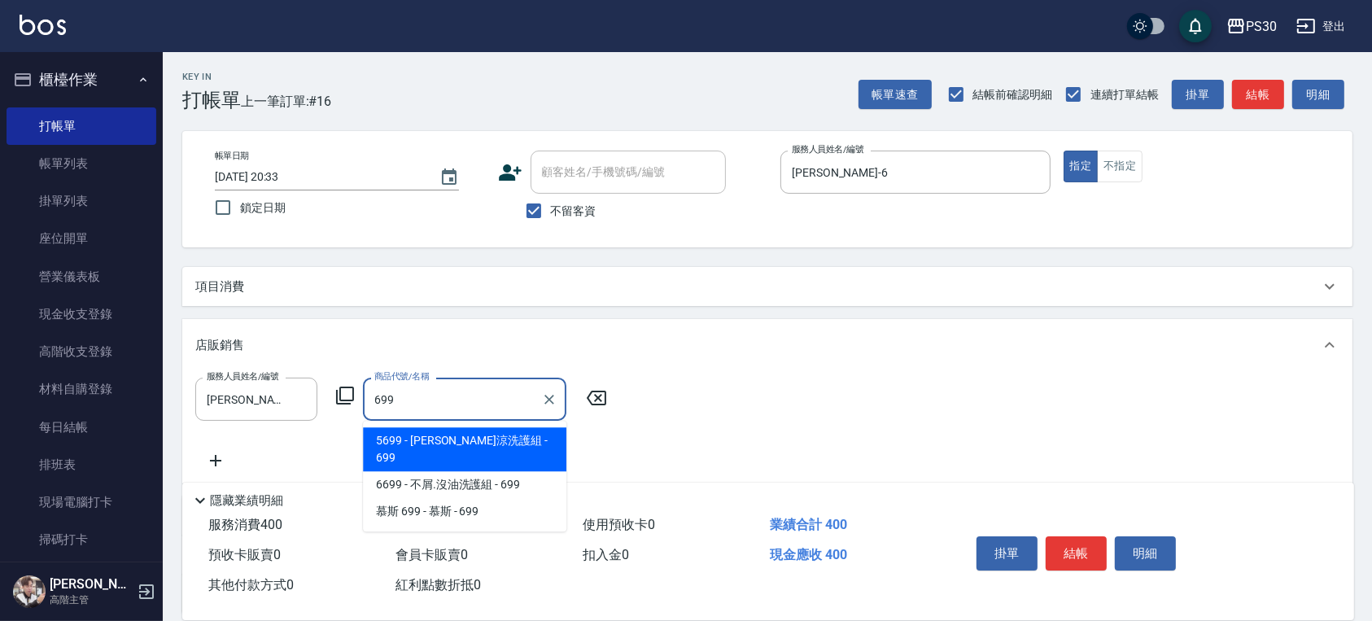
type input "[PERSON_NAME]涼洗護組"
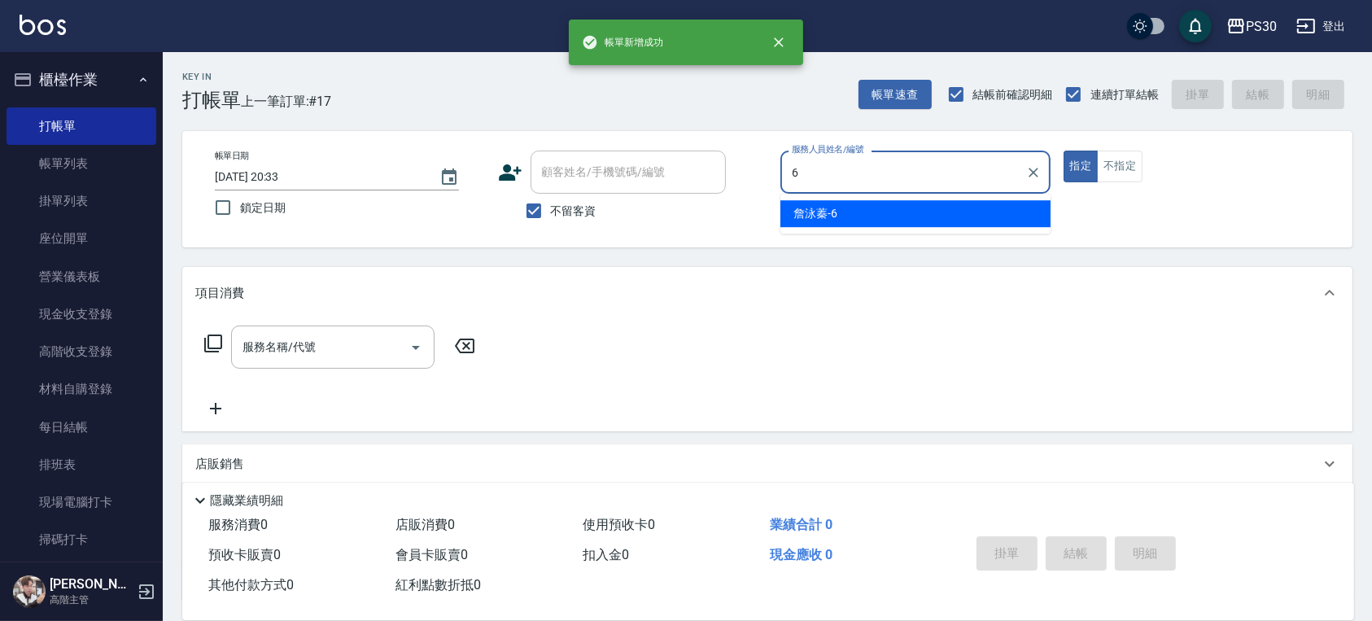
type input "[PERSON_NAME]-6"
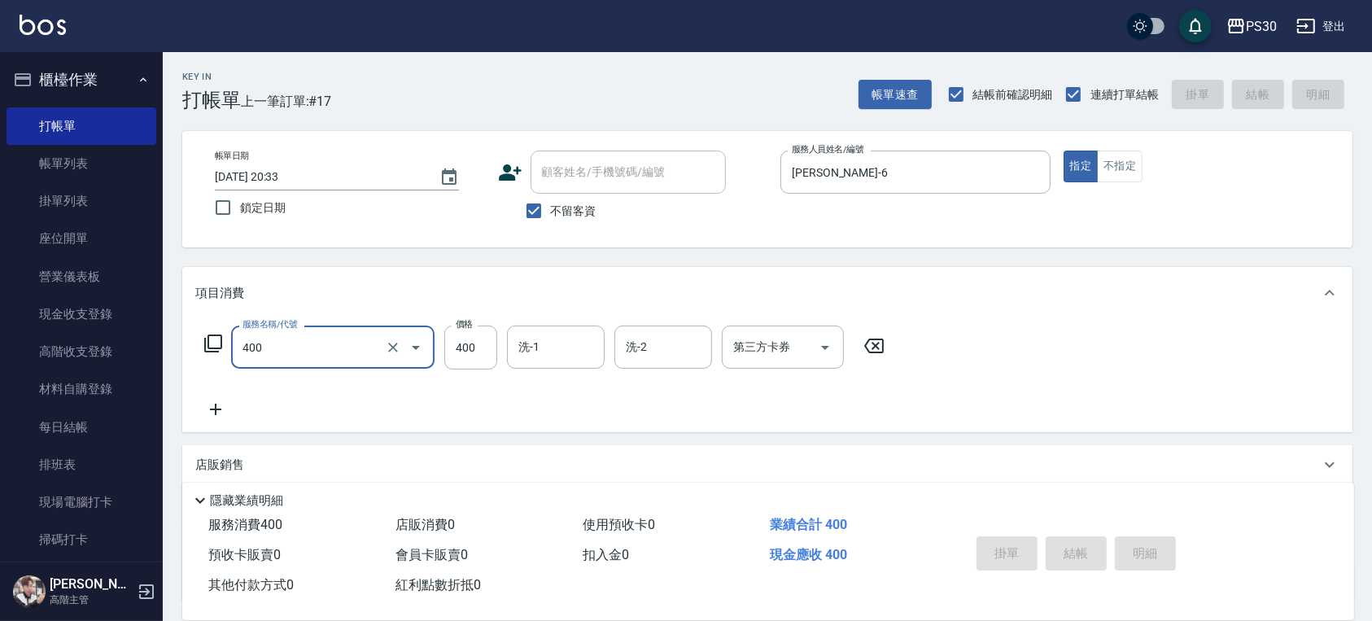
type input "400"
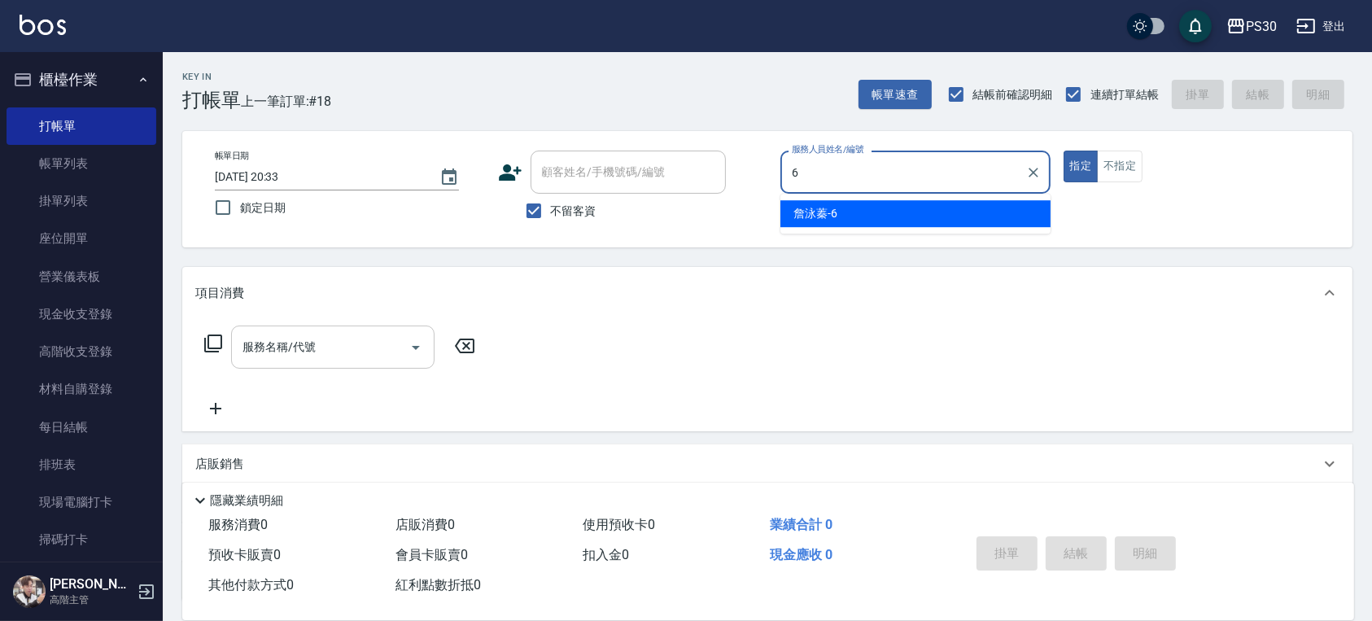
type input "[PERSON_NAME]-6"
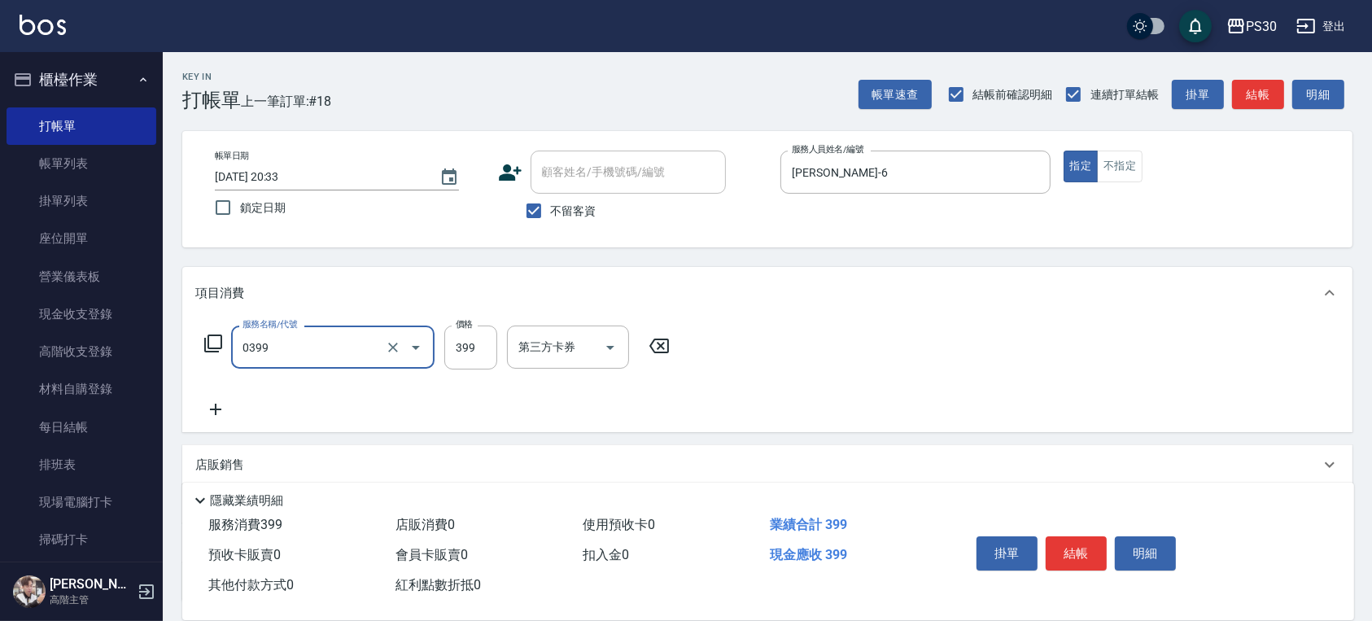
type input "海鹽洗(0399)"
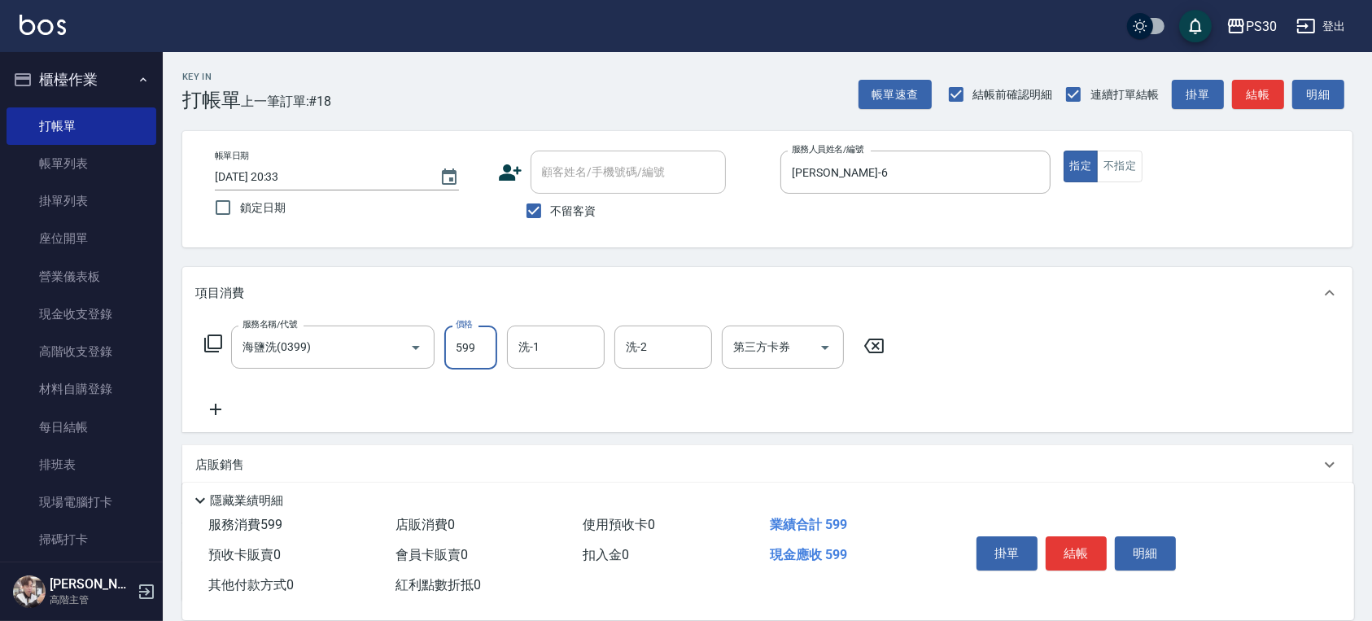
type input "599"
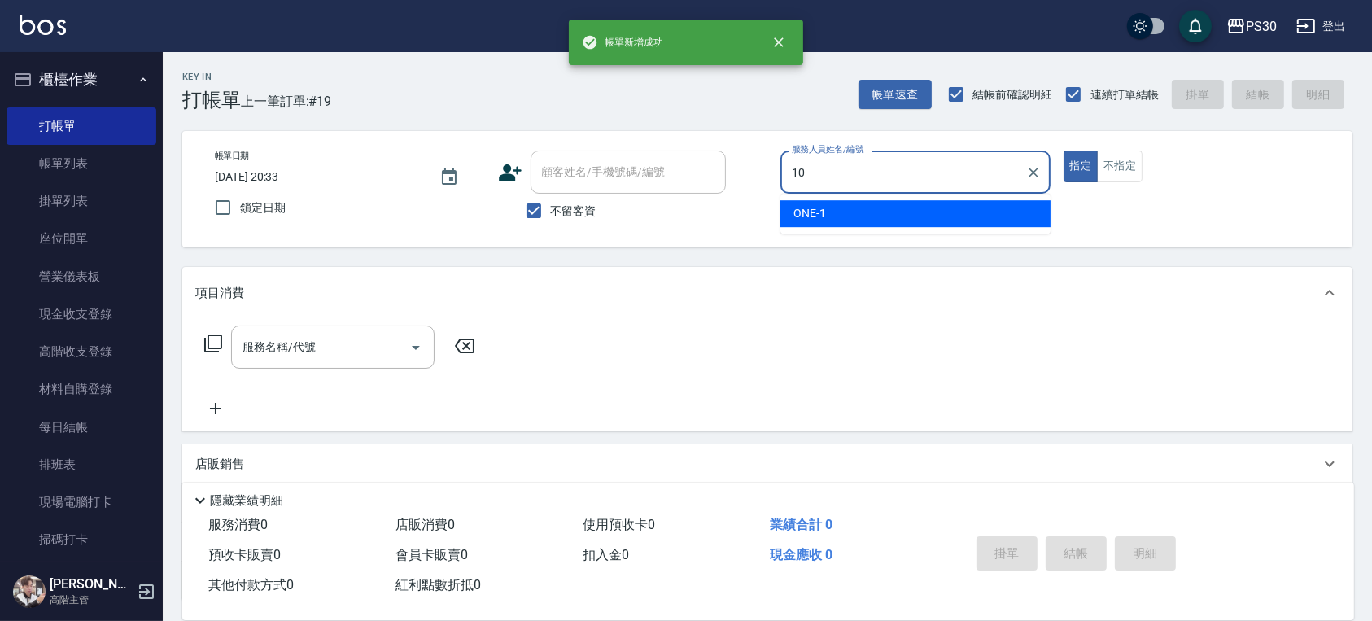
type input "[PERSON_NAME]🐭-10"
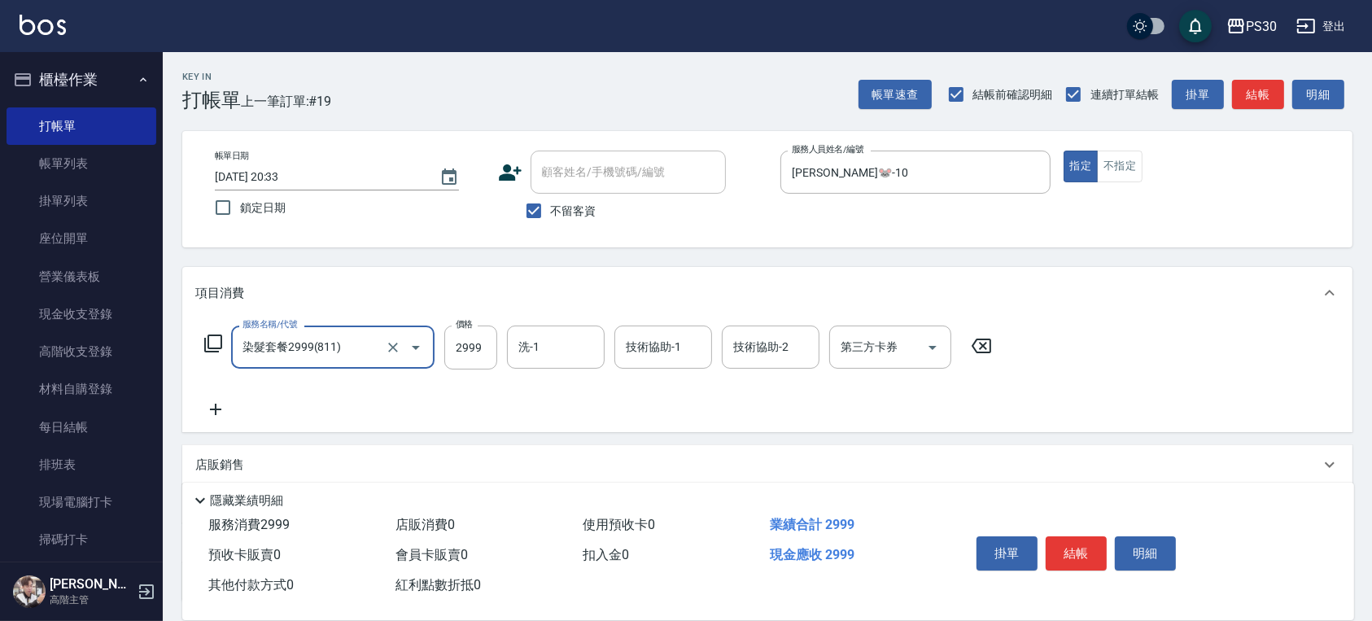
type input "染髮套餐2999(811)"
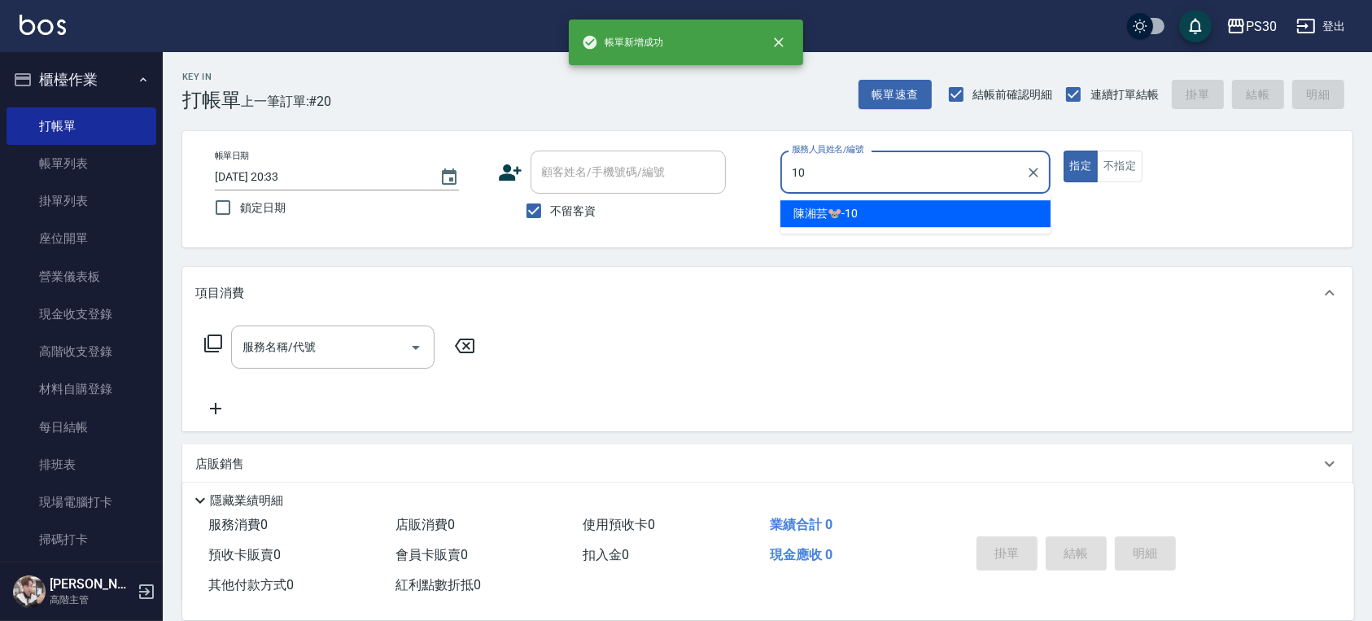
type input "[PERSON_NAME]🐭-10"
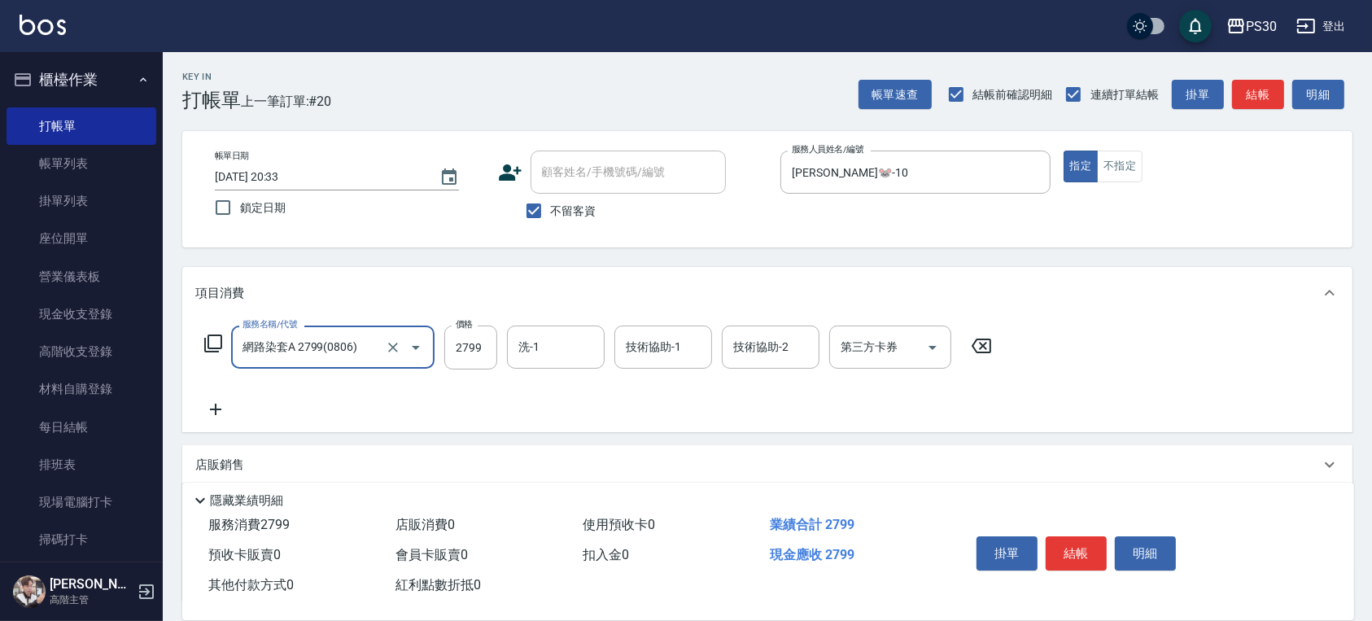
type input "網路染套A 2799(0806)"
type input "2899"
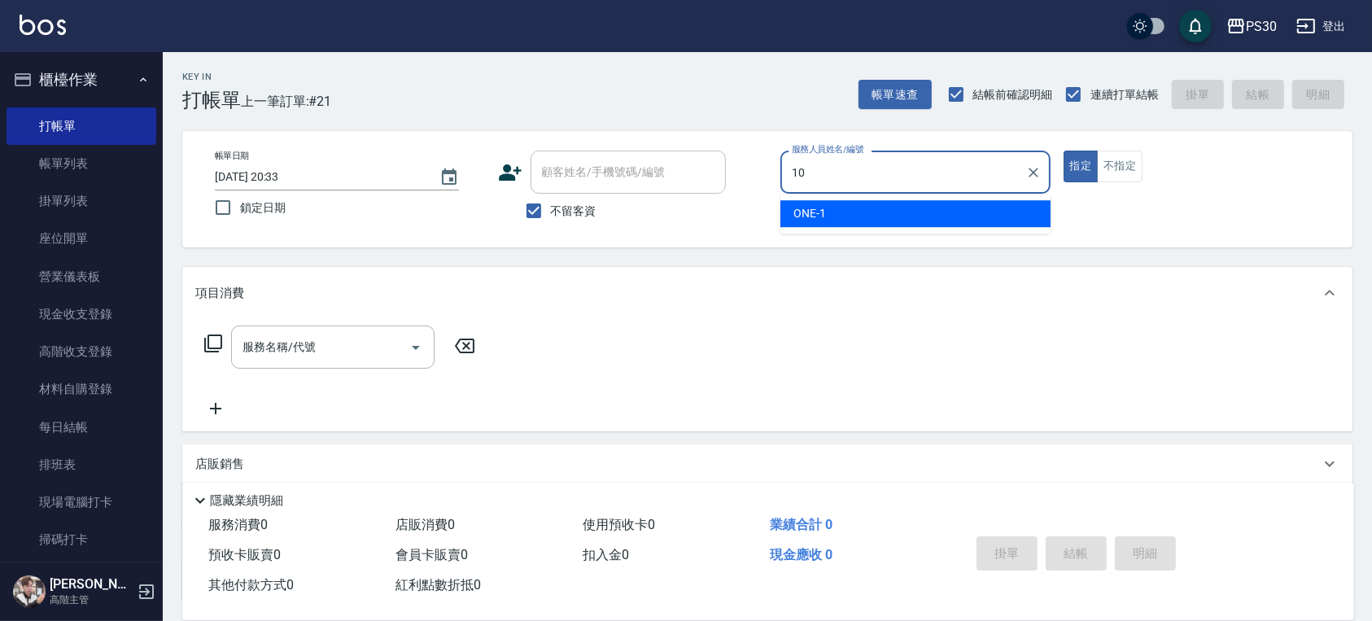
type input "[PERSON_NAME]🐭-10"
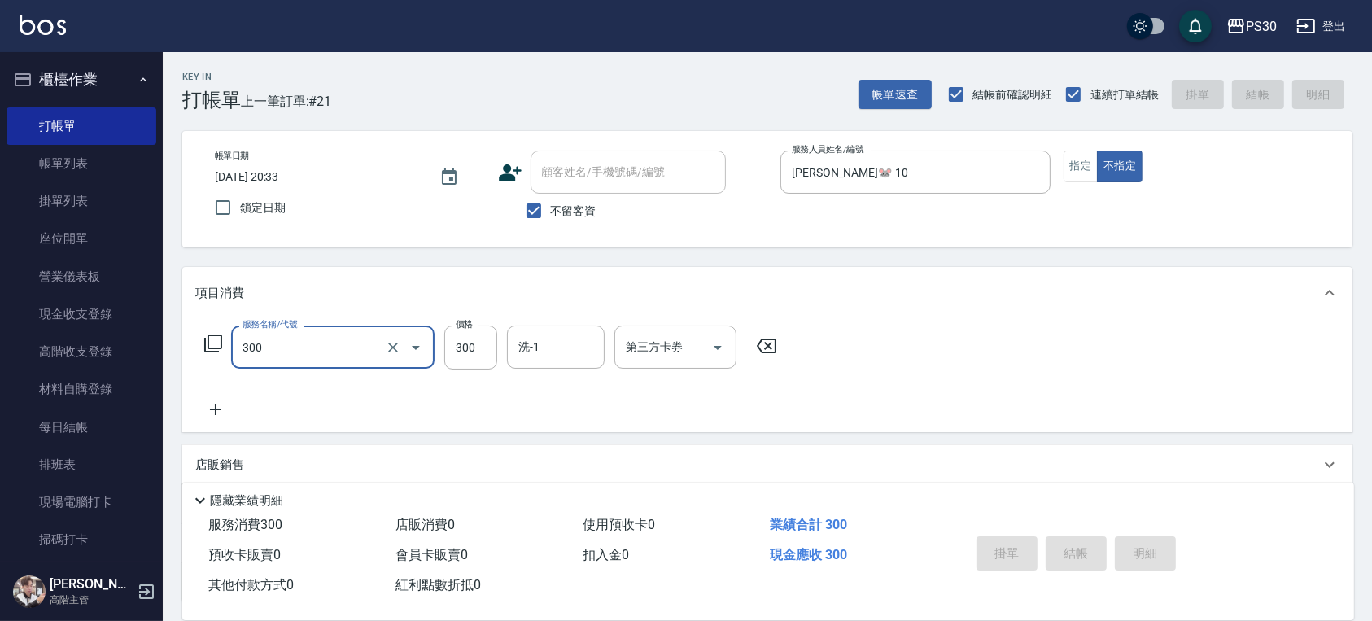
type input "300"
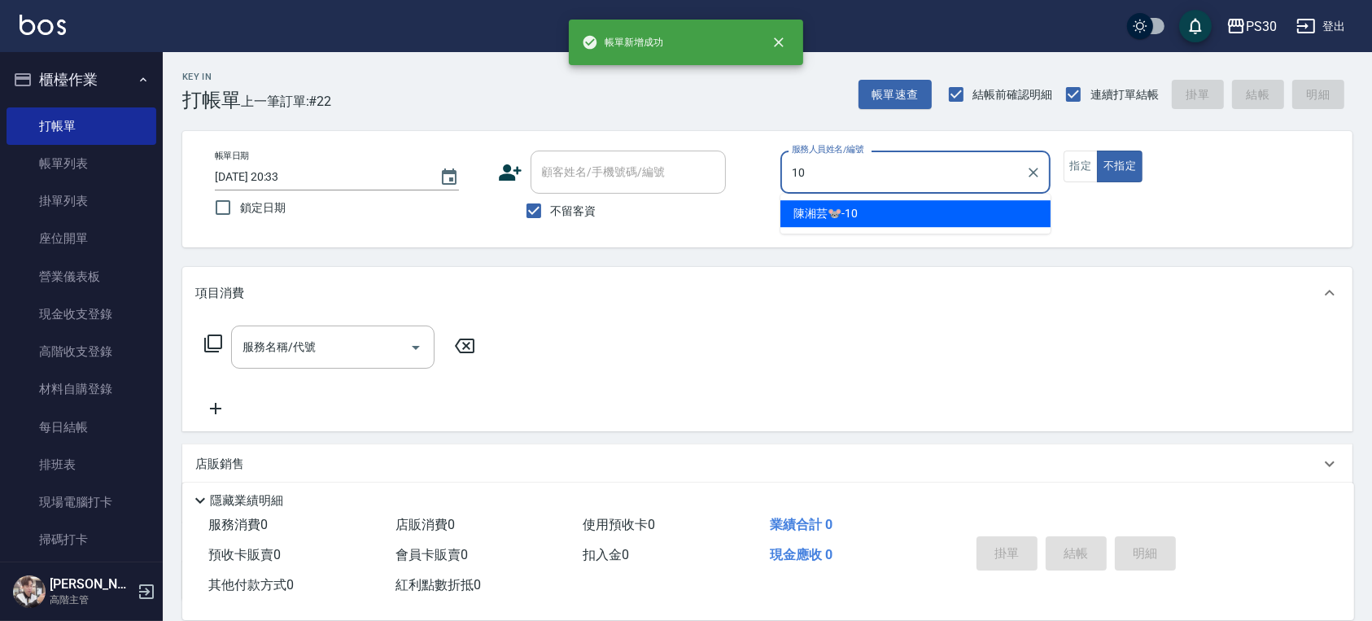
type input "[PERSON_NAME]🐭-10"
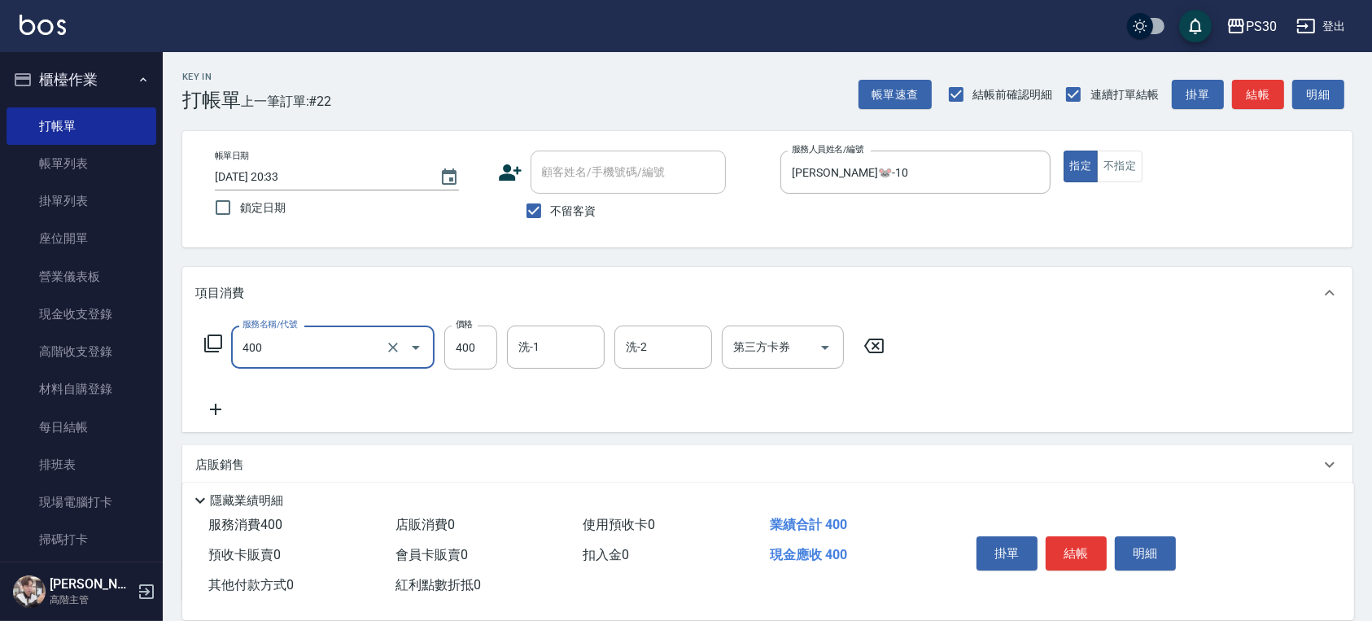
type input "洗剪400(400)"
type input "350"
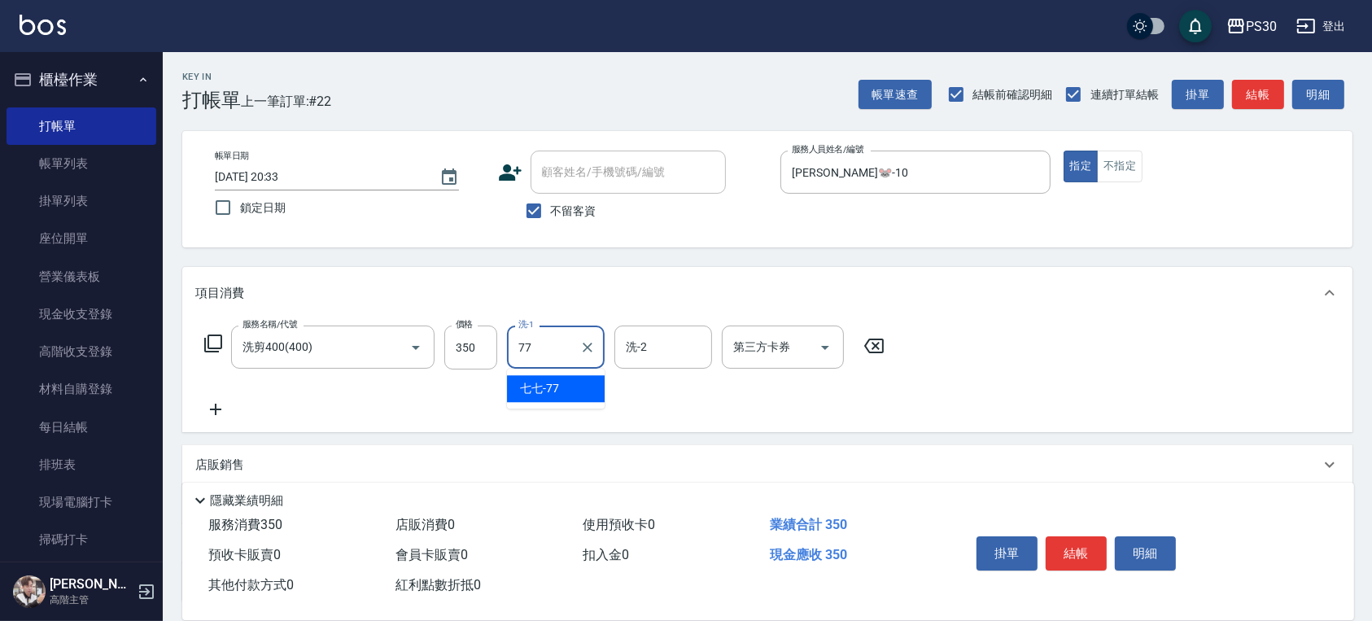
type input "七七-77"
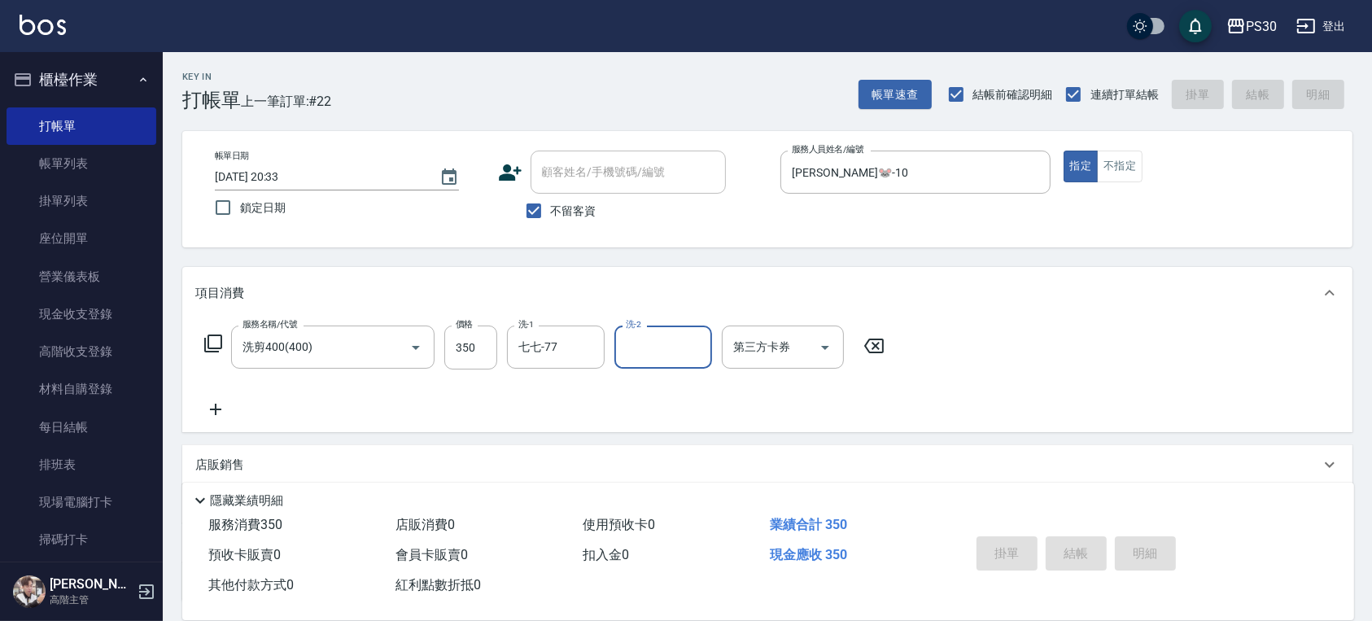
type input "[DATE] 20:34"
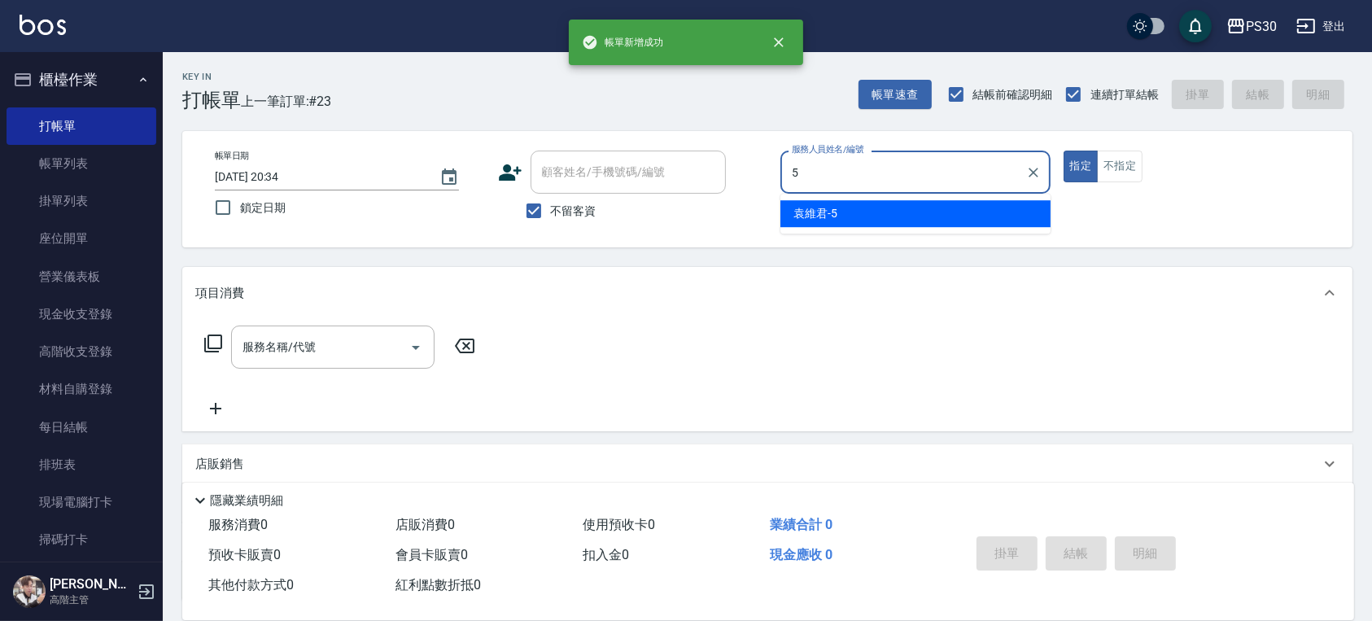
type input "[PERSON_NAME]-5"
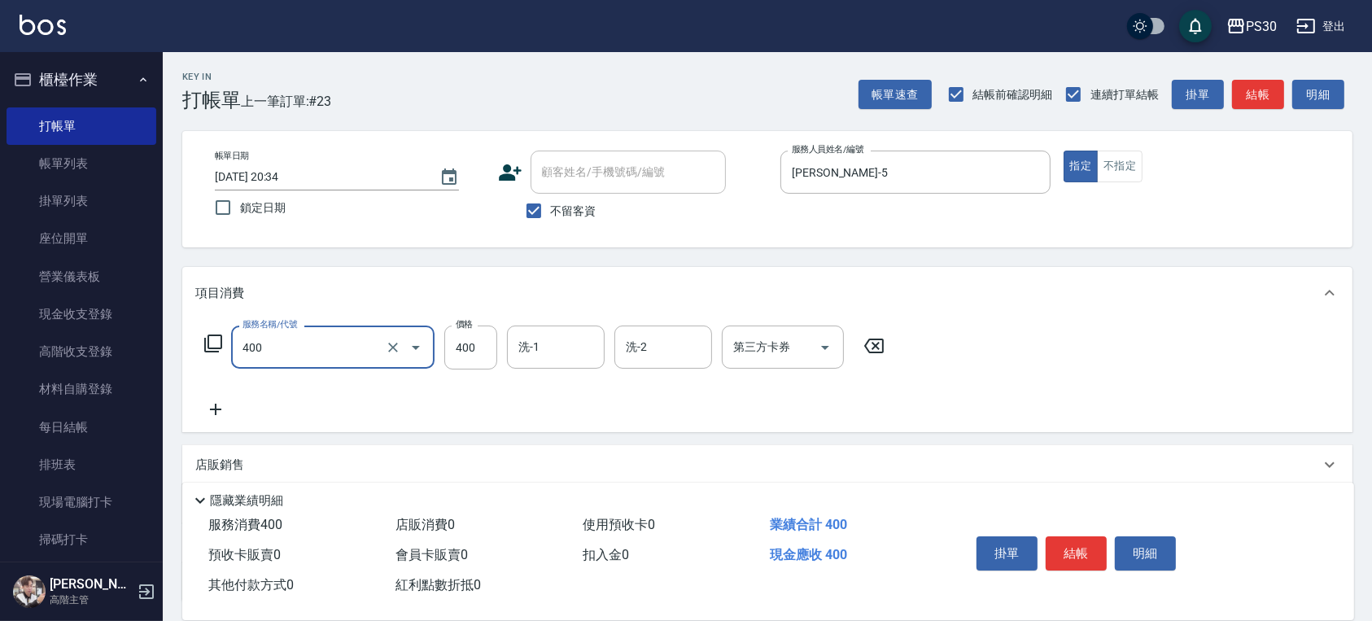
type input "洗剪400(400)"
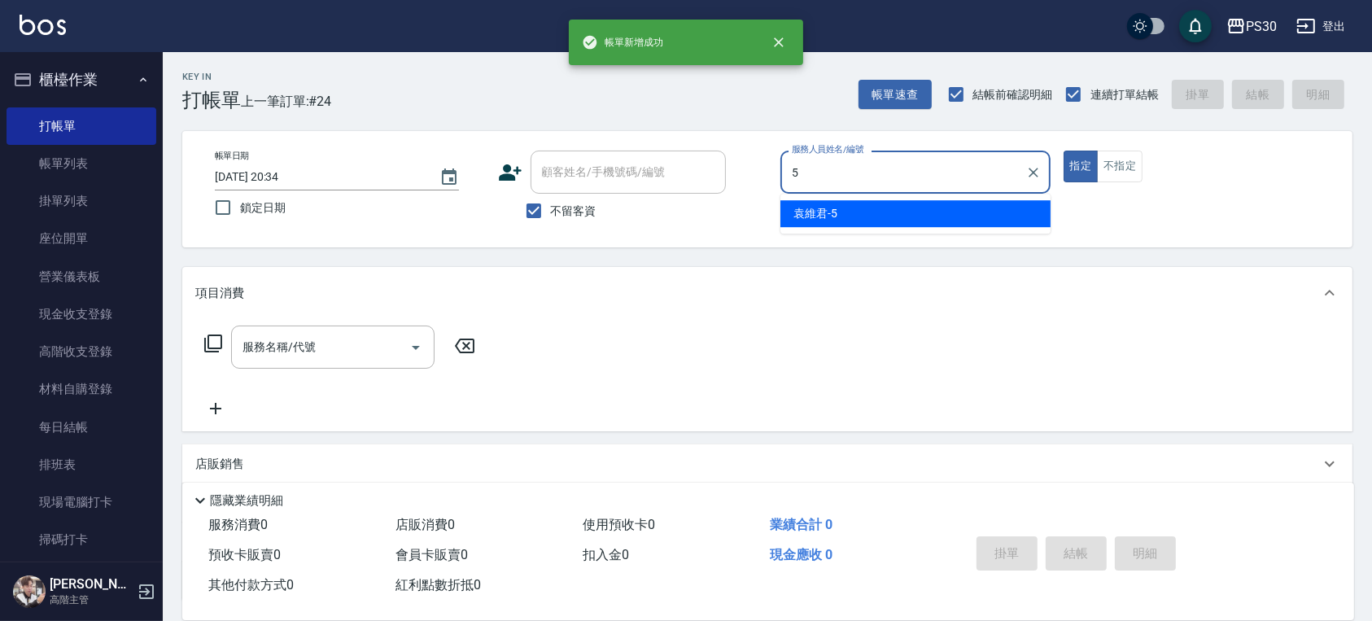
type input "[PERSON_NAME]-5"
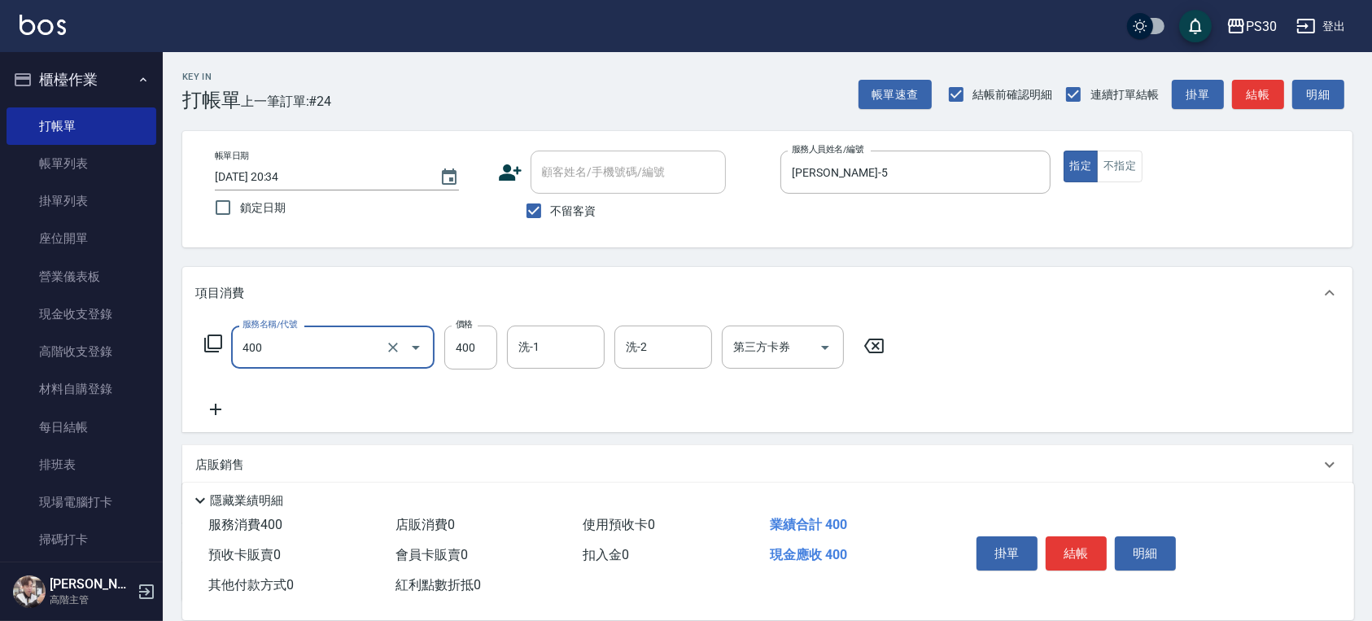
type input "洗剪400(400)"
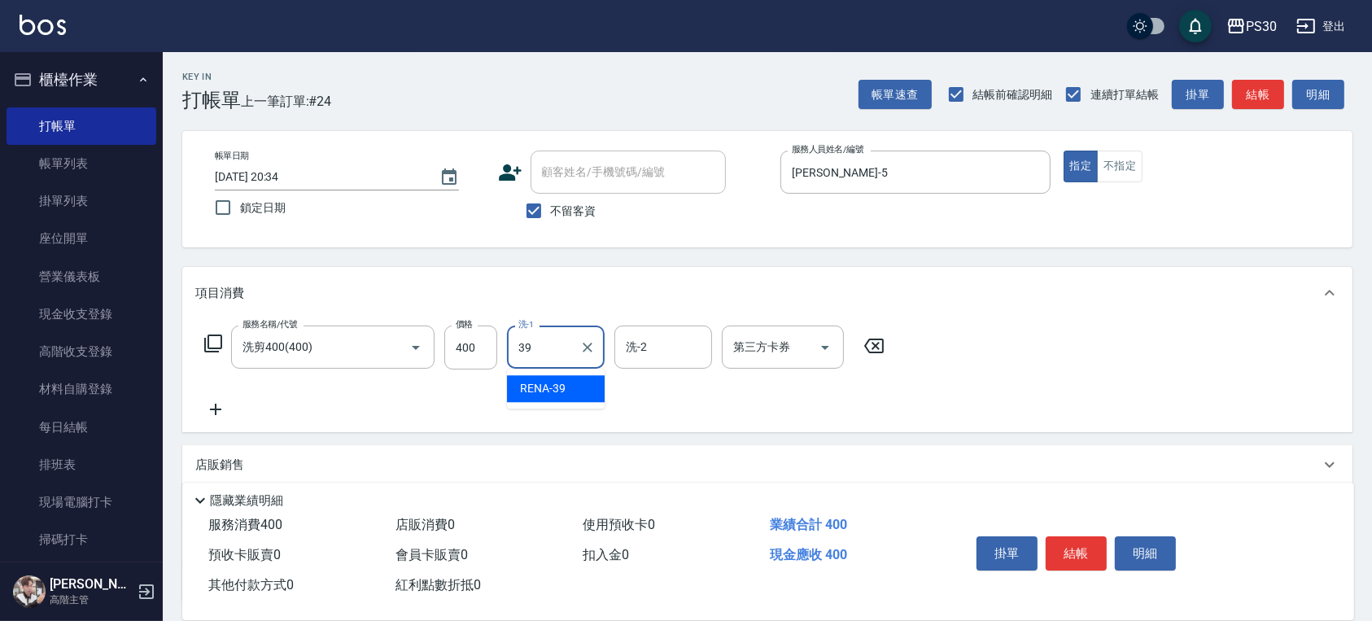
type input "RENA-39"
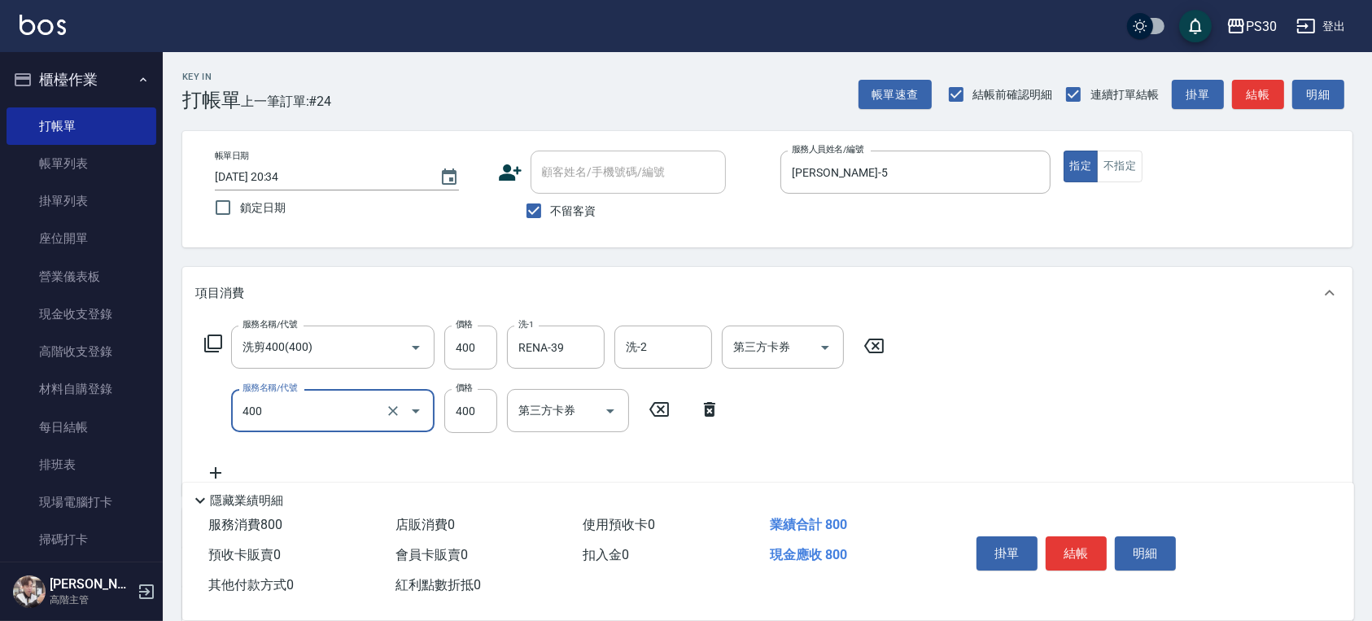
type input "洗剪400(400)"
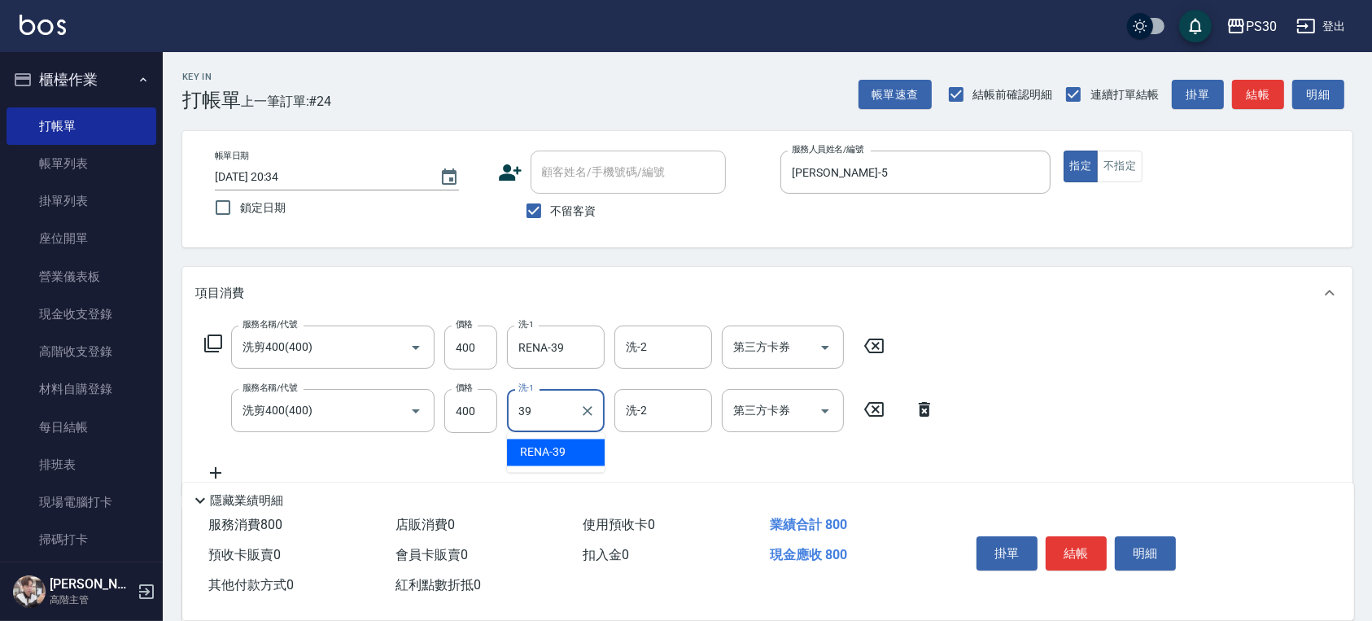
type input "RENA-39"
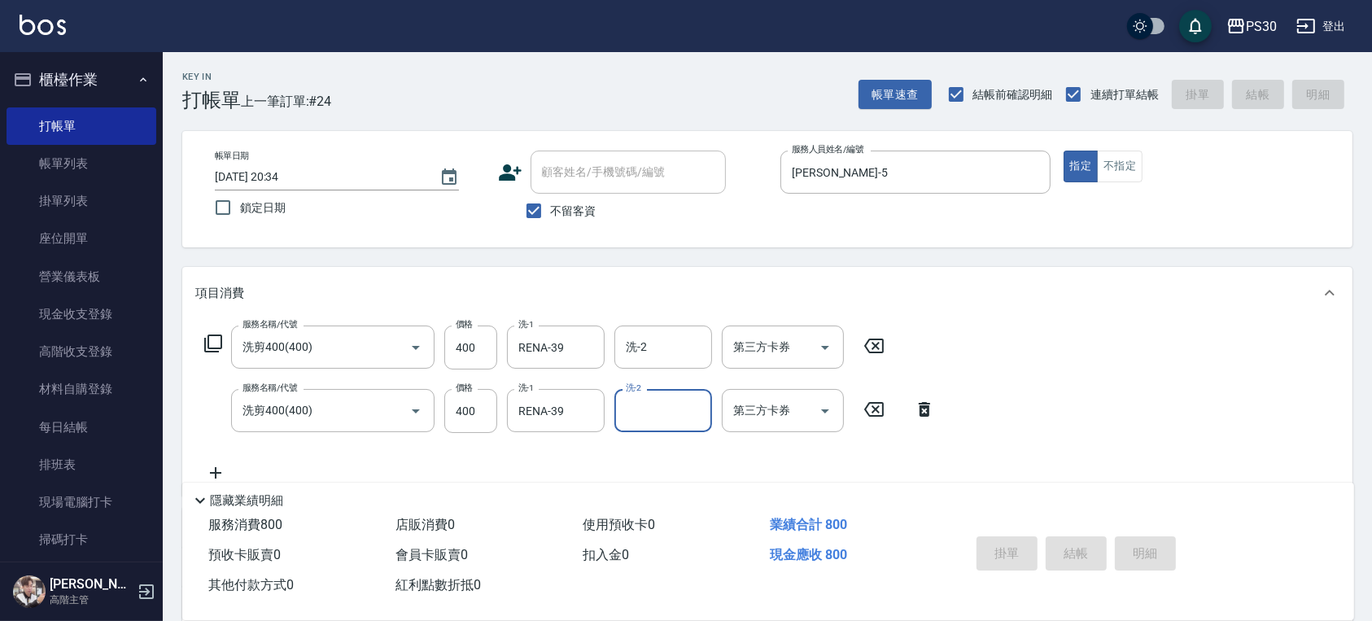
type input "[DATE] 20:35"
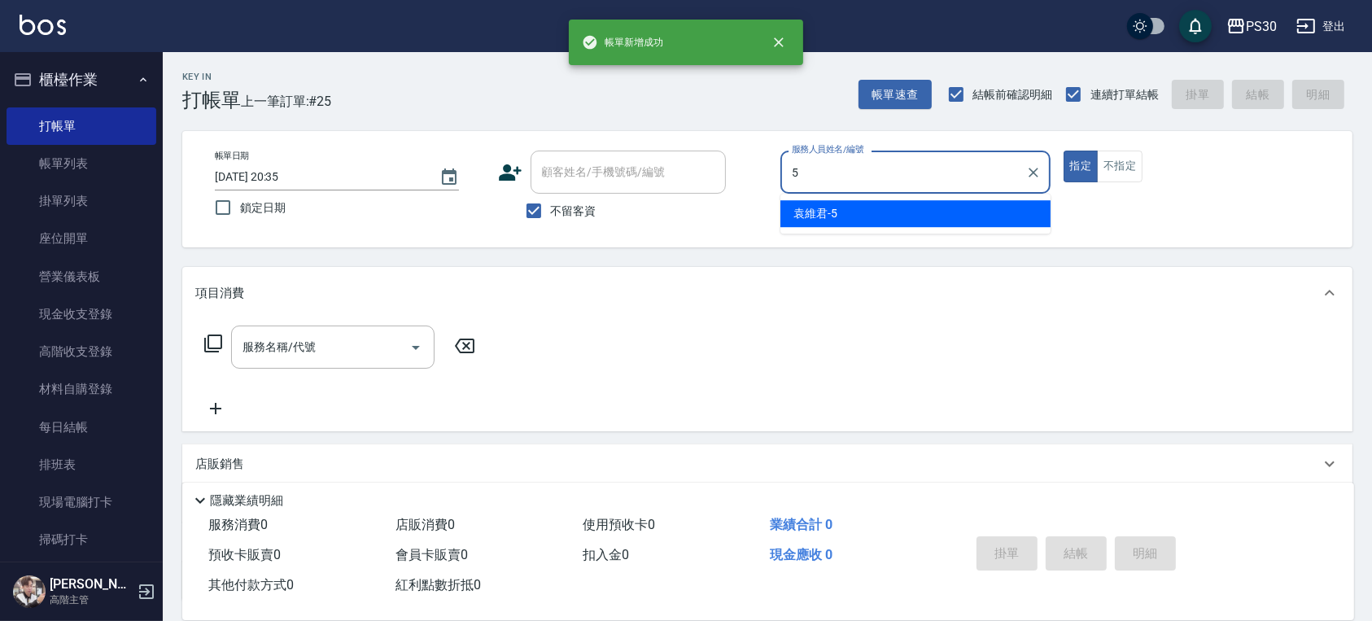
type input "[PERSON_NAME]-5"
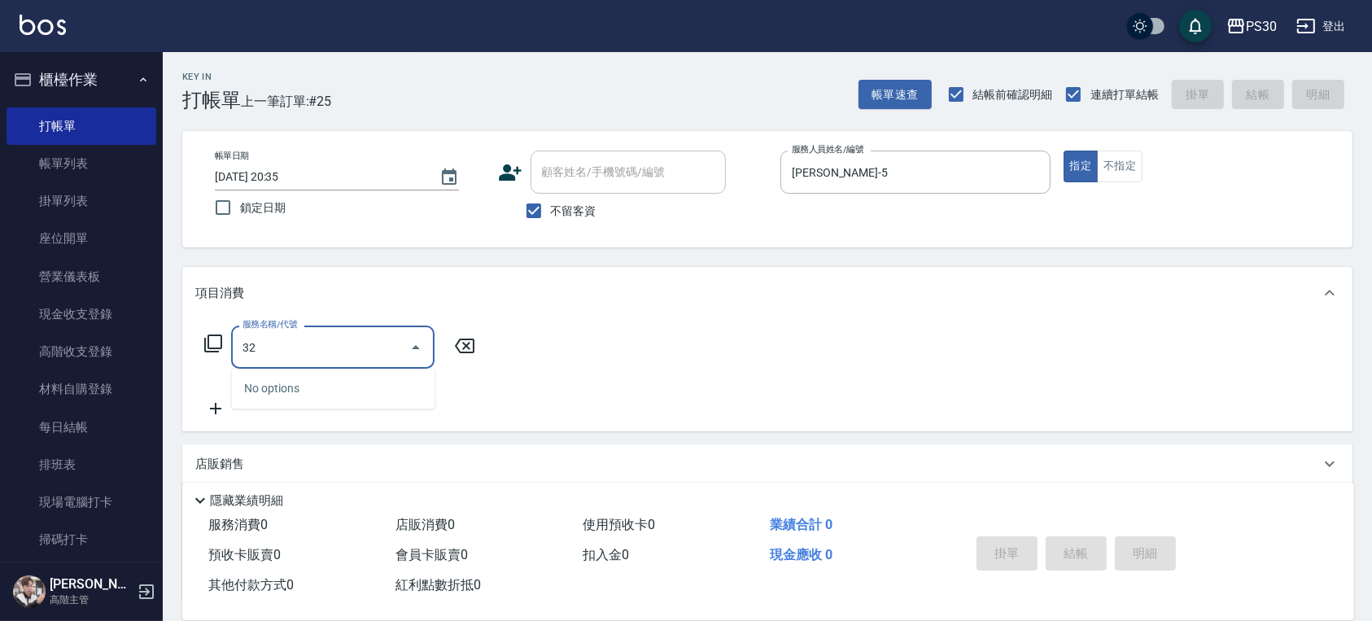
type input "3"
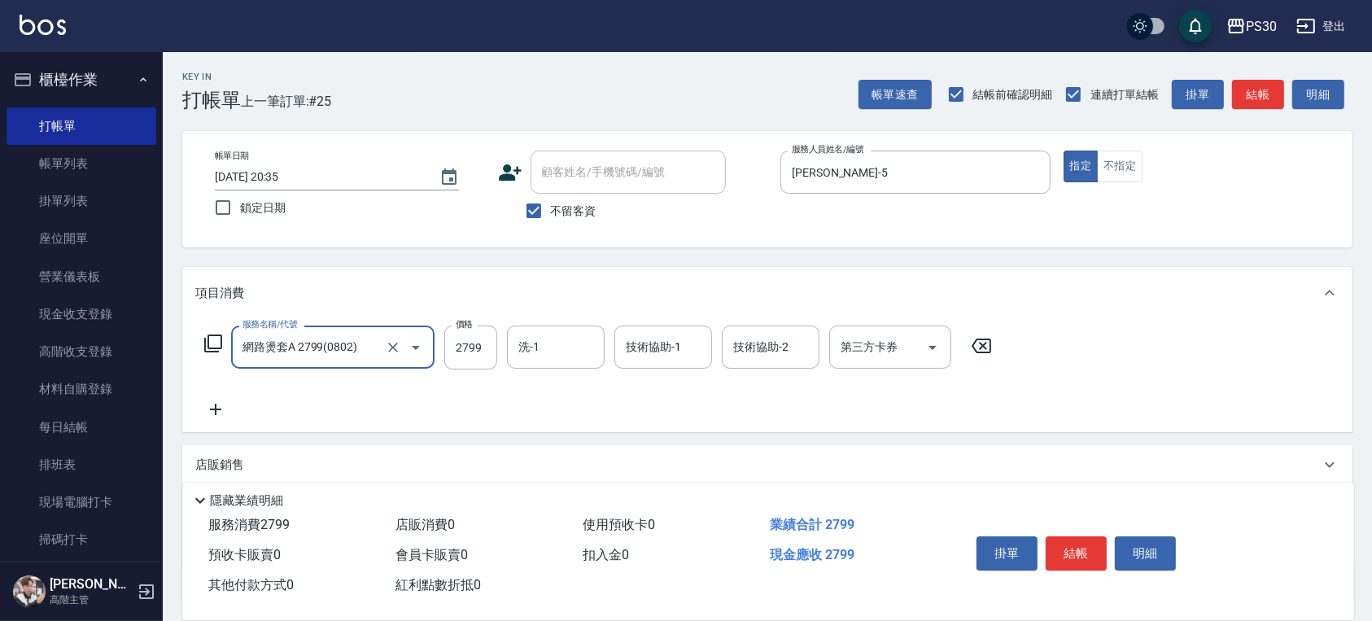
type input "網路燙套A 2799(0802)"
type input "3299"
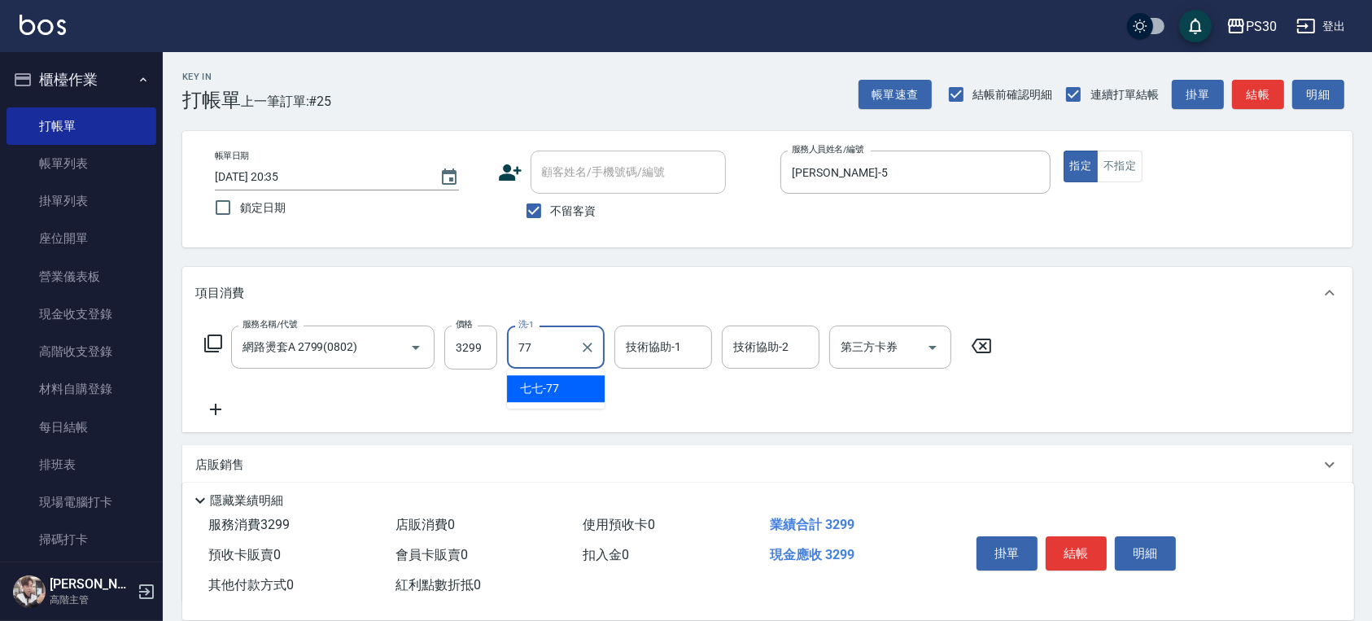
type input "七七-77"
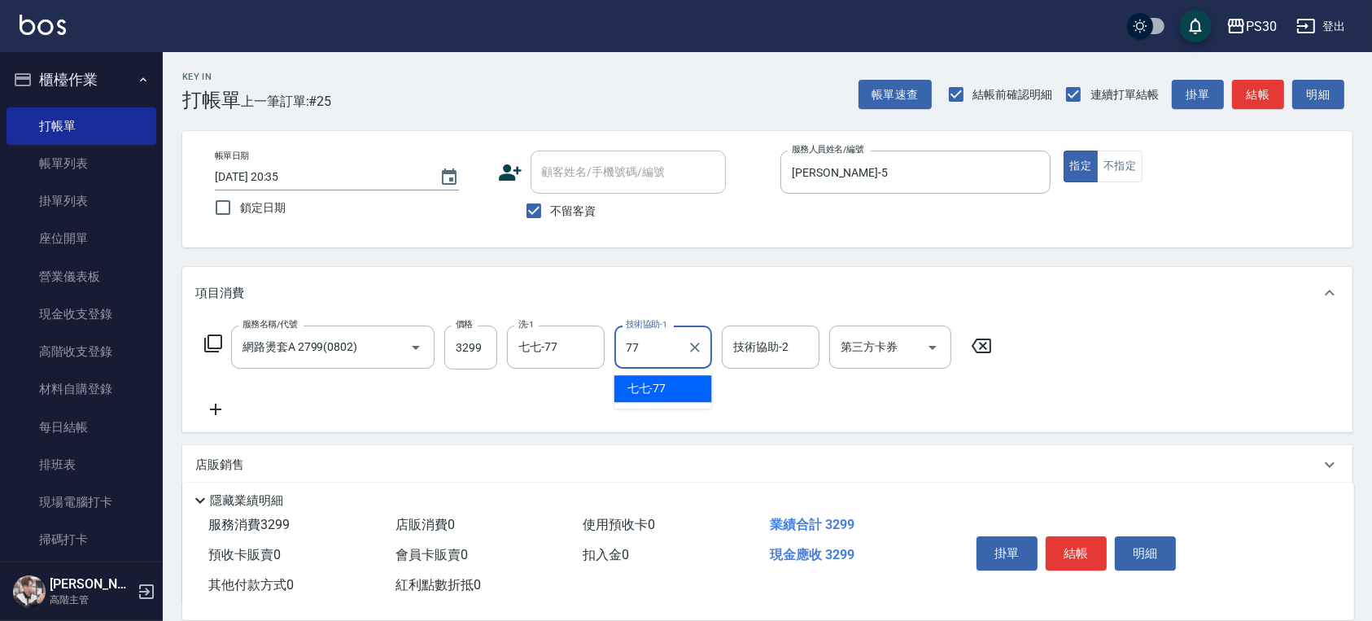
type input "七七-77"
click at [476, 347] on input "3299" at bounding box center [470, 347] width 53 height 44
type input "2299"
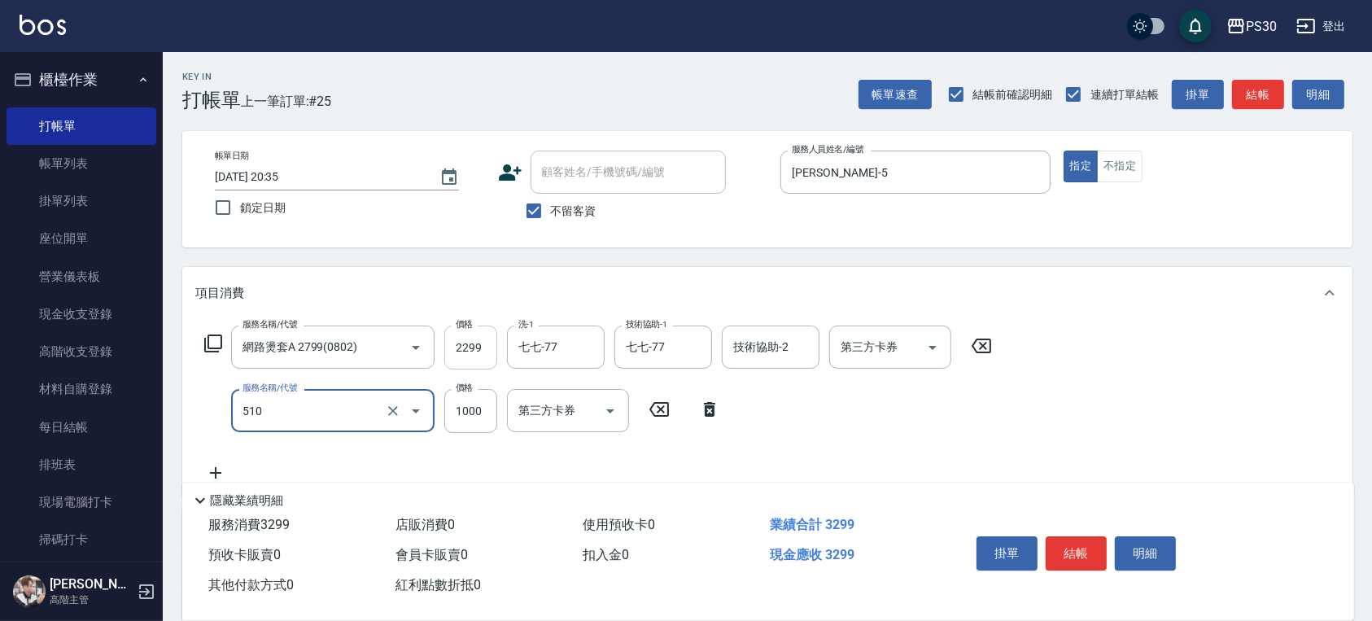
type input "染-1000(510)"
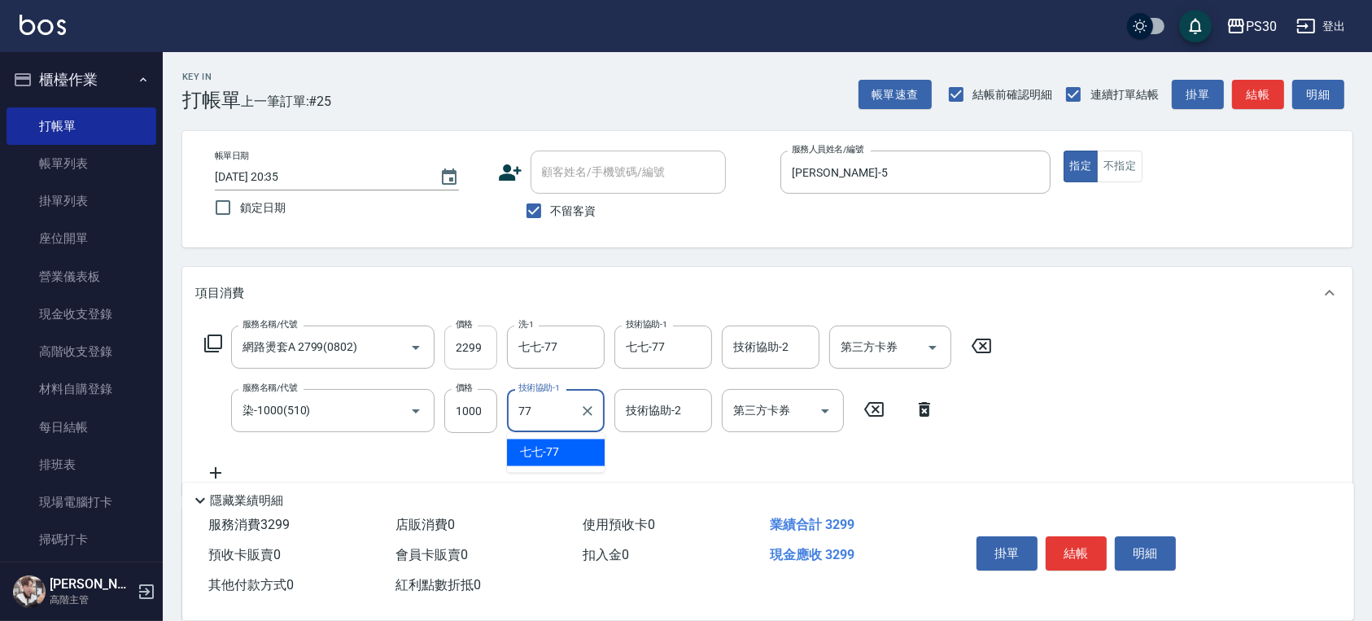
type input "七七-77"
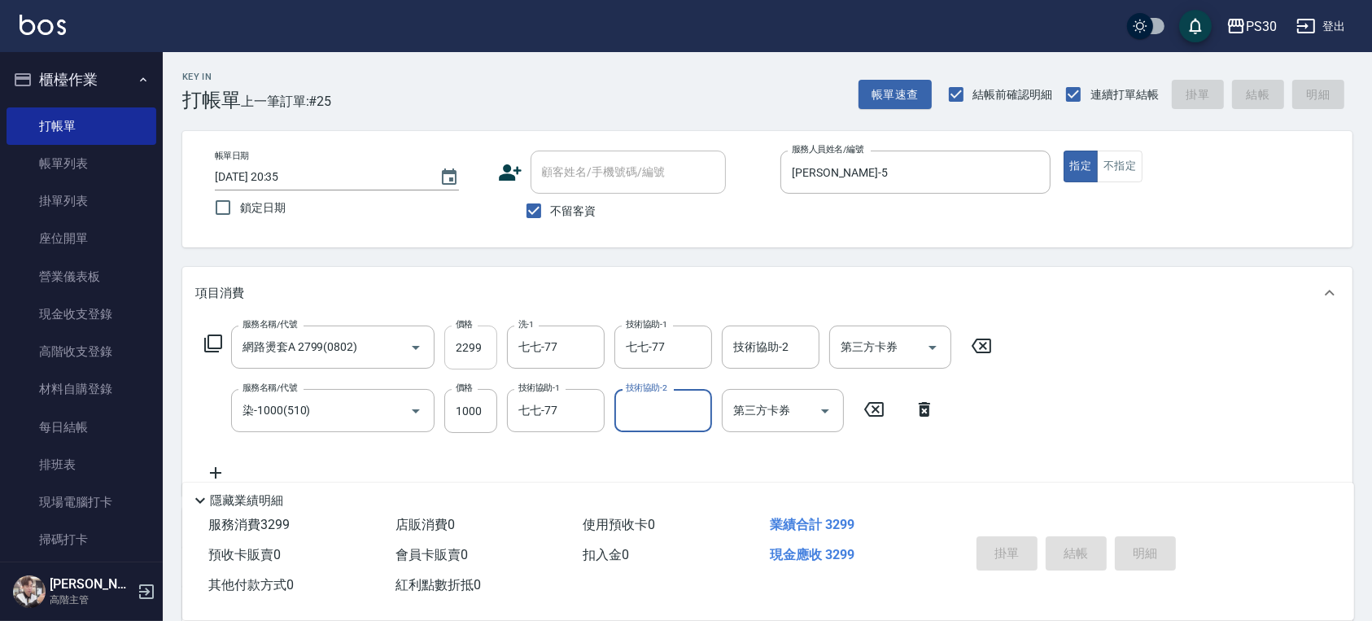
type input "[DATE] 20:36"
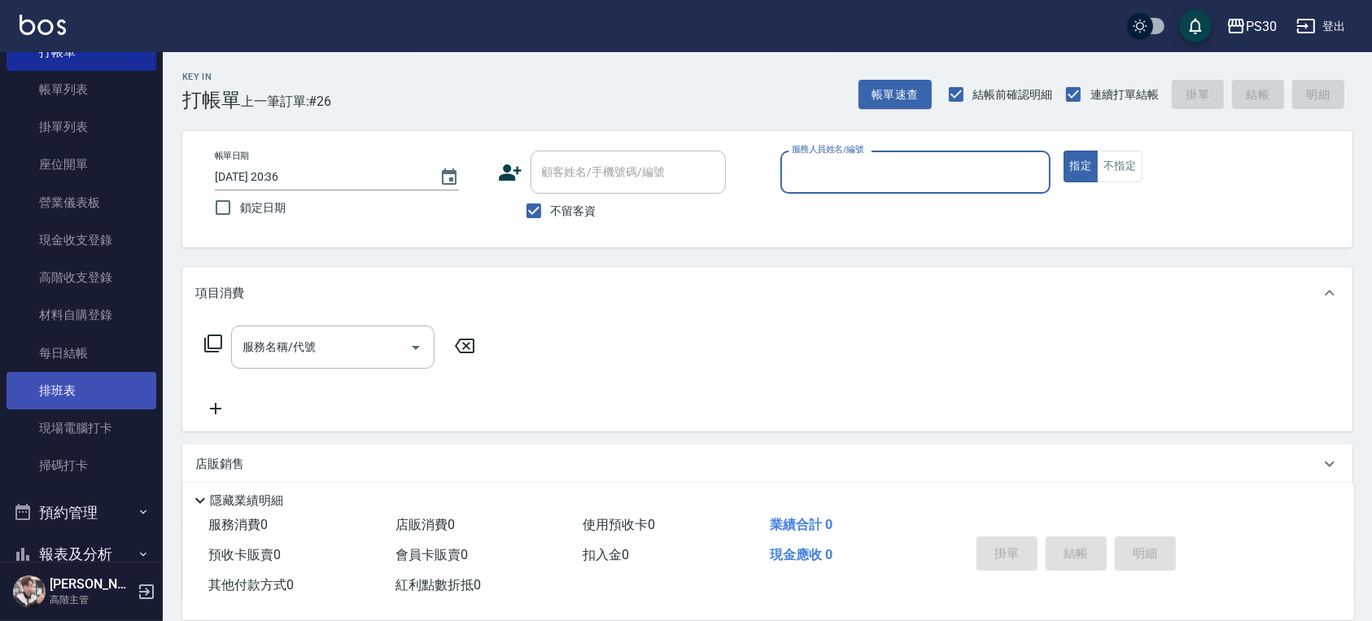
scroll to position [317, 0]
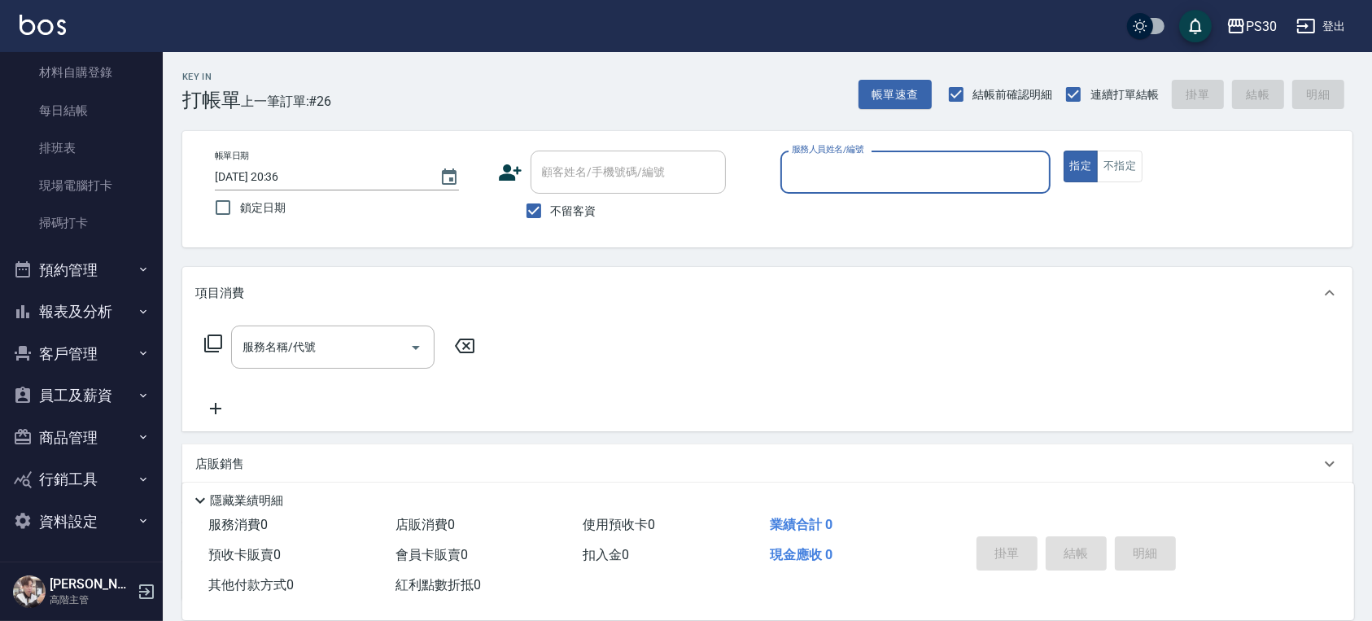
click at [98, 317] on button "報表及分析" at bounding box center [82, 311] width 150 height 42
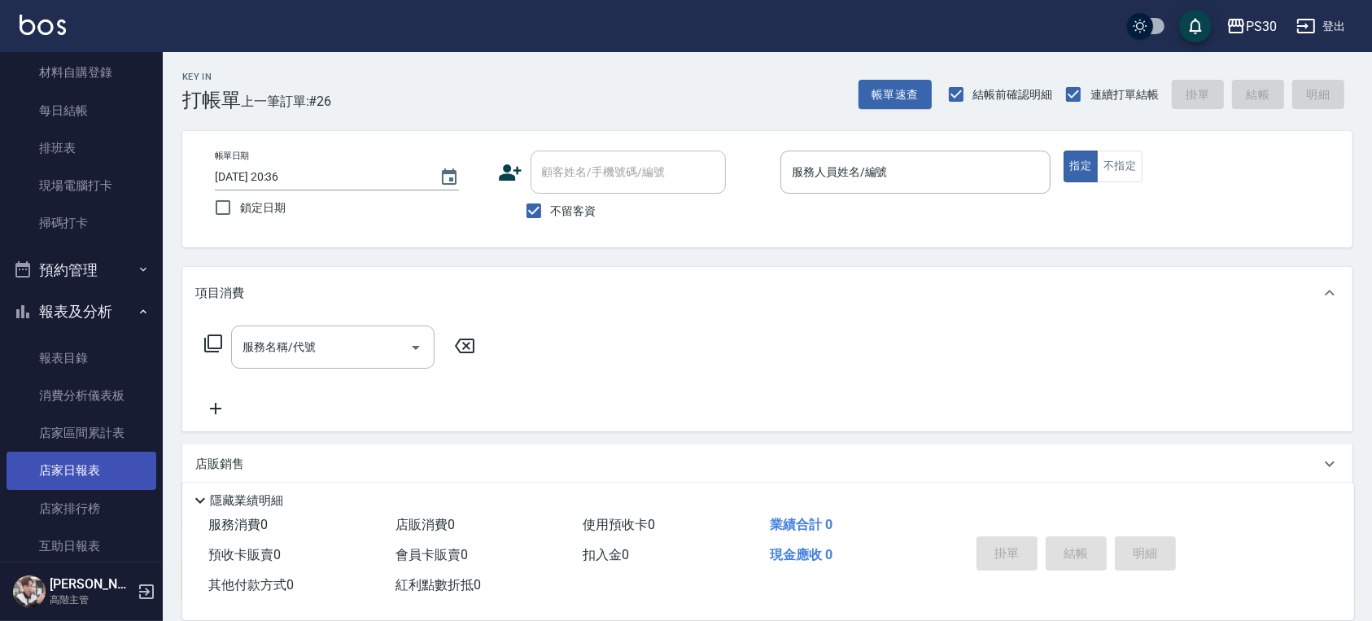
click at [94, 469] on link "店家日報表" at bounding box center [82, 470] width 150 height 37
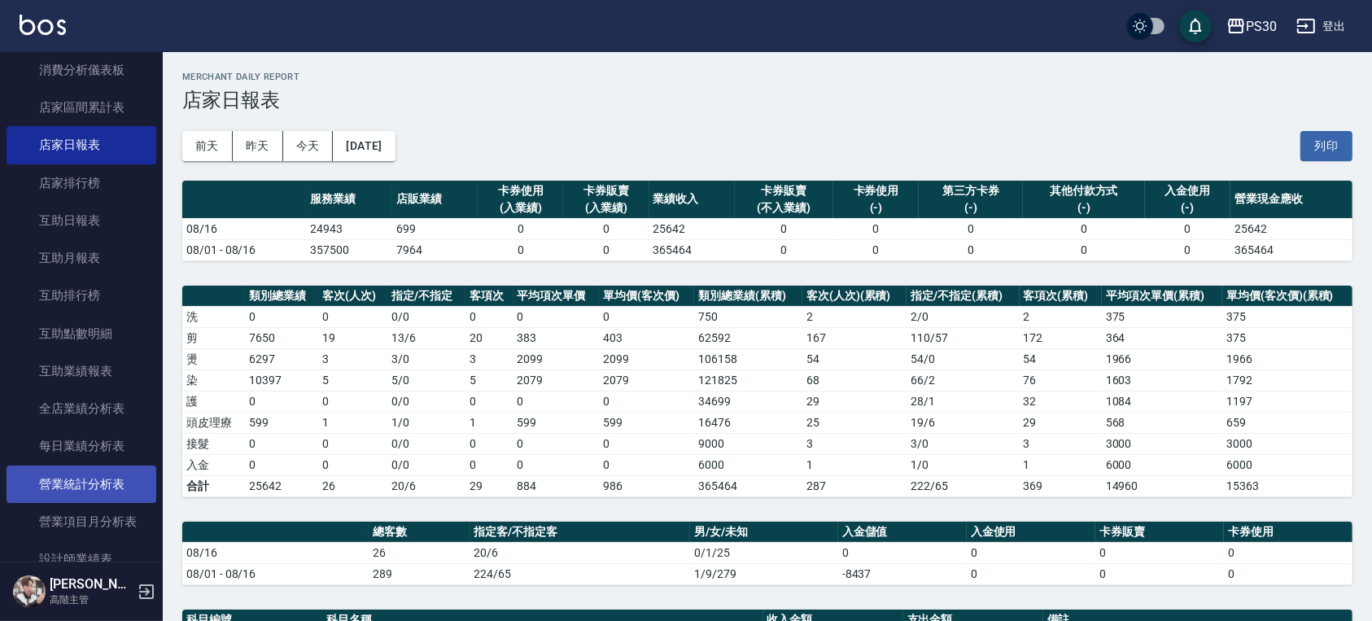
scroll to position [750, 0]
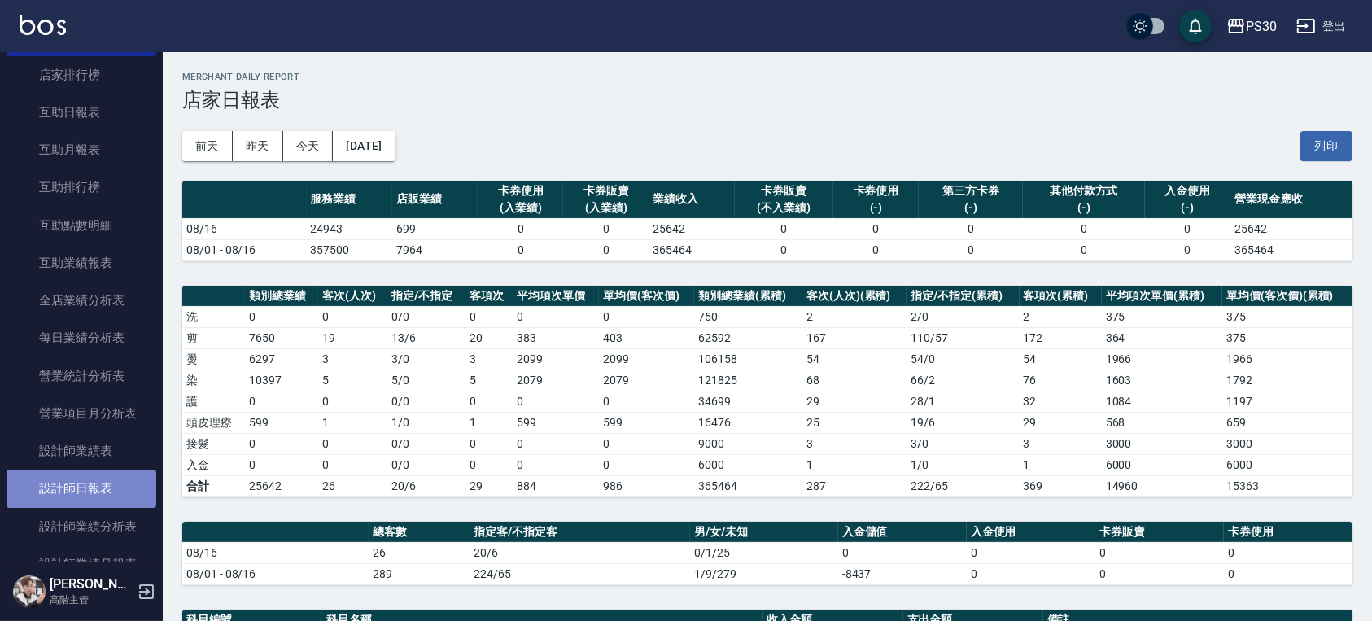
click at [106, 500] on link "設計師日報表" at bounding box center [82, 487] width 150 height 37
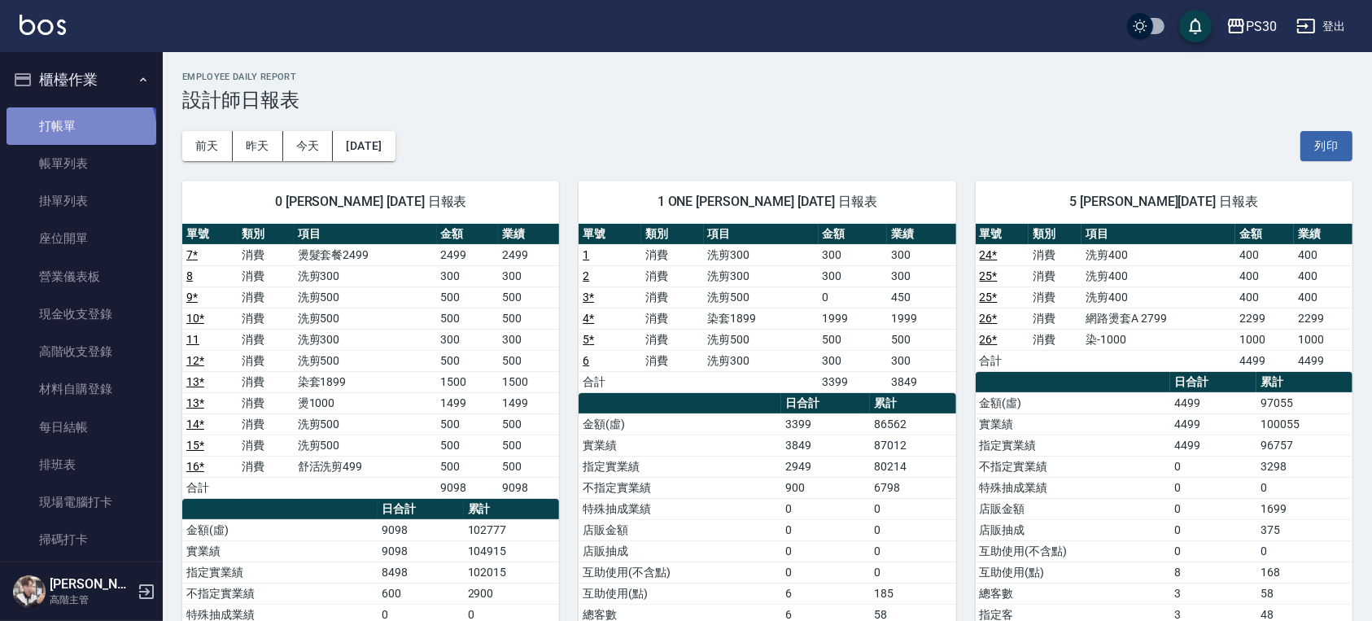
click at [79, 133] on link "打帳單" at bounding box center [82, 125] width 150 height 37
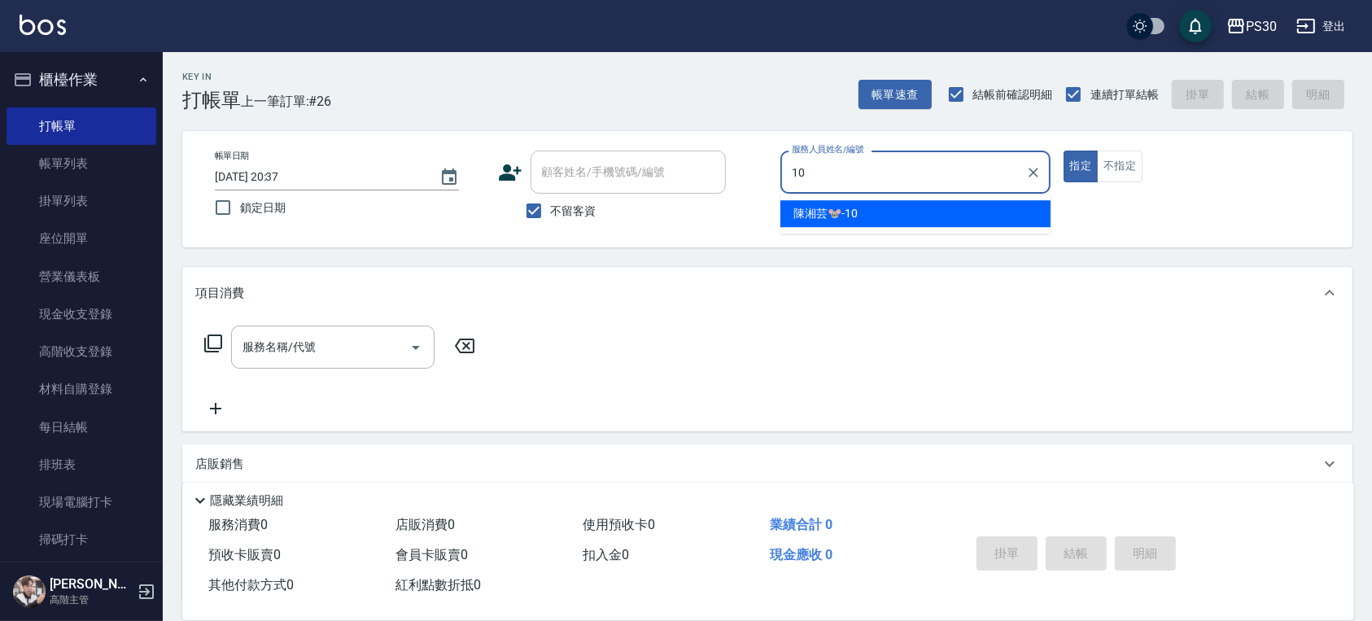
type input "[PERSON_NAME]🐭-10"
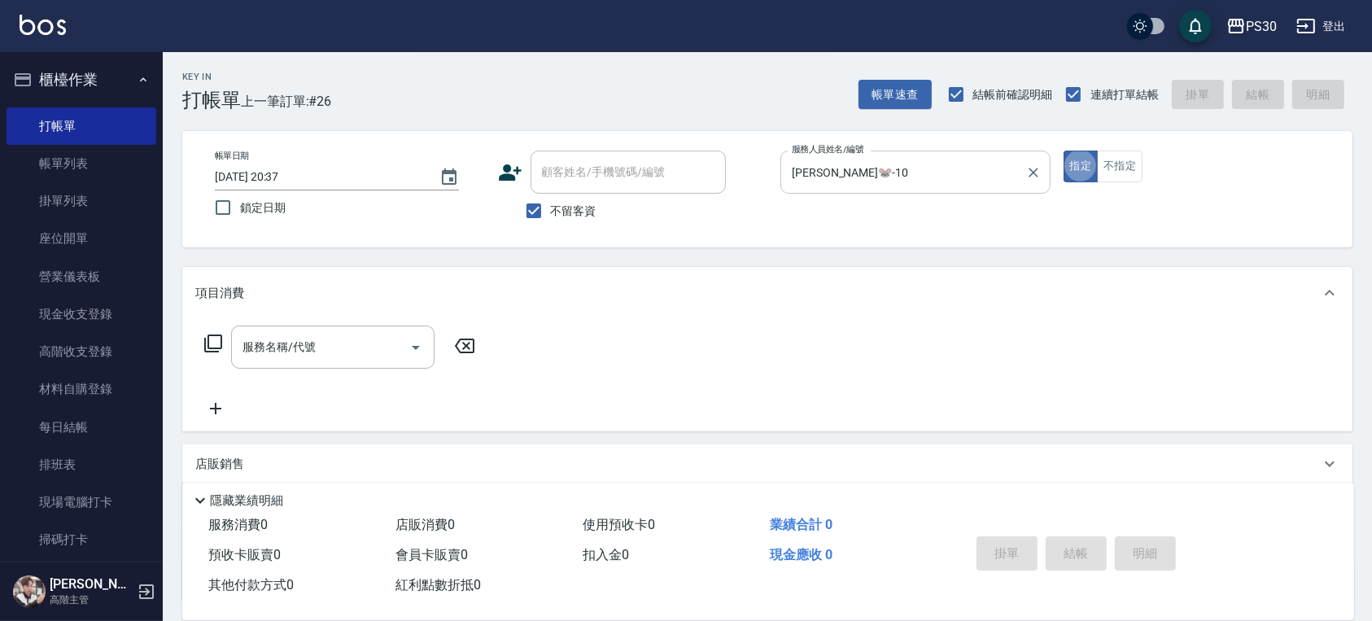
type button "true"
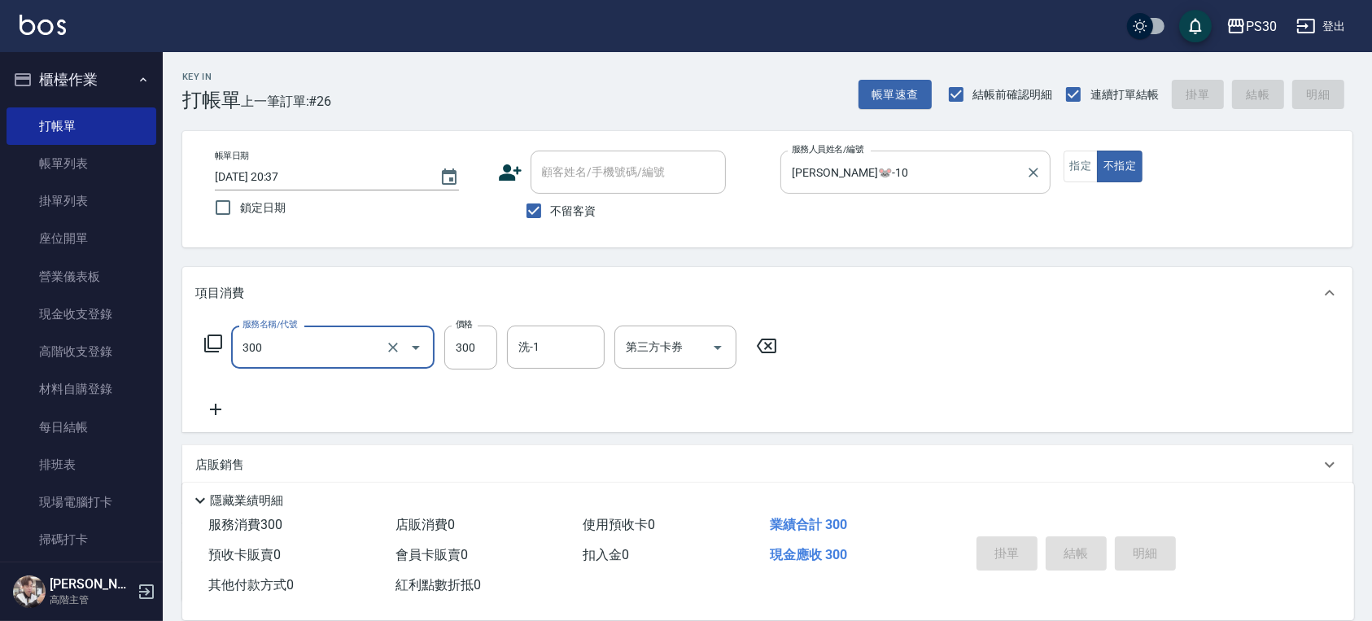
type input "300"
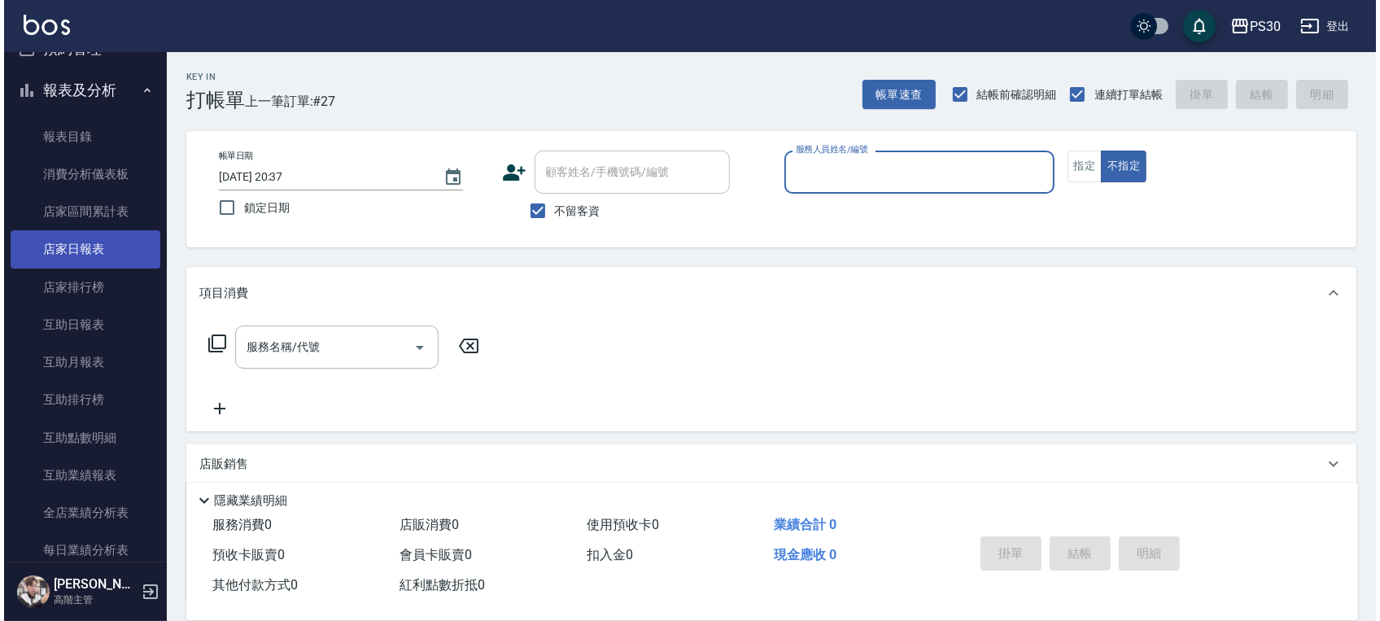
scroll to position [542, 0]
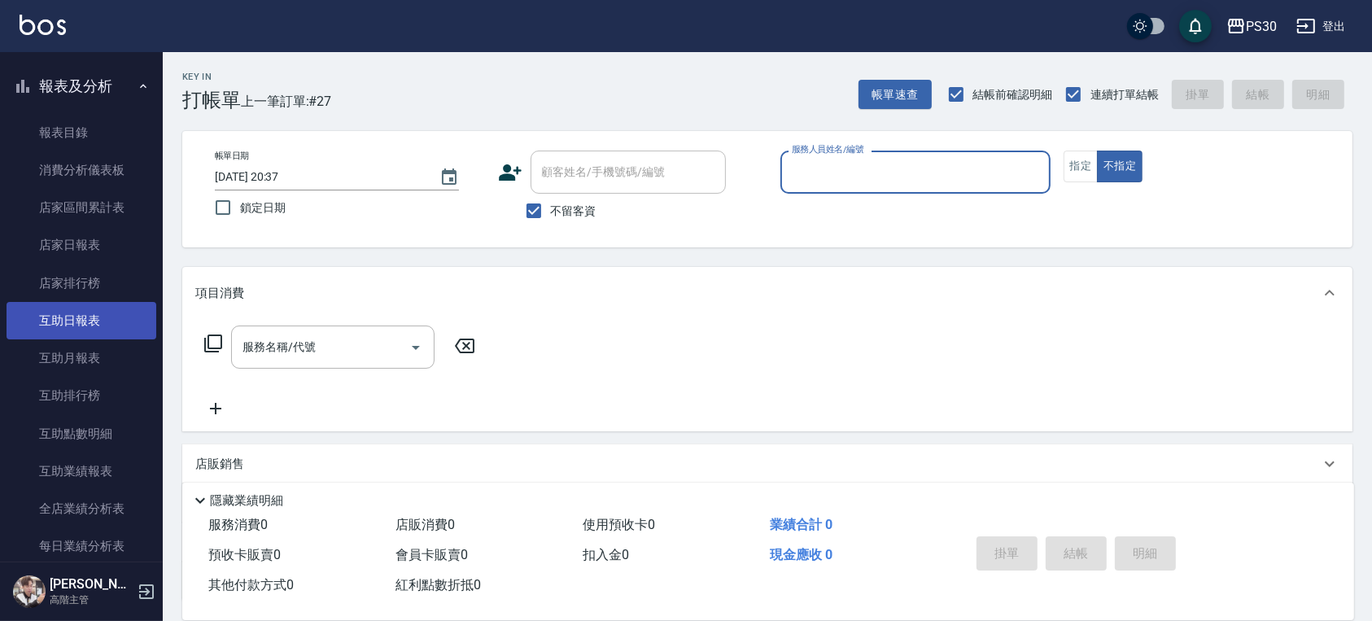
click at [98, 312] on link "互助日報表" at bounding box center [82, 320] width 150 height 37
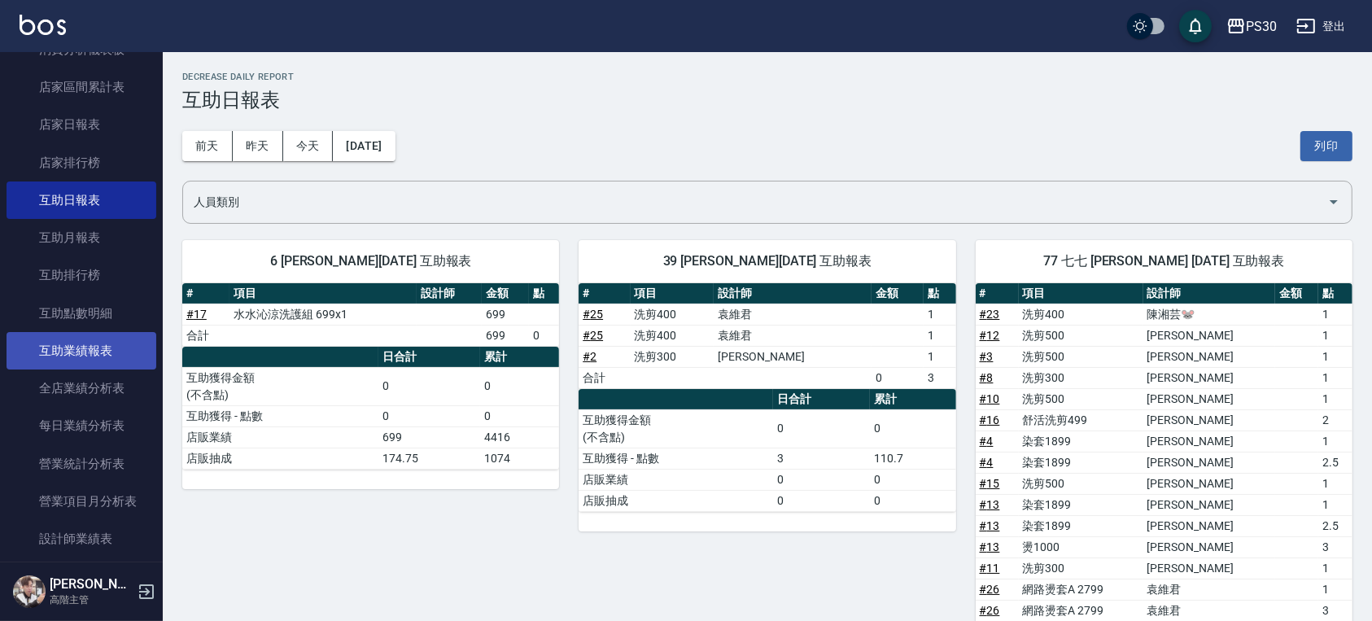
scroll to position [759, 0]
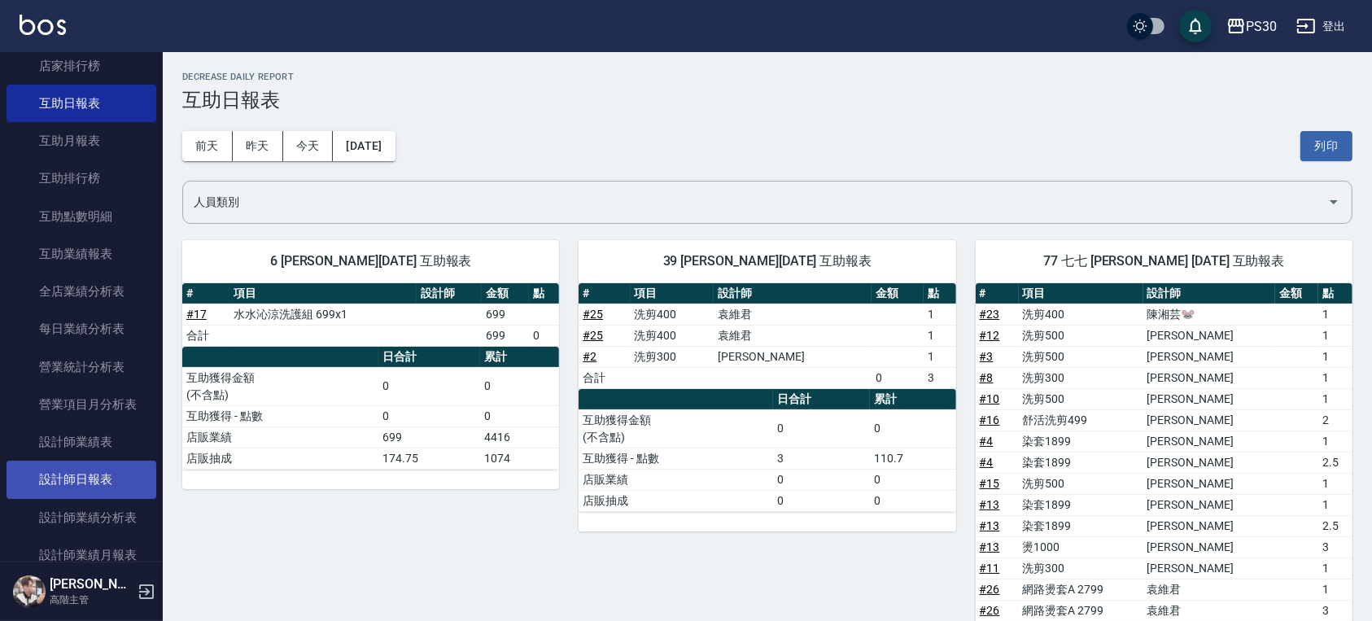
click at [106, 470] on link "設計師日報表" at bounding box center [82, 479] width 150 height 37
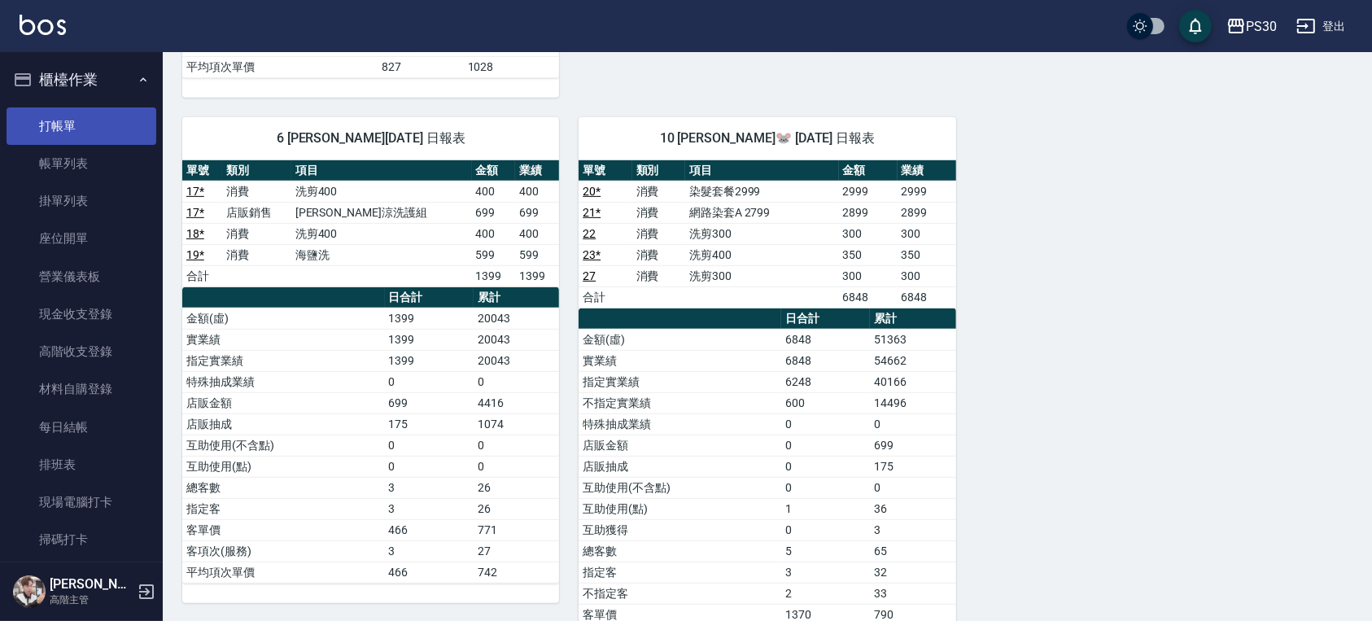
click at [81, 140] on link "打帳單" at bounding box center [82, 125] width 150 height 37
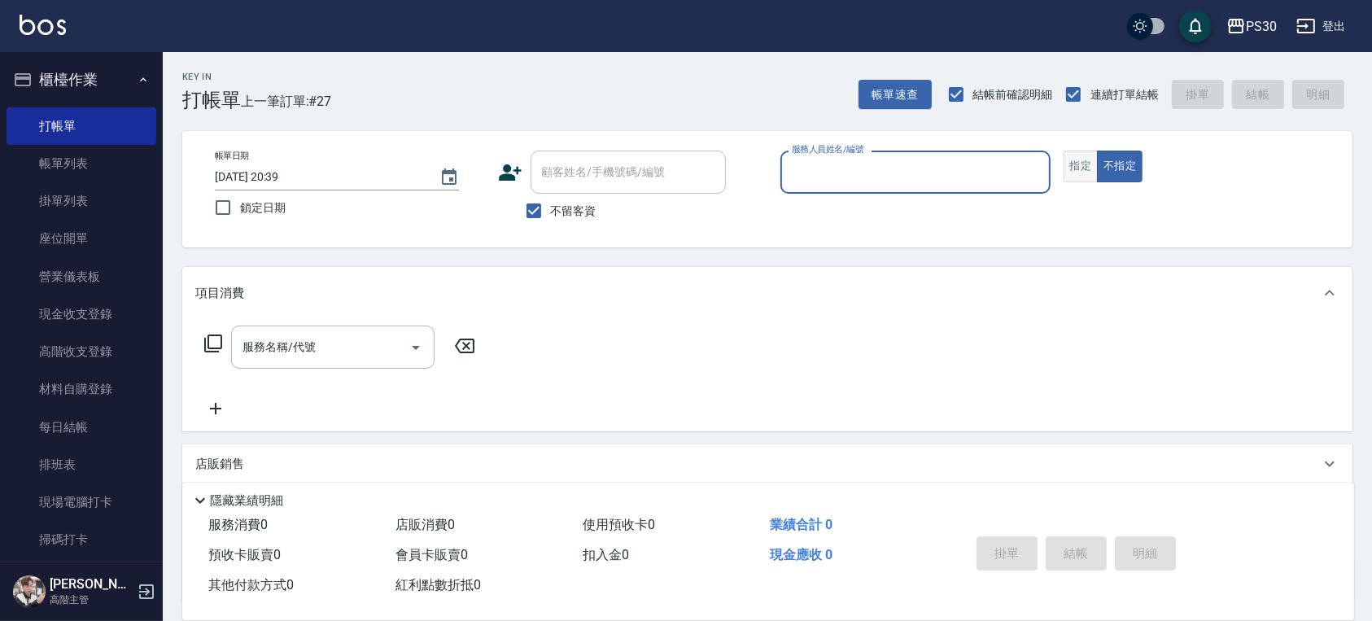
click at [1081, 169] on button "指定" at bounding box center [1080, 167] width 35 height 32
click at [958, 196] on p at bounding box center [915, 202] width 270 height 17
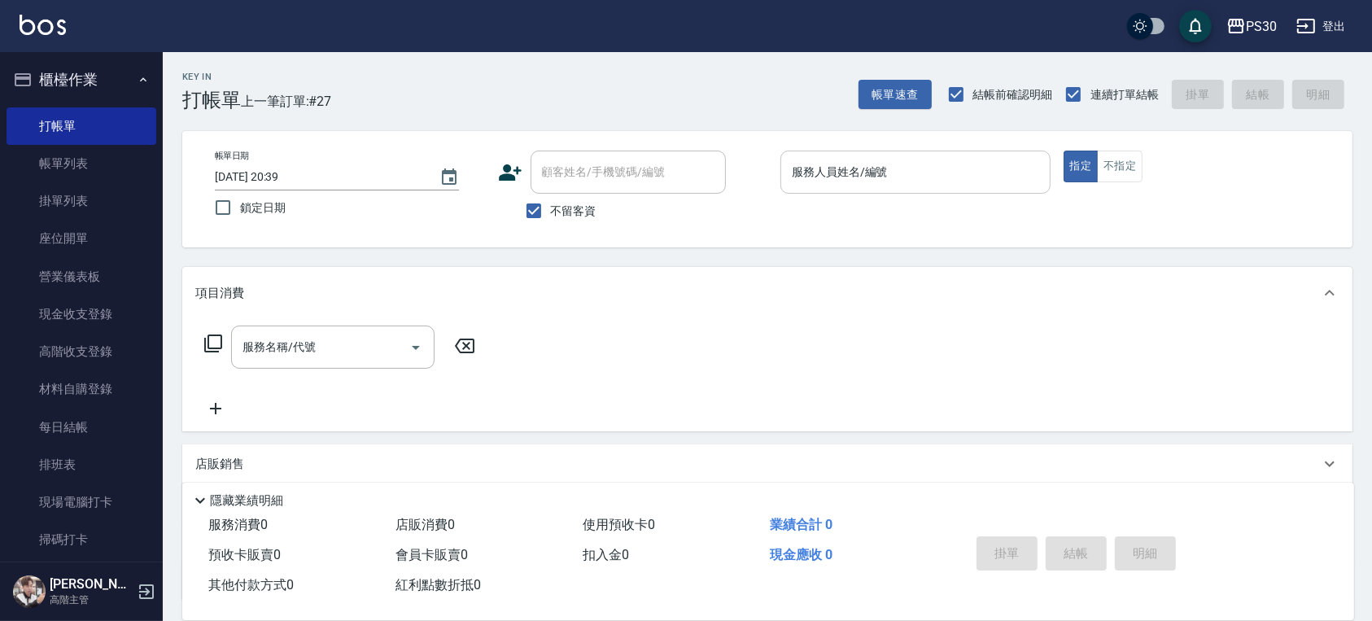
click at [954, 168] on input "服務人員姓名/編號" at bounding box center [915, 172] width 255 height 28
type input "500"
click at [1063, 151] on button "指定" at bounding box center [1080, 167] width 35 height 32
type button "true"
click at [957, 168] on input "服務人員姓名/編號" at bounding box center [915, 172] width 255 height 28
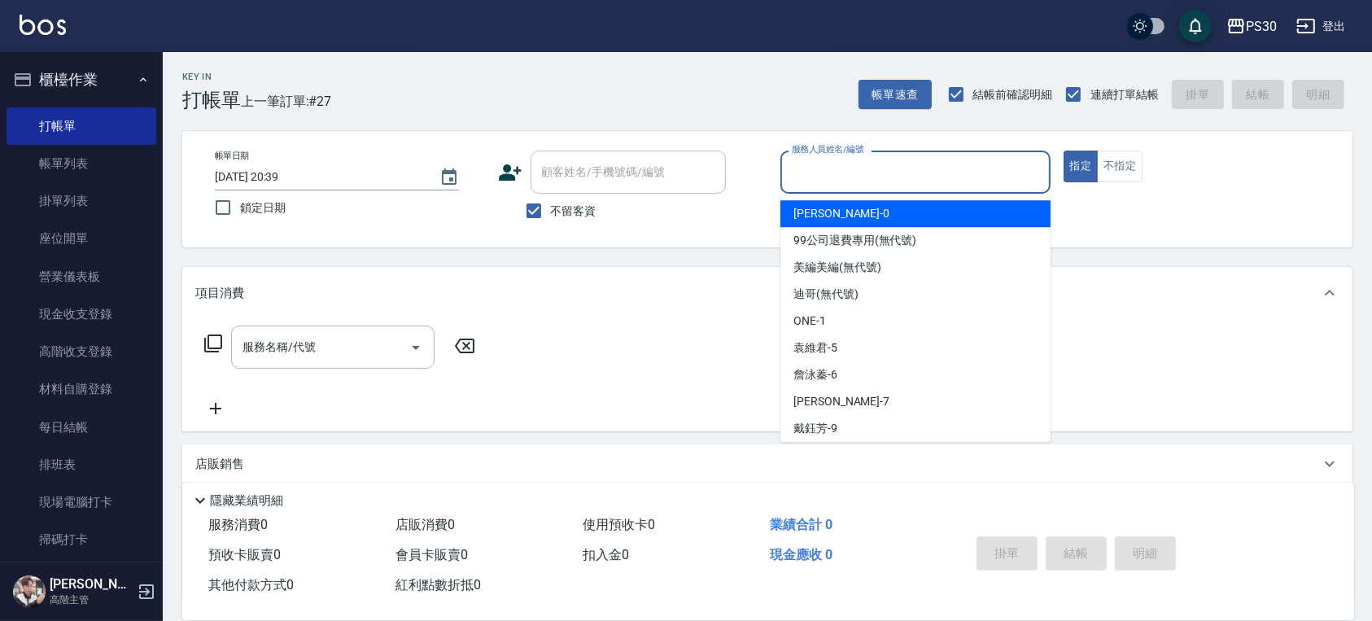
type input "4"
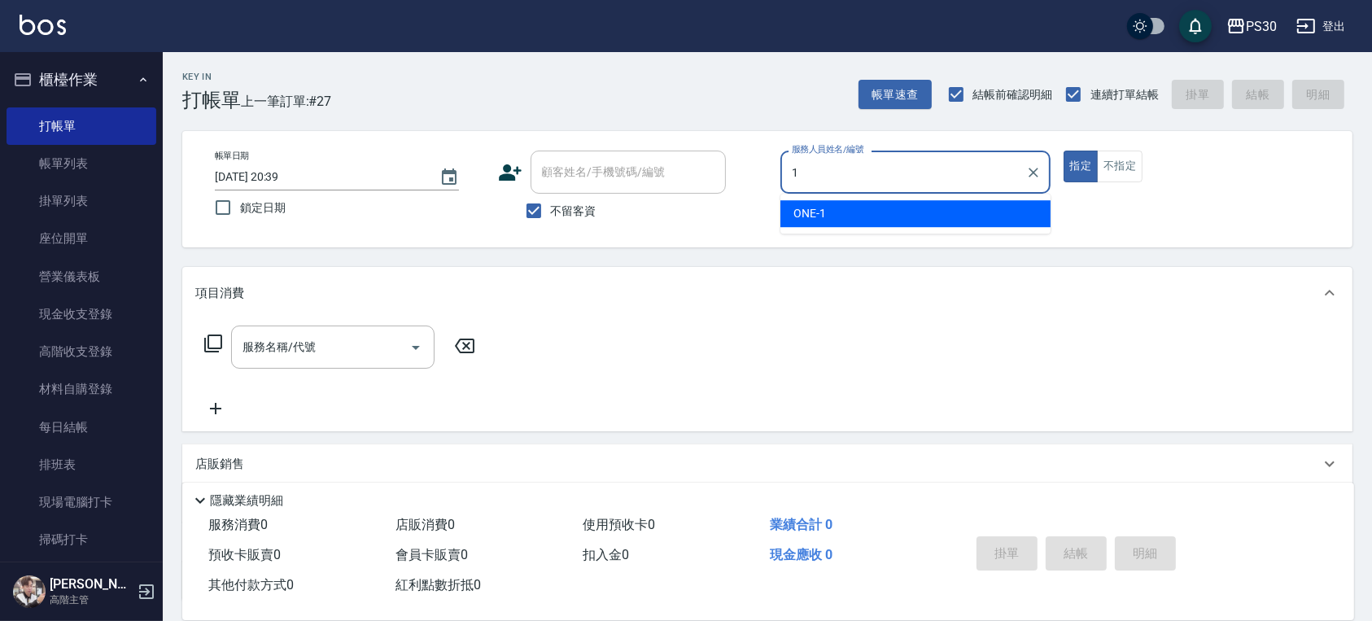
type input "ONE-1"
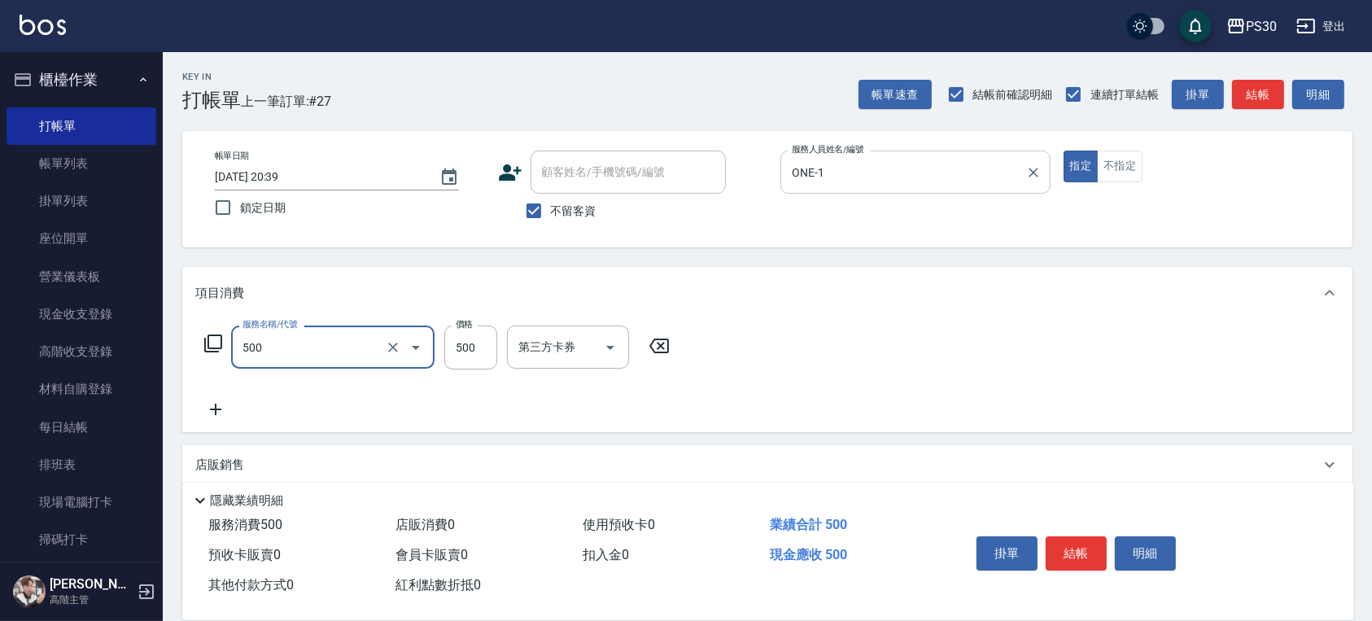
type input "洗剪500(500)"
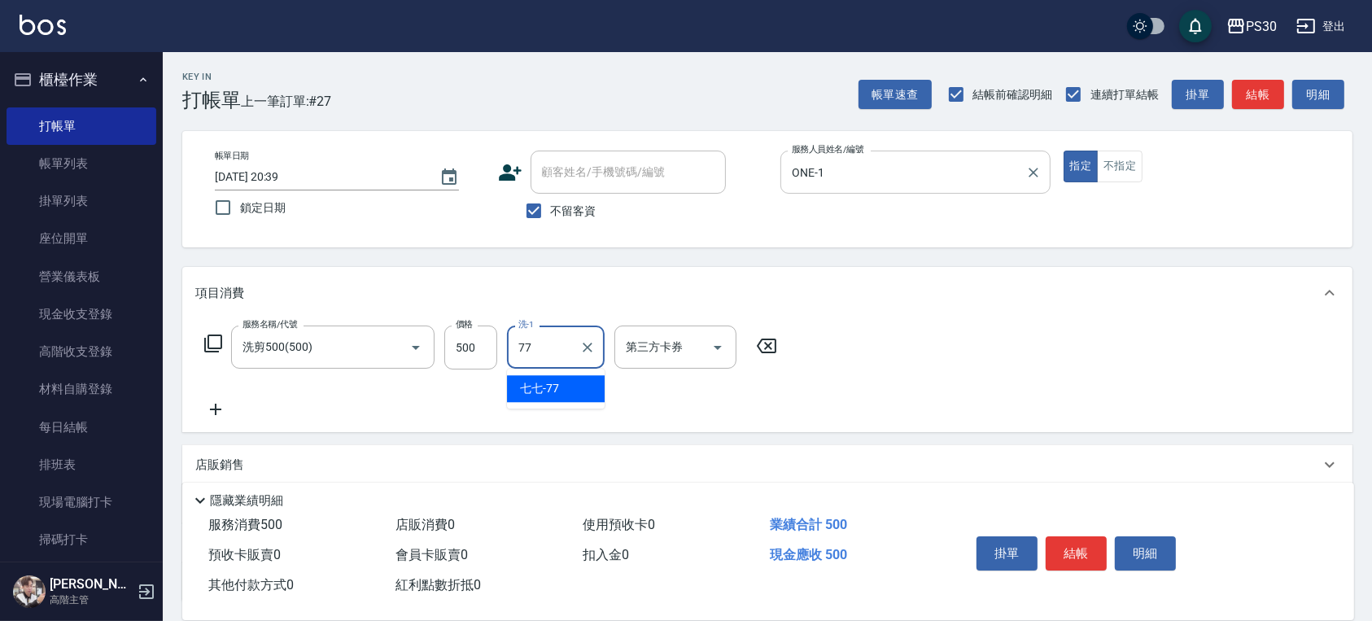
type input "七七-77"
